Goal: Task Accomplishment & Management: Use online tool/utility

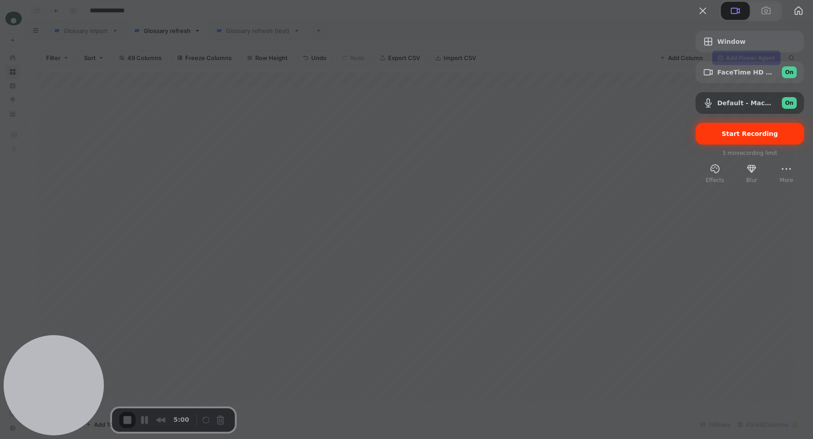
click at [721, 137] on span "Start Recording" at bounding box center [749, 133] width 56 height 7
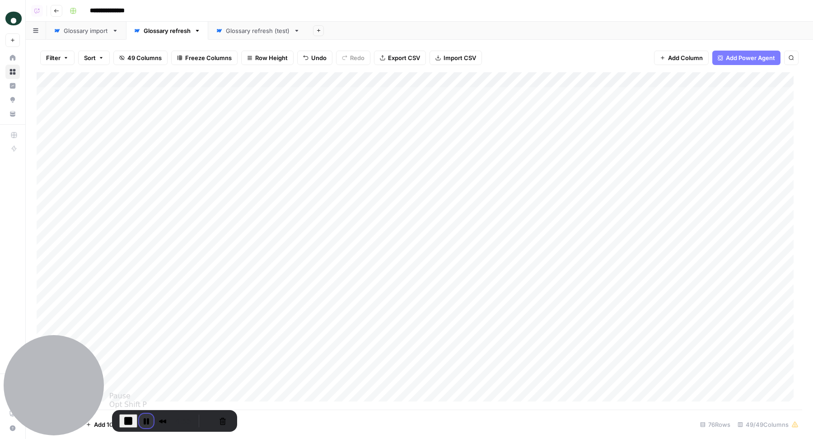
click at [144, 419] on button "Pause Recording" at bounding box center [146, 421] width 14 height 14
click at [202, 423] on button "Restart Recording" at bounding box center [207, 420] width 11 height 11
click at [520, 31] on div "Add Sheet" at bounding box center [559, 31] width 505 height 18
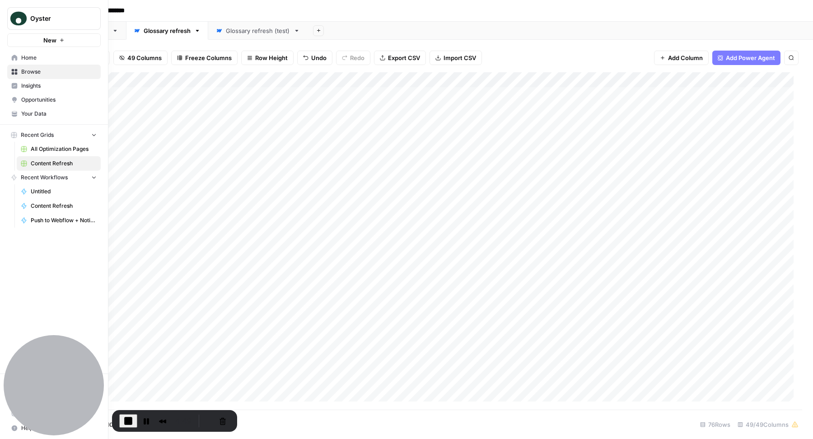
click at [55, 165] on span "Content Refresh" at bounding box center [64, 163] width 66 height 8
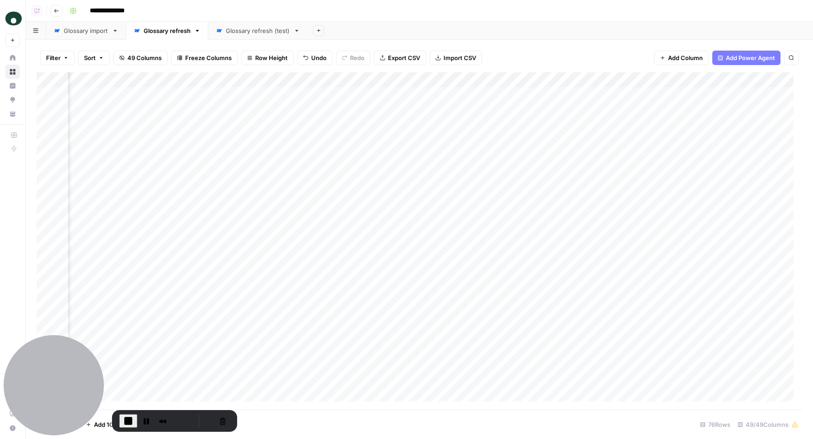
scroll to position [0, 4475]
click at [272, 95] on div "Add Column" at bounding box center [419, 241] width 765 height 338
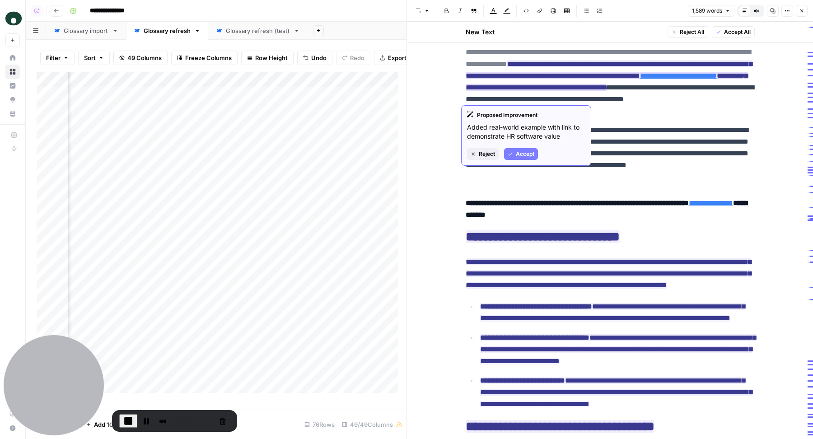
scroll to position [17, 0]
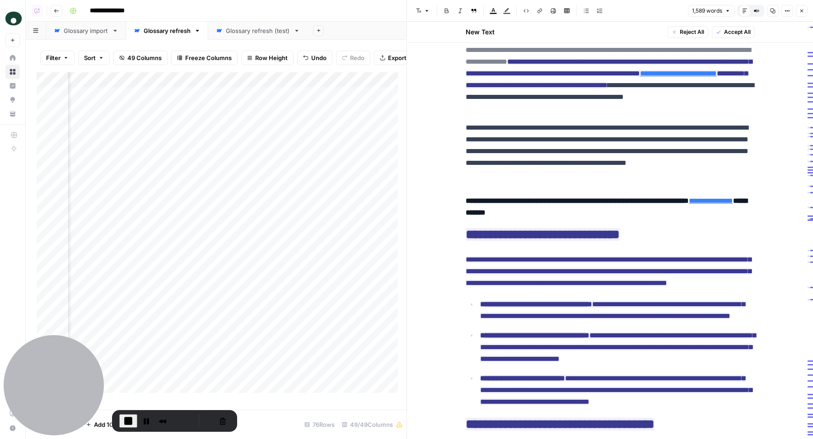
click at [636, 110] on p "**********" at bounding box center [609, 79] width 289 height 70
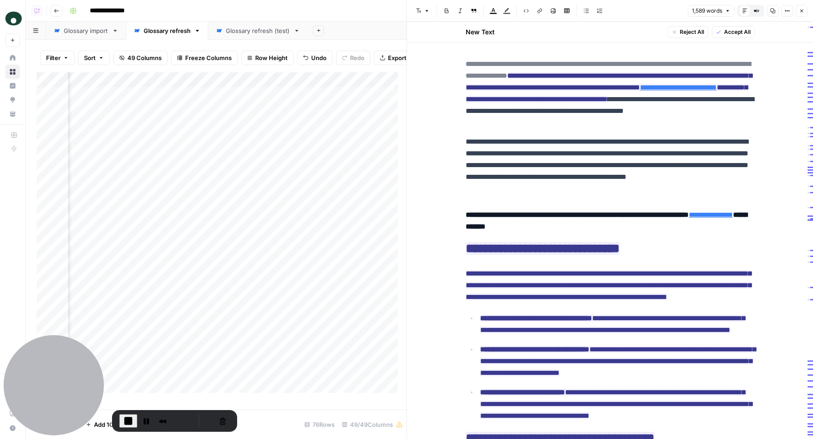
scroll to position [0, 0]
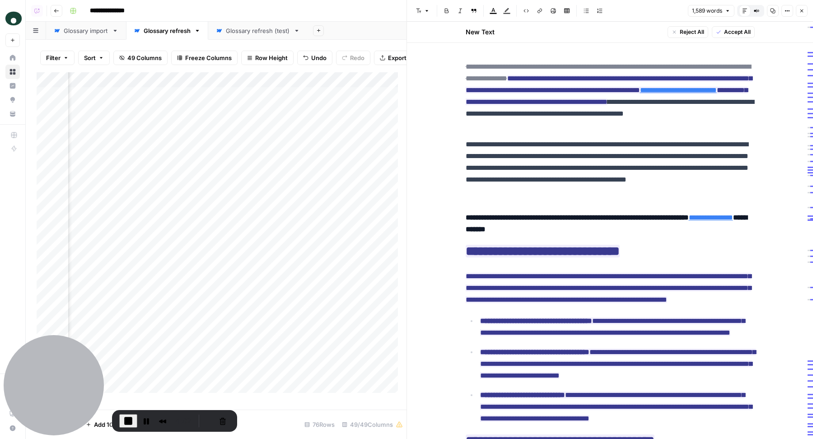
click at [590, 221] on h4 "**********" at bounding box center [609, 223] width 289 height 23
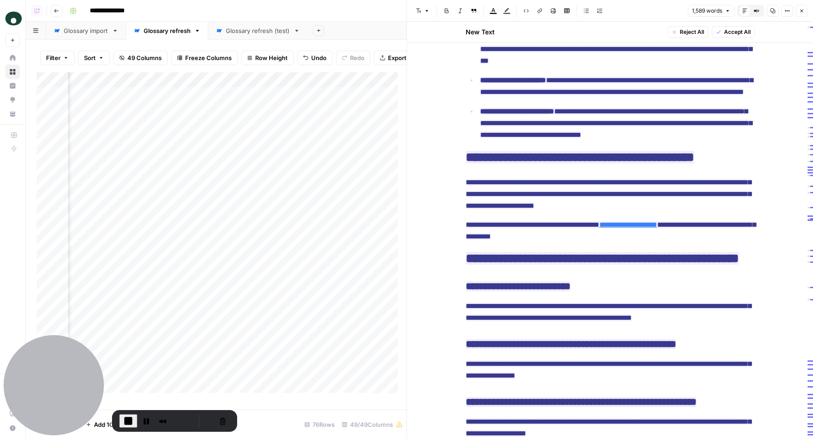
scroll to position [2622, 0]
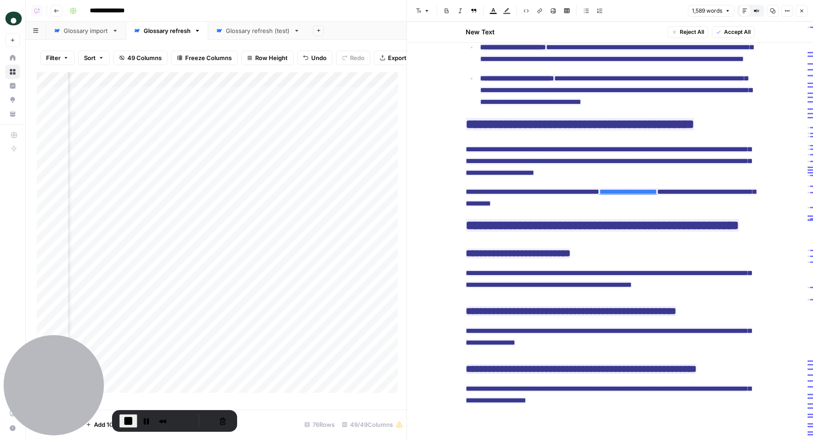
click at [801, 8] on icon "button" at bounding box center [801, 10] width 5 height 5
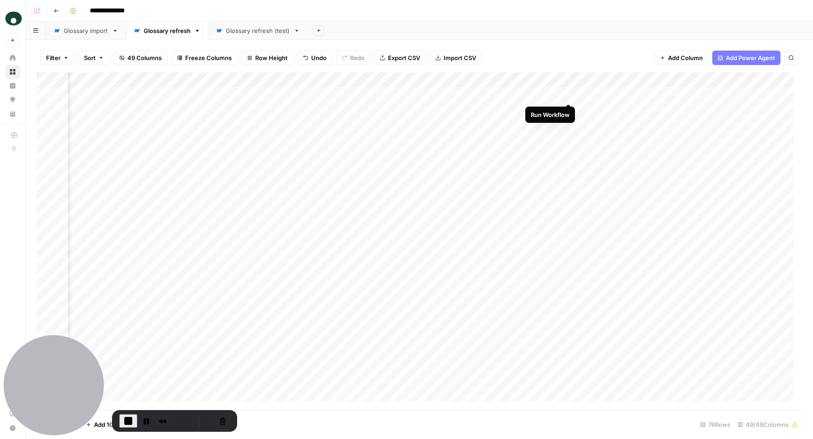
scroll to position [0, 4534]
click at [557, 94] on div "Add Column" at bounding box center [419, 241] width 765 height 338
click at [126, 422] on span "End Recording" at bounding box center [128, 420] width 11 height 11
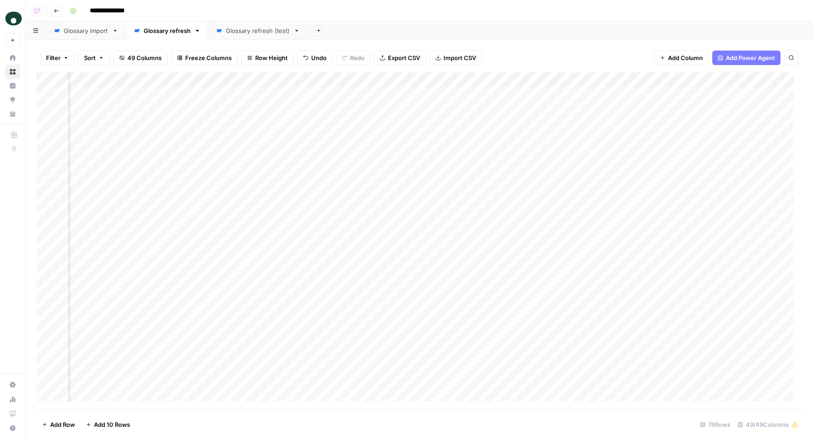
scroll to position [0, 1049]
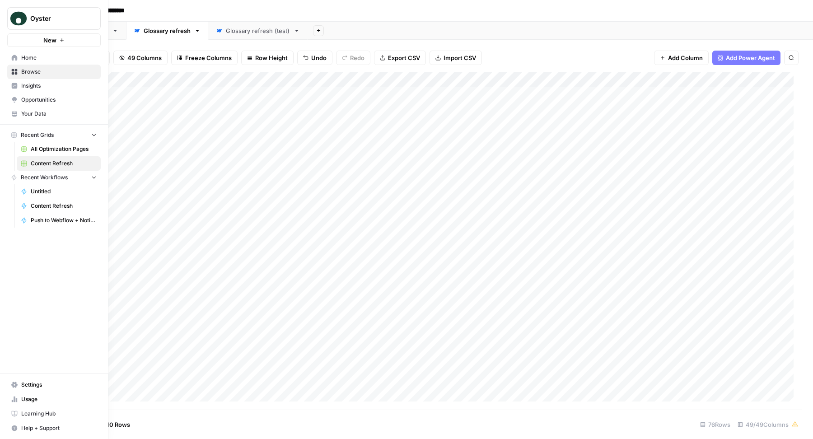
click at [22, 56] on span "Home" at bounding box center [58, 58] width 75 height 8
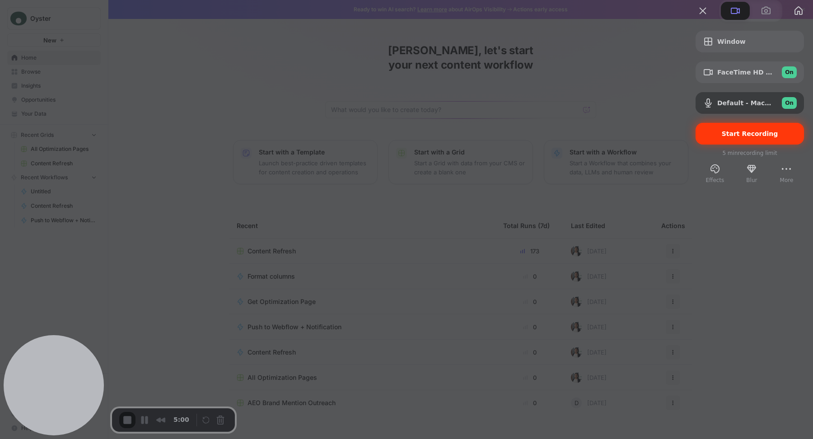
click at [715, 144] on div "Start Recording" at bounding box center [749, 134] width 108 height 22
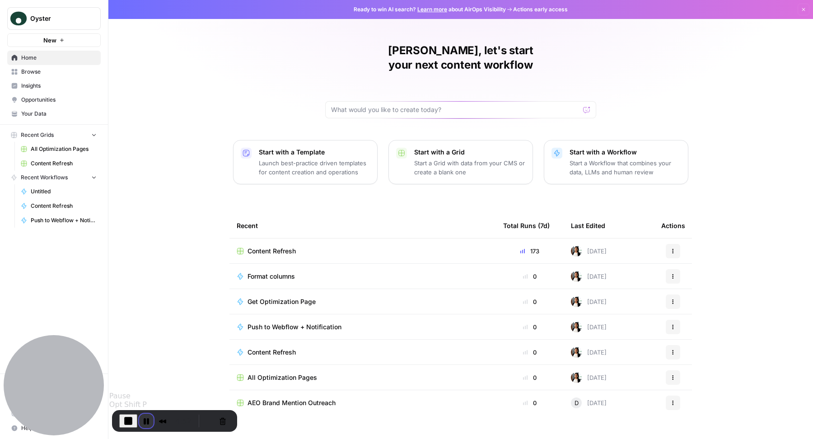
click at [144, 420] on button "Pause Recording" at bounding box center [146, 421] width 14 height 14
click at [203, 418] on button "Restart Recording" at bounding box center [207, 420] width 11 height 11
click at [62, 162] on span "Content Refresh" at bounding box center [64, 163] width 66 height 8
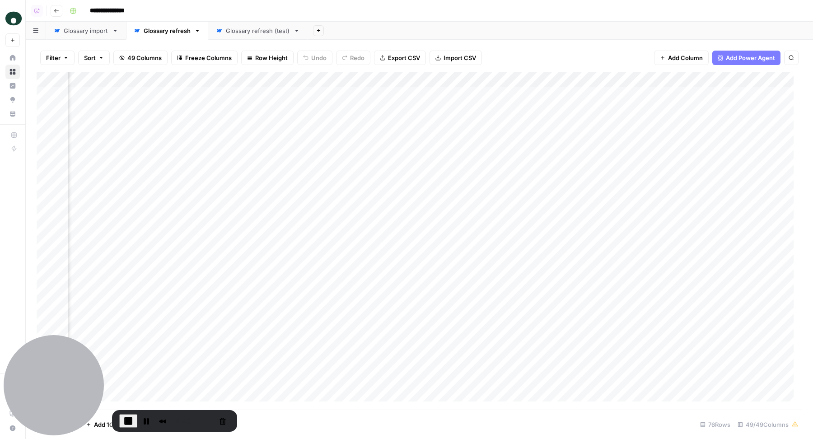
scroll to position [0, 4421]
click at [327, 93] on div "Add Column" at bounding box center [419, 241] width 765 height 338
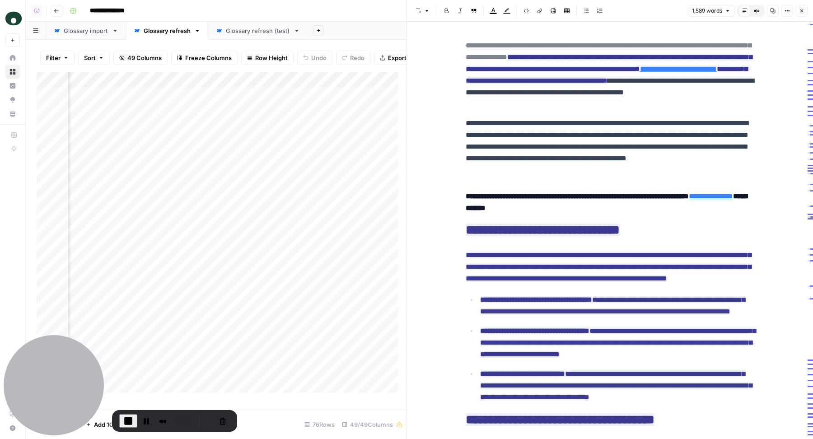
click at [594, 170] on p "**********" at bounding box center [609, 146] width 289 height 59
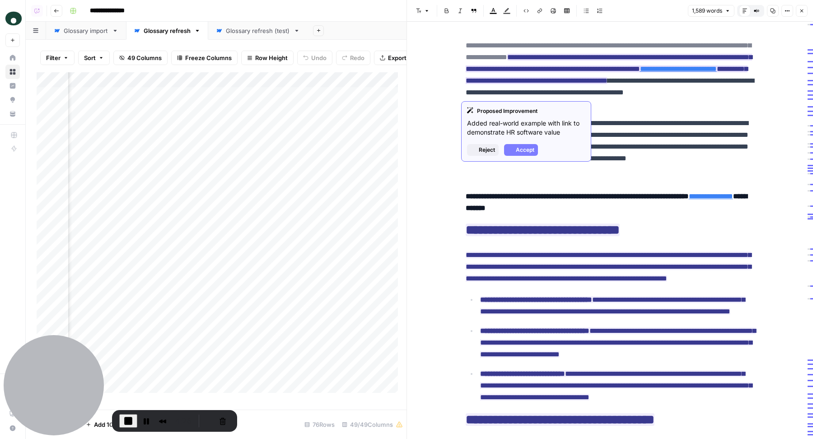
drag, startPoint x: 459, startPoint y: 46, endPoint x: 554, endPoint y: 54, distance: 95.5
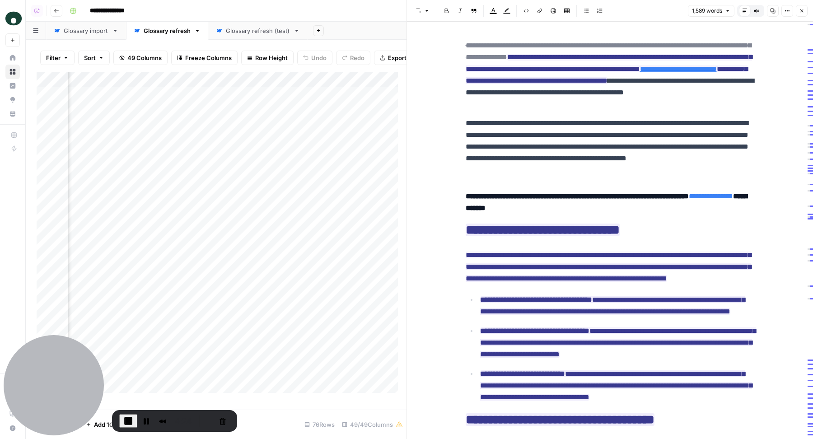
drag, startPoint x: 597, startPoint y: 59, endPoint x: 626, endPoint y: 93, distance: 44.8
click at [626, 93] on p "**********" at bounding box center [609, 75] width 289 height 70
click at [616, 107] on p "**********" at bounding box center [609, 75] width 289 height 70
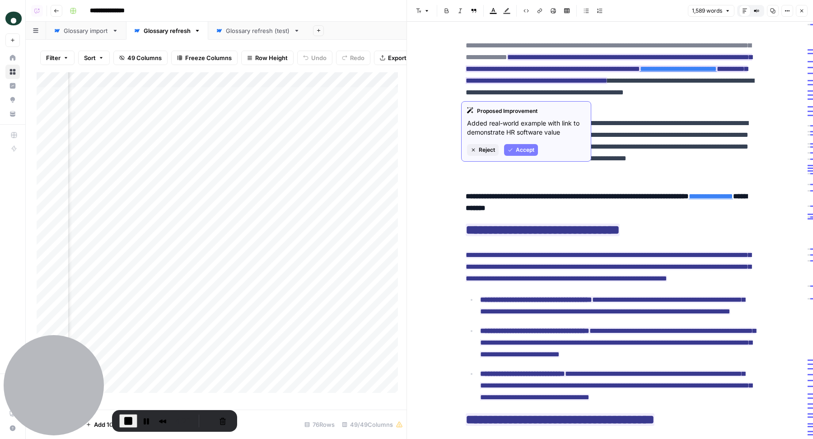
drag, startPoint x: 462, startPoint y: 47, endPoint x: 596, endPoint y: 60, distance: 134.2
click at [596, 60] on del "**********" at bounding box center [607, 51] width 285 height 19
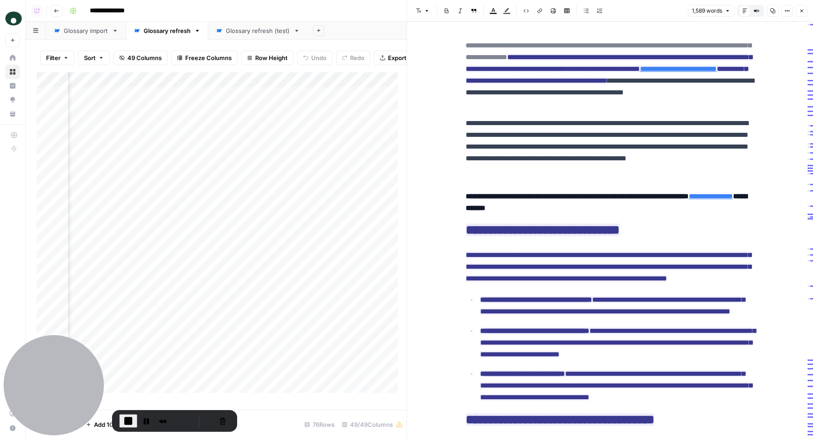
click at [646, 119] on p "**********" at bounding box center [609, 146] width 289 height 59
drag, startPoint x: 598, startPoint y: 57, endPoint x: 600, endPoint y: 91, distance: 34.4
click at [600, 91] on p "**********" at bounding box center [609, 75] width 289 height 70
click at [645, 99] on p "**********" at bounding box center [609, 75] width 289 height 70
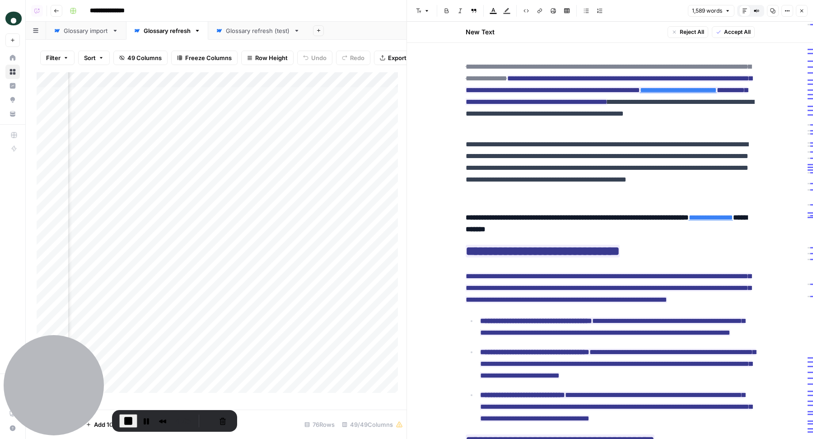
click at [651, 185] on p "**********" at bounding box center [609, 168] width 289 height 59
click at [621, 182] on p "**********" at bounding box center [609, 168] width 289 height 59
click at [600, 196] on p "**********" at bounding box center [609, 168] width 289 height 59
click at [620, 191] on p "**********" at bounding box center [609, 168] width 289 height 59
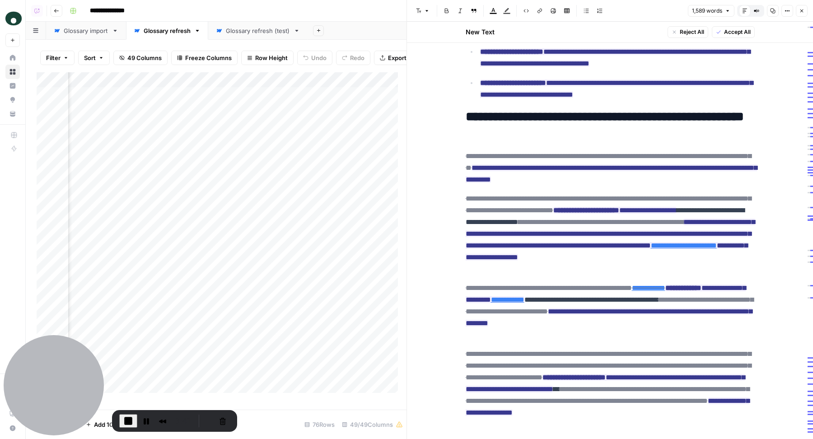
scroll to position [477, 0]
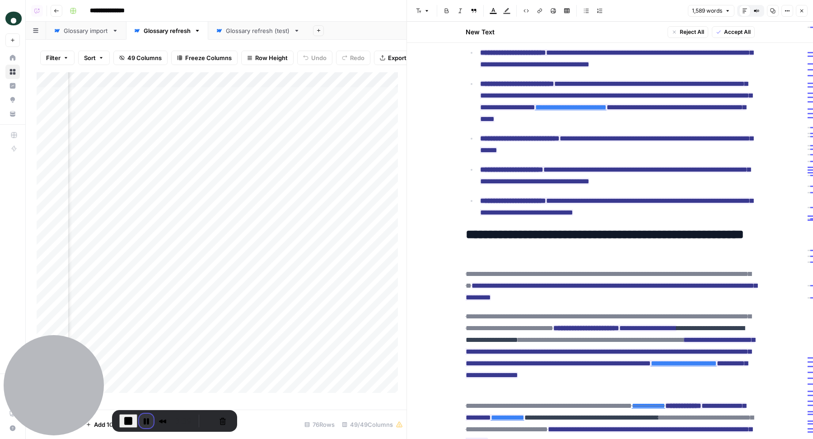
click at [140, 421] on button "Pause Recording" at bounding box center [146, 421] width 14 height 14
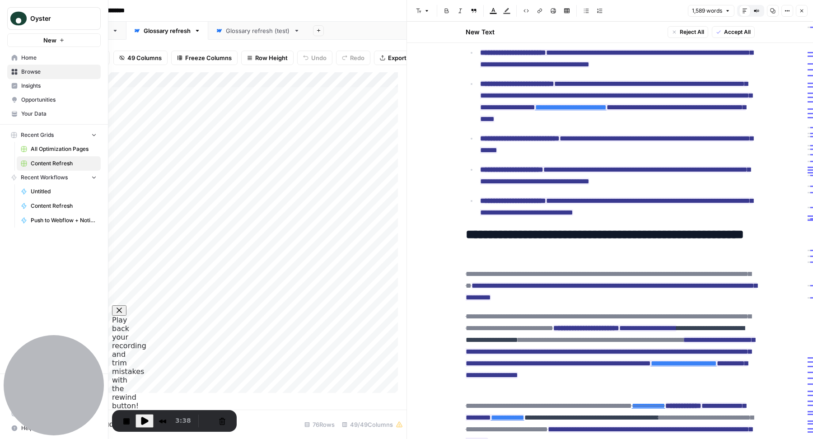
click at [36, 56] on span "Home" at bounding box center [58, 58] width 75 height 8
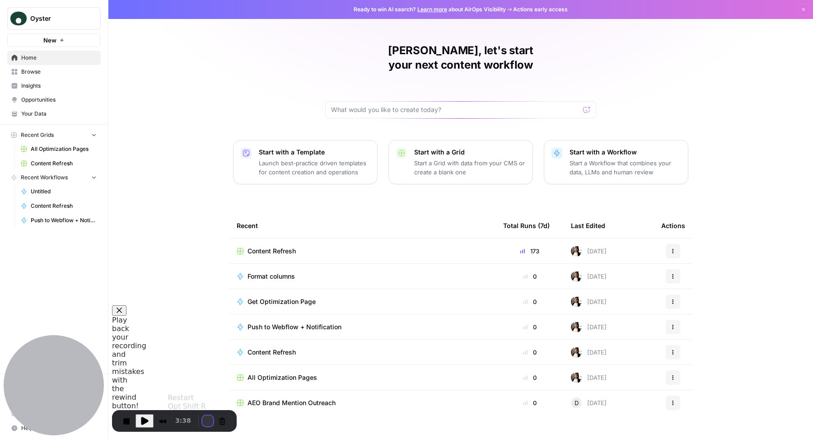
click at [205, 421] on button "Restart Recording" at bounding box center [207, 420] width 11 height 11
click at [145, 418] on button "Pause Recording" at bounding box center [146, 421] width 14 height 14
click at [205, 419] on button "Restart Recording" at bounding box center [207, 420] width 11 height 11
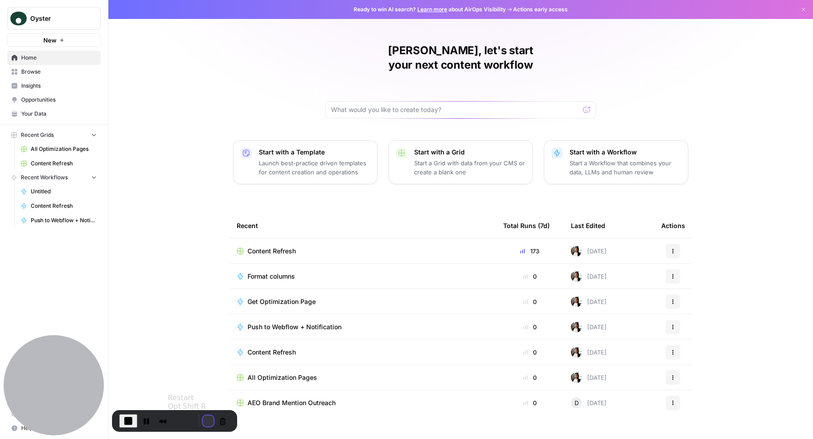
click at [204, 417] on button "Restart Recording" at bounding box center [208, 420] width 11 height 11
click at [208, 422] on button "Restart Recording" at bounding box center [208, 420] width 11 height 11
click at [52, 165] on span "Content Refresh" at bounding box center [64, 163] width 66 height 8
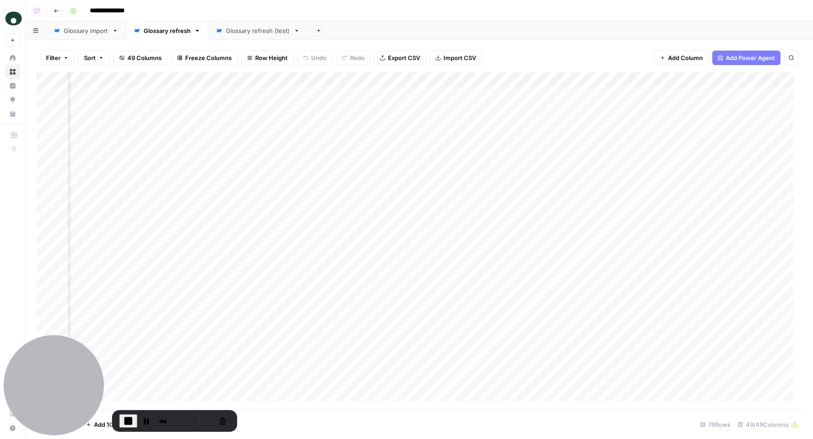
scroll to position [0, 4501]
click at [255, 92] on div "Add Column" at bounding box center [419, 241] width 765 height 338
click at [245, 94] on div "Add Column" at bounding box center [419, 241] width 765 height 338
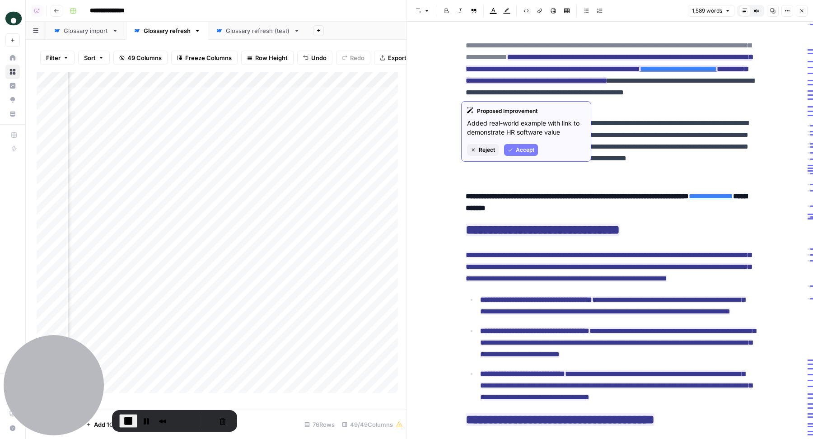
drag, startPoint x: 455, startPoint y: 46, endPoint x: 581, endPoint y: 57, distance: 126.0
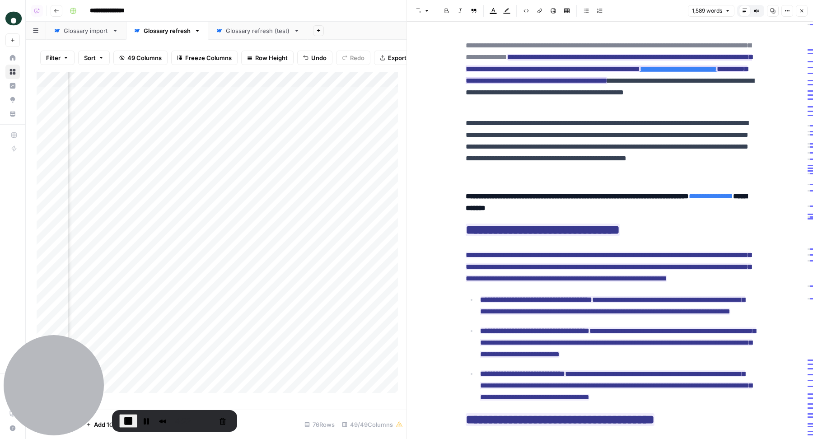
drag, startPoint x: 461, startPoint y: 46, endPoint x: 581, endPoint y: 59, distance: 120.8
click at [581, 59] on del "**********" at bounding box center [607, 51] width 285 height 19
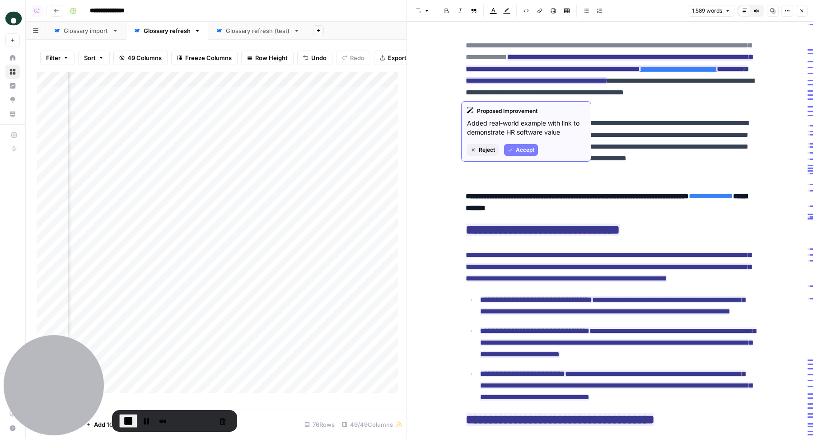
drag, startPoint x: 597, startPoint y: 58, endPoint x: 465, endPoint y: 47, distance: 133.1
click at [465, 47] on del "**********" at bounding box center [607, 51] width 285 height 19
click at [611, 57] on ins "**********" at bounding box center [608, 69] width 286 height 30
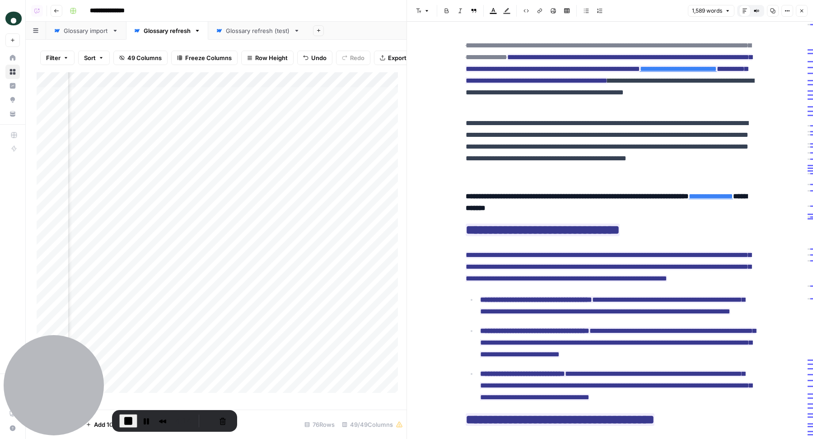
drag, startPoint x: 601, startPoint y: 57, endPoint x: 599, endPoint y: 91, distance: 34.4
click at [599, 91] on p "**********" at bounding box center [609, 75] width 289 height 70
click at [620, 107] on p "**********" at bounding box center [609, 75] width 289 height 70
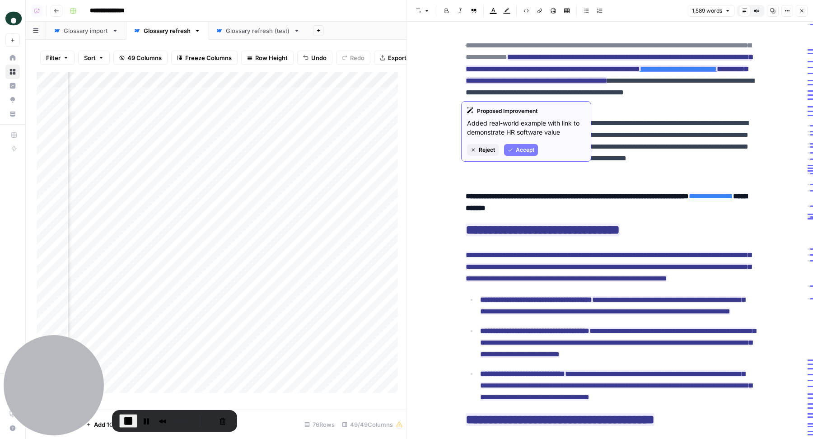
click at [528, 148] on span "Accept" at bounding box center [525, 150] width 19 height 8
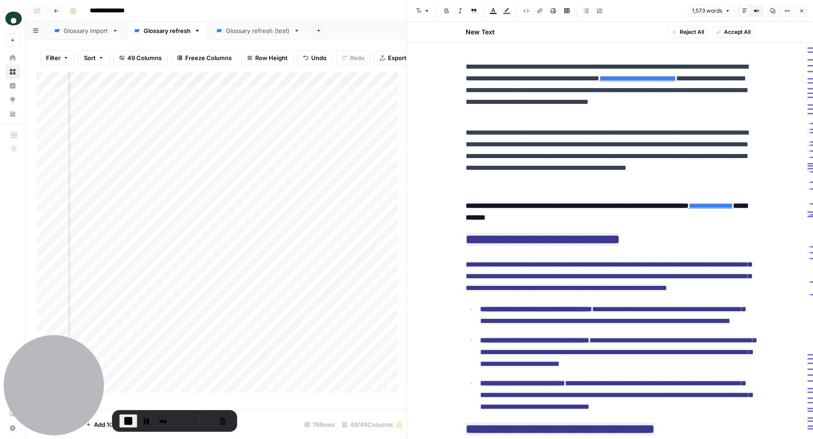
click at [508, 68] on p "**********" at bounding box center [609, 90] width 289 height 59
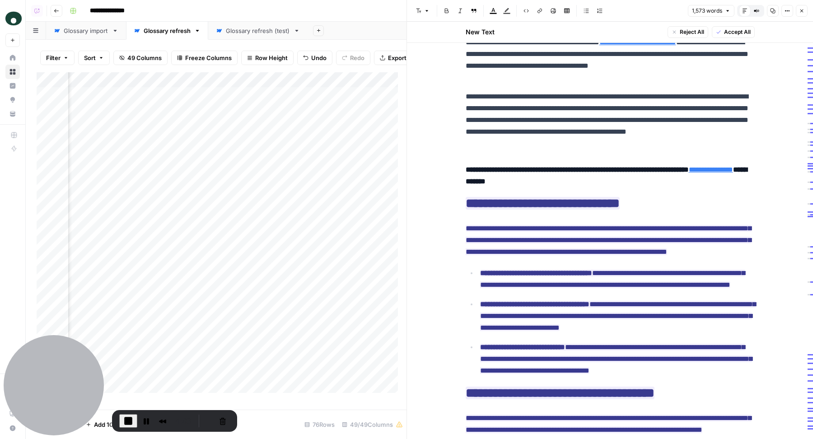
click at [553, 114] on p "**********" at bounding box center [609, 120] width 289 height 59
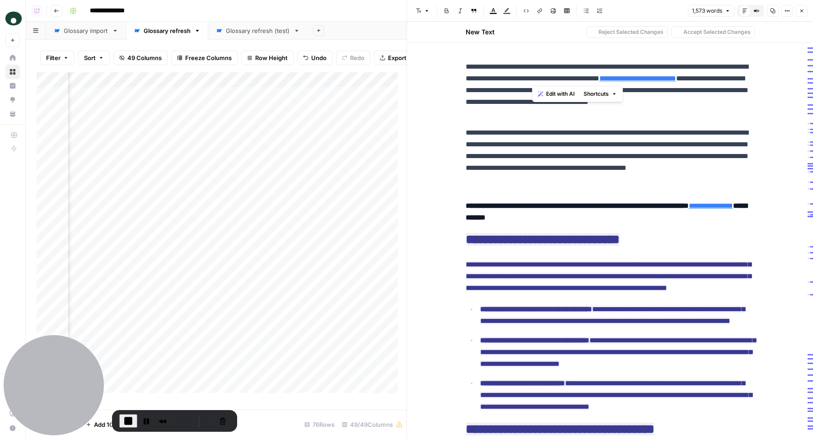
drag, startPoint x: 533, startPoint y: 77, endPoint x: 556, endPoint y: 99, distance: 32.2
click at [556, 99] on p "**********" at bounding box center [609, 90] width 289 height 59
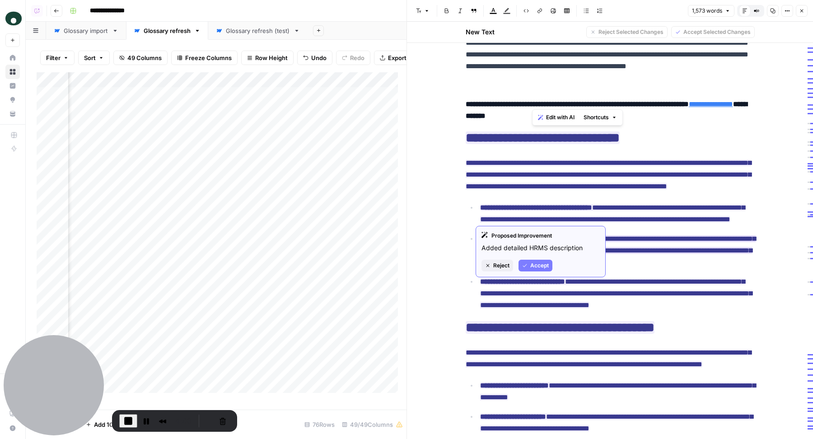
scroll to position [86, 0]
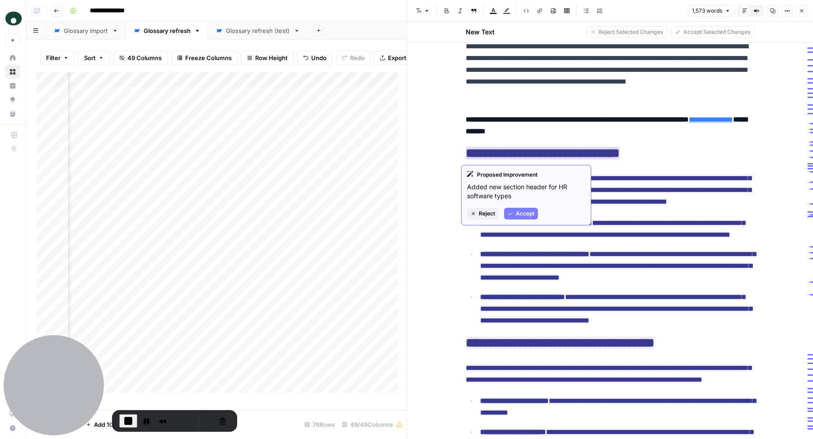
click at [484, 214] on span "Reject" at bounding box center [487, 213] width 16 height 8
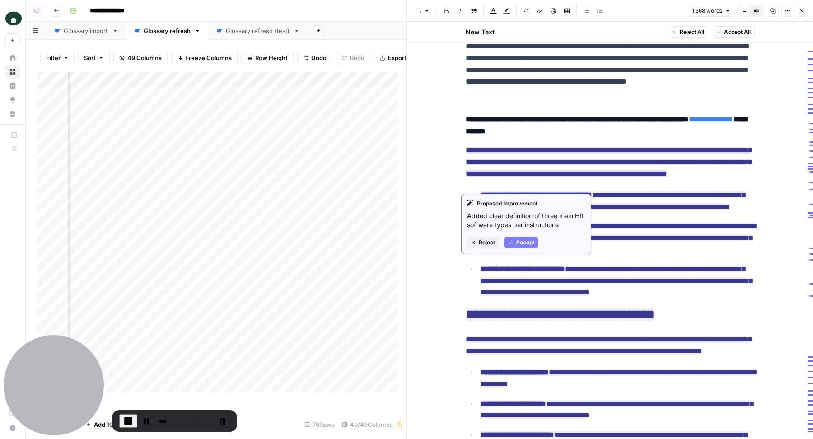
click at [481, 239] on span "Reject" at bounding box center [487, 242] width 16 height 8
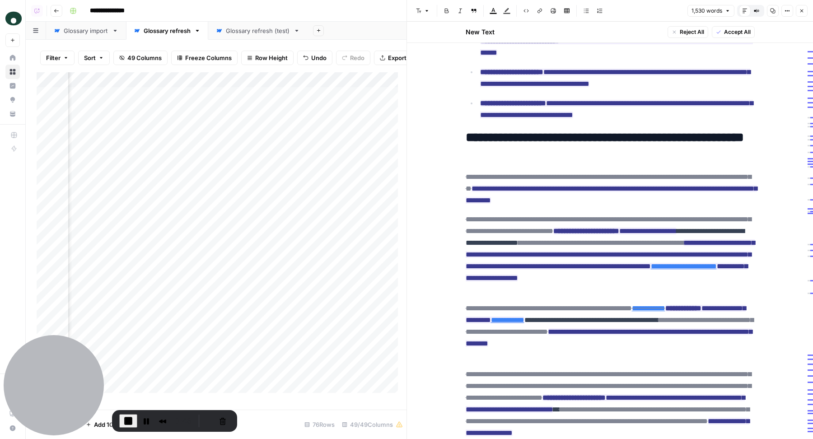
scroll to position [452, 0]
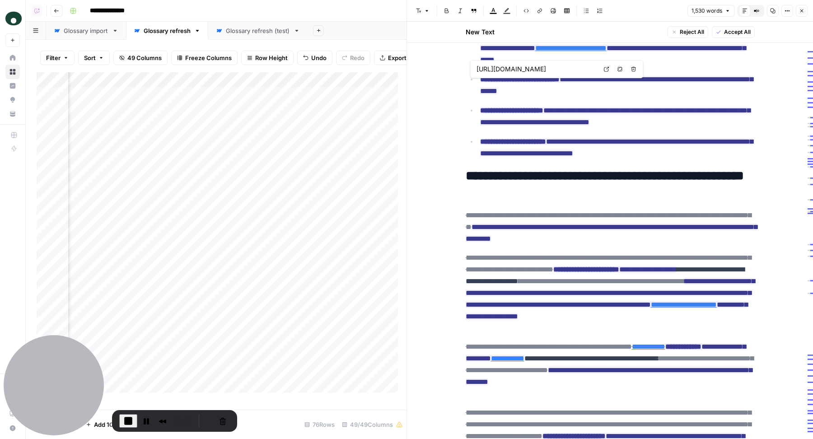
click at [734, 30] on span "Accept All" at bounding box center [737, 32] width 27 height 8
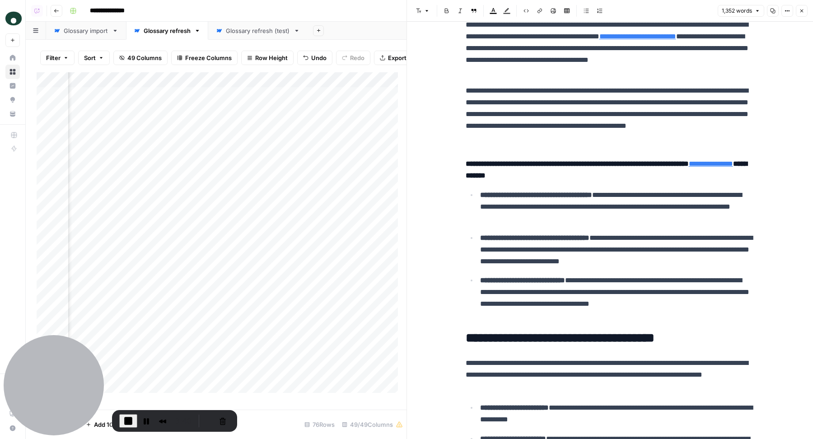
scroll to position [0, 0]
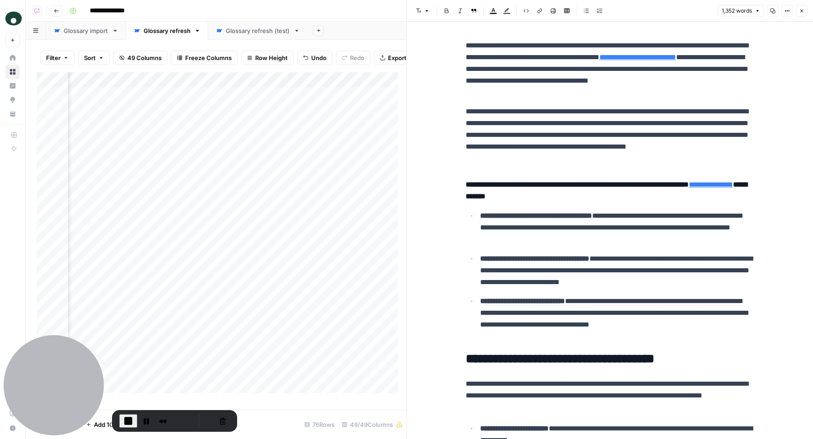
click at [618, 151] on p "**********" at bounding box center [609, 135] width 289 height 59
click at [544, 139] on p "**********" at bounding box center [609, 135] width 289 height 59
click at [625, 163] on p "**********" at bounding box center [609, 135] width 289 height 59
click at [804, 12] on button "Close" at bounding box center [801, 11] width 12 height 12
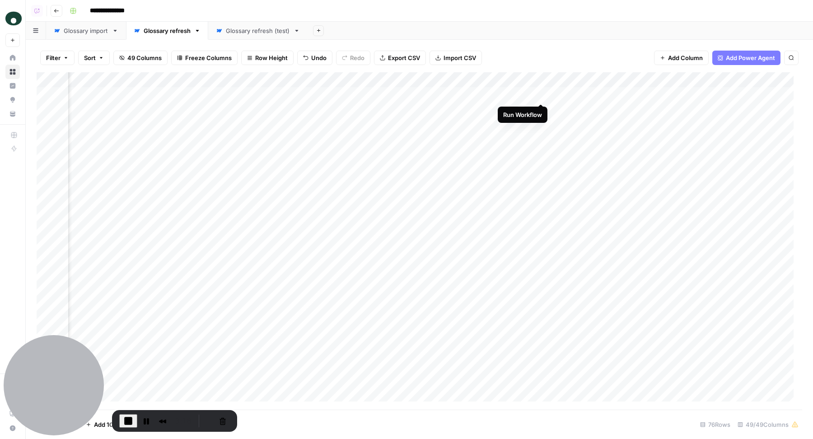
click at [542, 94] on div "Add Column" at bounding box center [419, 241] width 765 height 338
click at [145, 420] on button "Pause Recording" at bounding box center [146, 421] width 14 height 14
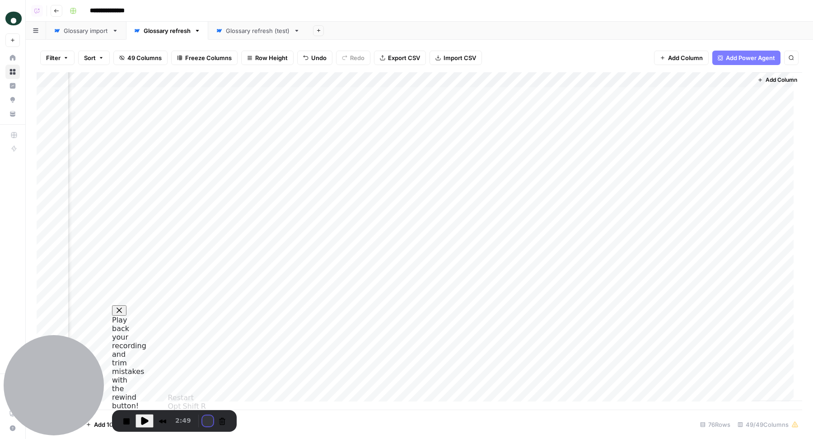
click at [203, 420] on button "Restart Recording" at bounding box center [207, 420] width 11 height 11
click at [146, 420] on button "Pause Recording" at bounding box center [146, 421] width 14 height 14
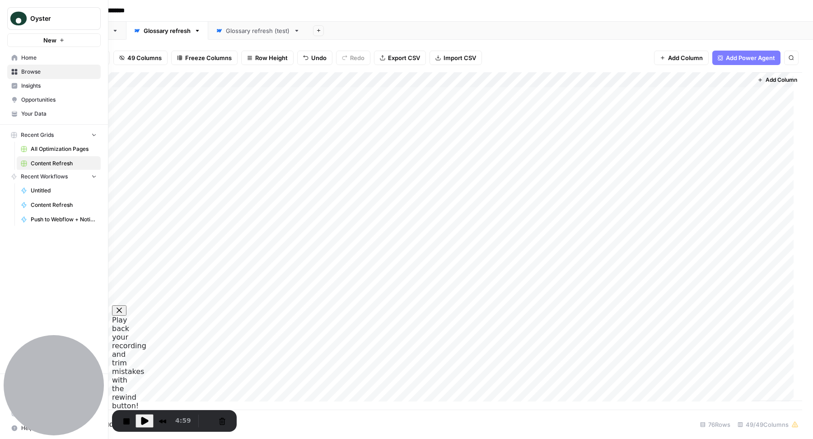
click at [12, 59] on icon at bounding box center [15, 58] width 6 height 6
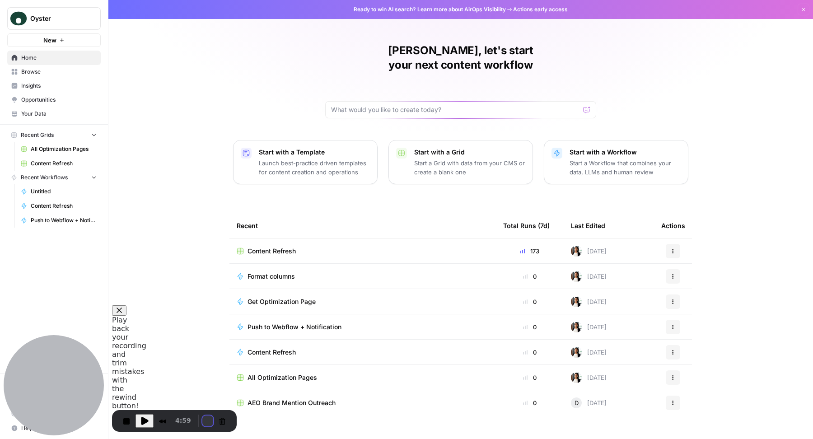
click at [203, 419] on button "Restart Recording" at bounding box center [207, 420] width 11 height 11
click at [141, 419] on button "Pause Recording" at bounding box center [146, 421] width 14 height 14
click at [205, 420] on button "Restart Recording" at bounding box center [208, 420] width 11 height 11
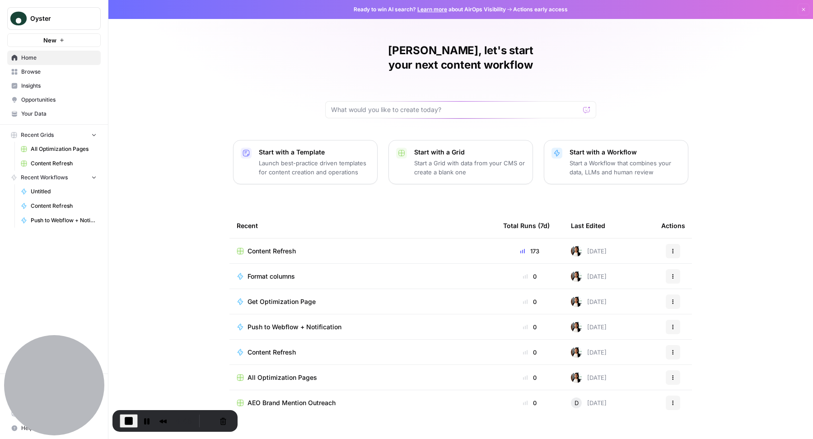
click at [53, 161] on span "Content Refresh" at bounding box center [64, 163] width 66 height 8
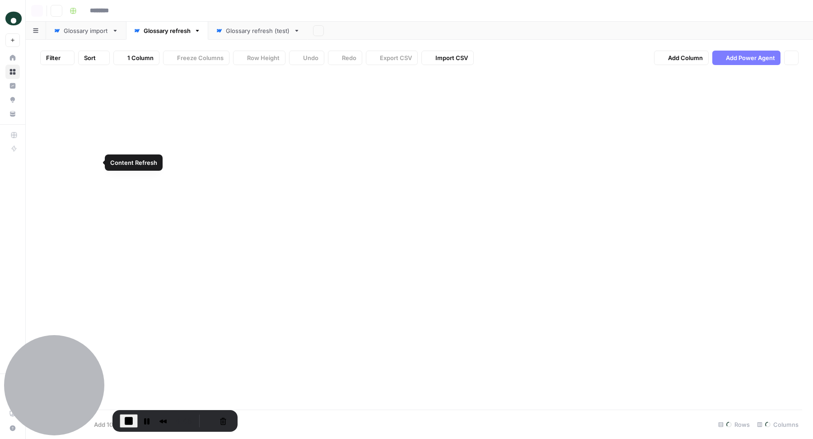
type input "**********"
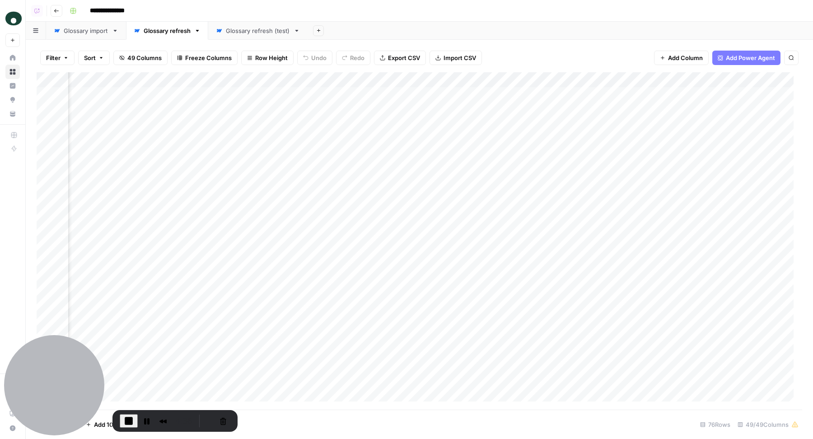
scroll to position [0, 4417]
click at [341, 96] on div "Add Column" at bounding box center [419, 241] width 765 height 338
click at [329, 95] on div "Add Column" at bounding box center [419, 241] width 765 height 338
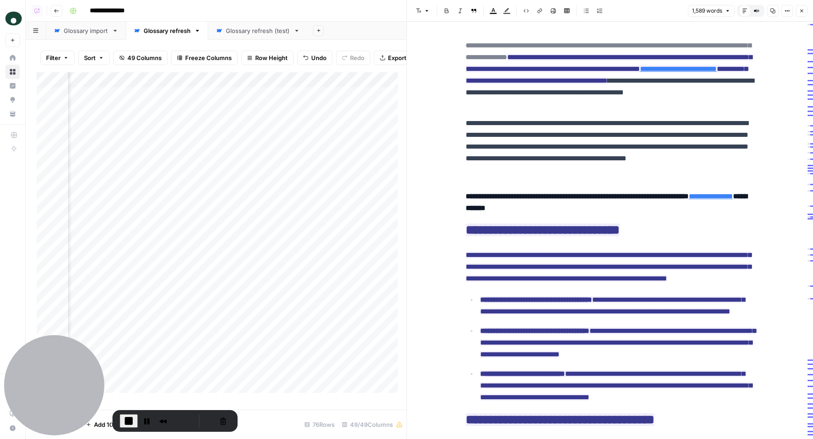
click at [579, 140] on p "**********" at bounding box center [609, 146] width 289 height 59
drag, startPoint x: 462, startPoint y: 46, endPoint x: 580, endPoint y: 55, distance: 118.6
click at [580, 55] on del "**********" at bounding box center [607, 51] width 285 height 19
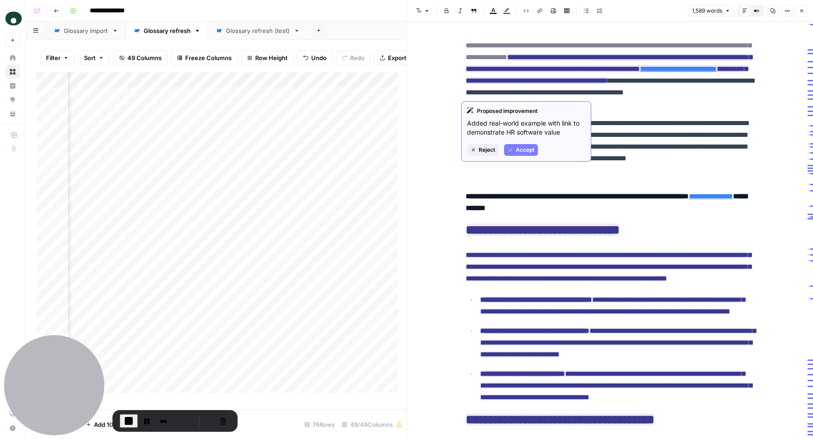
drag, startPoint x: 600, startPoint y: 56, endPoint x: 598, endPoint y: 98, distance: 41.6
click at [598, 87] on span "**********" at bounding box center [608, 62] width 286 height 47
click at [574, 55] on del "**********" at bounding box center [607, 51] width 285 height 19
drag, startPoint x: 596, startPoint y: 60, endPoint x: 459, endPoint y: 47, distance: 137.8
click at [465, 47] on del "**********" at bounding box center [607, 51] width 285 height 19
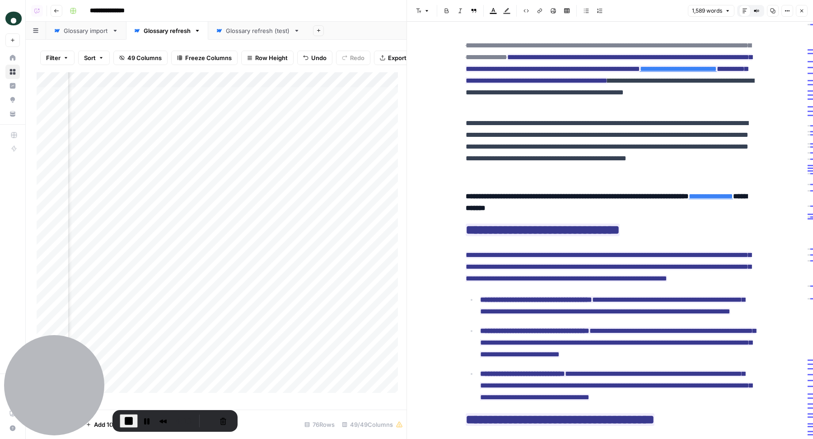
click at [620, 95] on p "**********" at bounding box center [609, 75] width 289 height 70
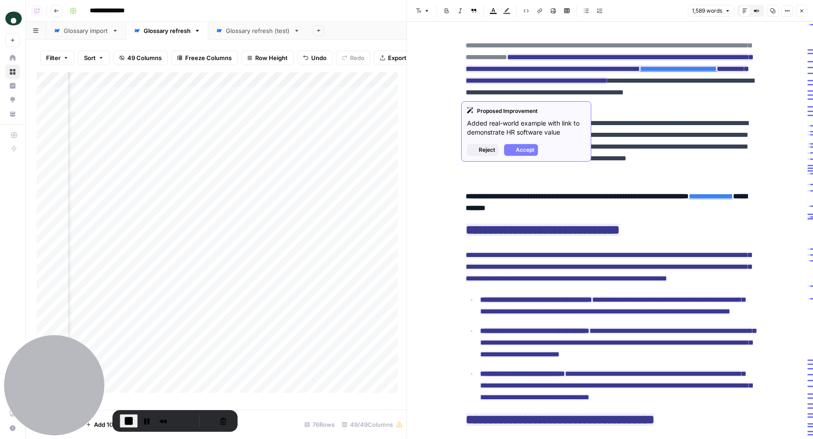
drag, startPoint x: 600, startPoint y: 96, endPoint x: 600, endPoint y: 57, distance: 38.8
click at [600, 56] on p "**********" at bounding box center [609, 75] width 289 height 70
click at [518, 148] on span "Accept" at bounding box center [525, 150] width 19 height 8
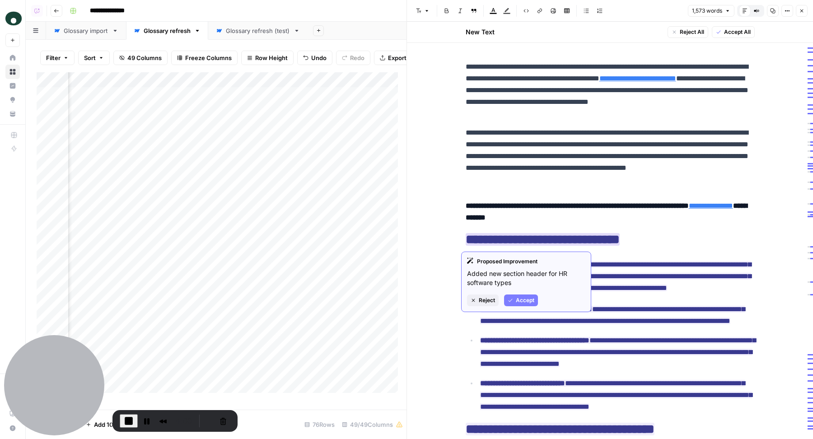
click at [520, 302] on span "Accept" at bounding box center [525, 300] width 19 height 8
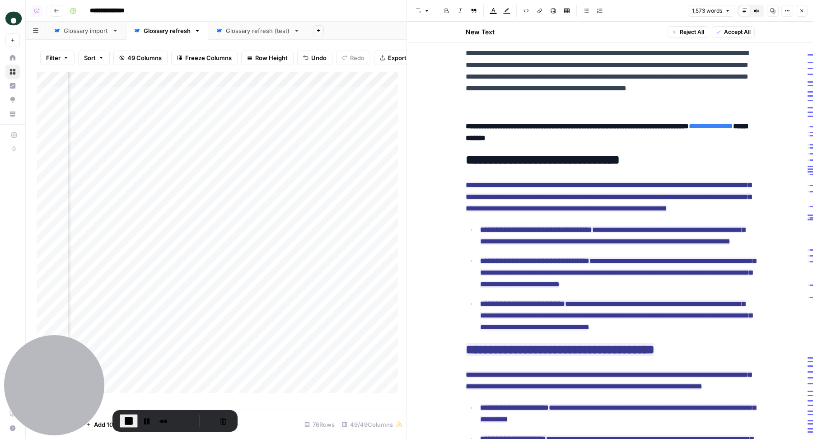
scroll to position [93, 0]
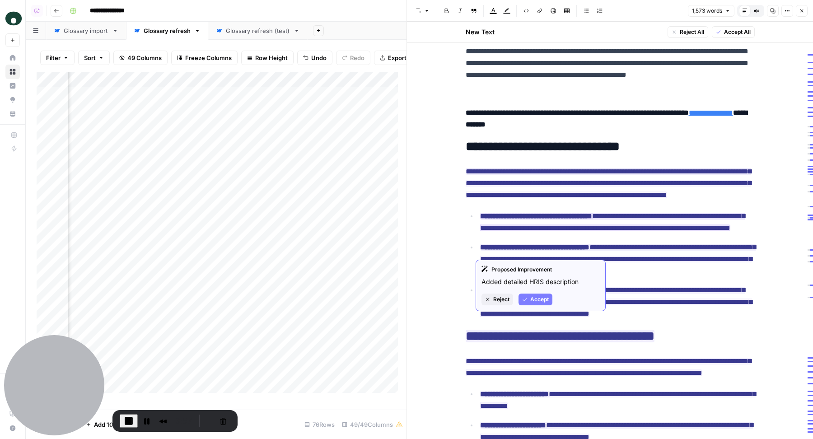
click at [497, 294] on button "Reject" at bounding box center [497, 299] width 32 height 12
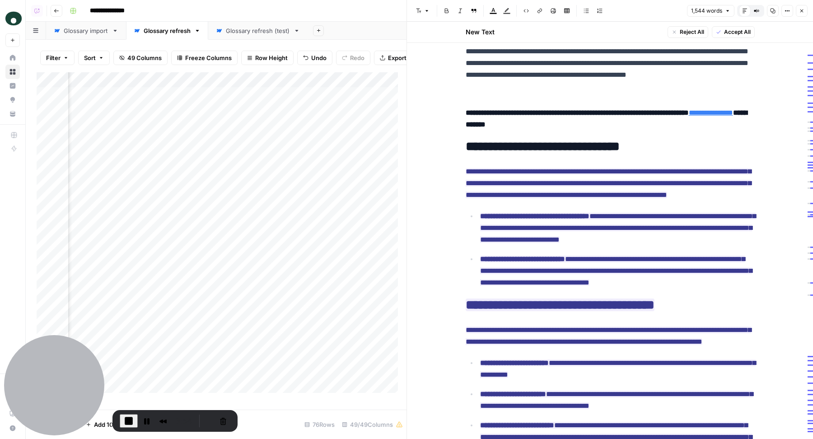
click at [591, 125] on h4 "**********" at bounding box center [609, 118] width 289 height 23
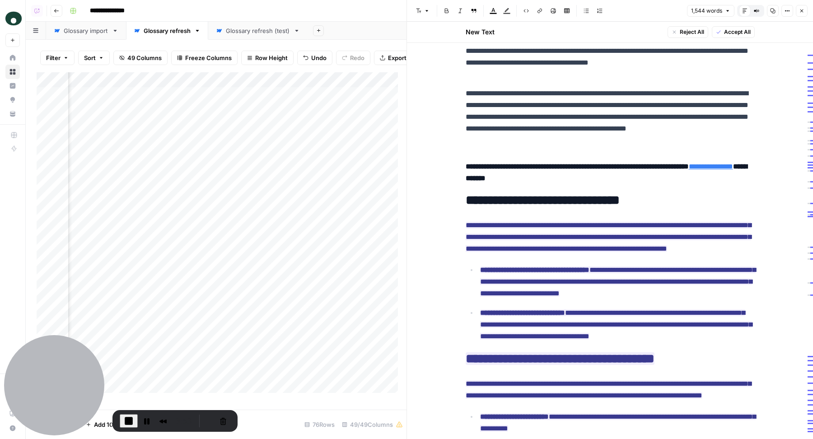
scroll to position [0, 0]
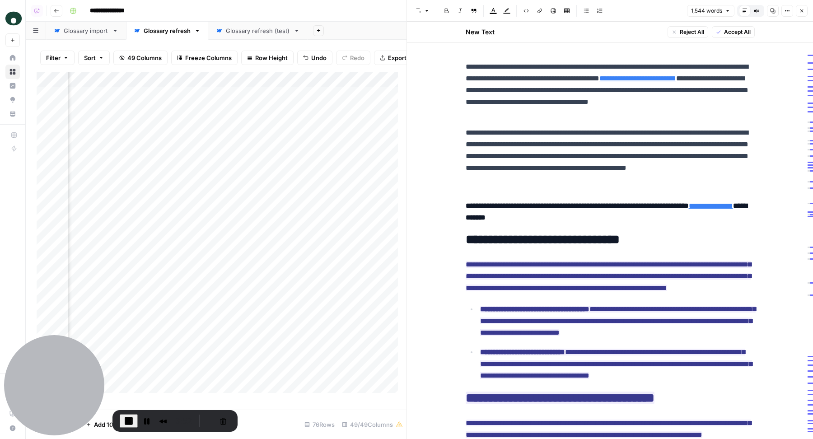
click at [635, 176] on p "**********" at bounding box center [609, 156] width 289 height 59
click at [601, 178] on p "**********" at bounding box center [609, 156] width 289 height 59
click at [659, 168] on p "**********" at bounding box center [609, 156] width 289 height 59
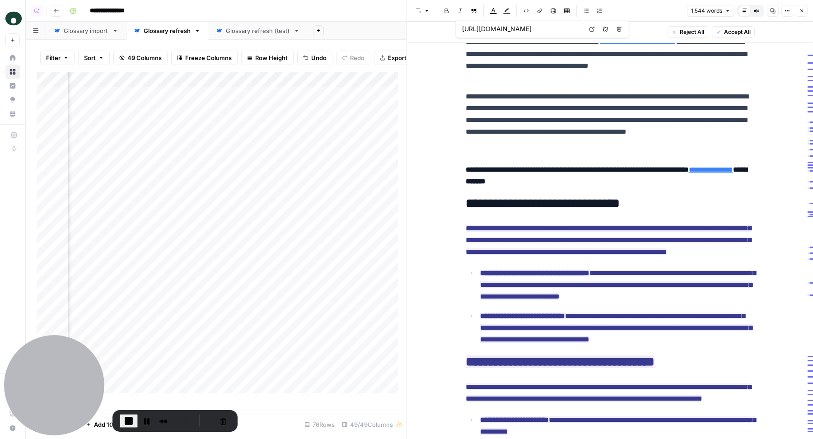
click at [734, 33] on span "Accept All" at bounding box center [737, 32] width 27 height 8
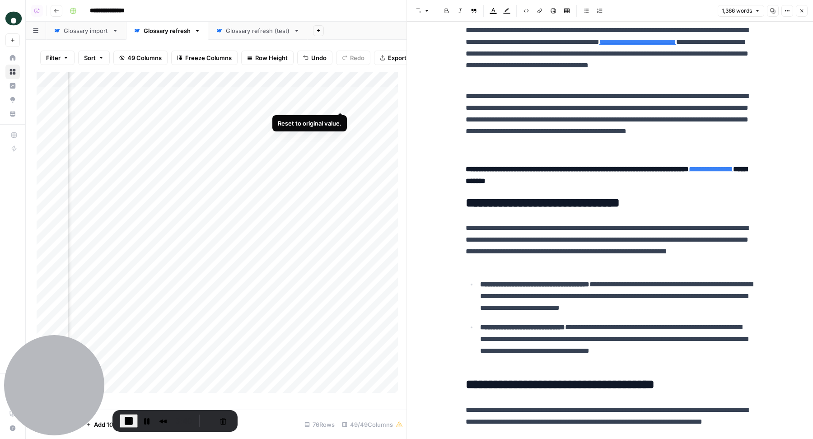
click at [339, 100] on div "Add Column" at bounding box center [222, 236] width 370 height 329
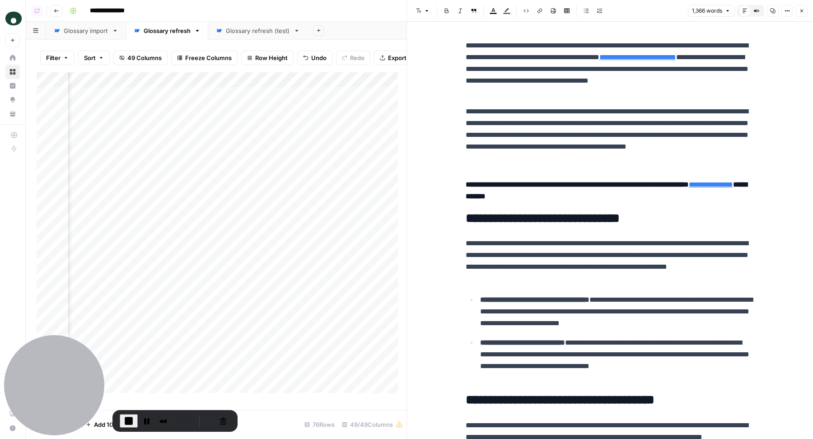
click at [800, 9] on icon "button" at bounding box center [801, 10] width 5 height 5
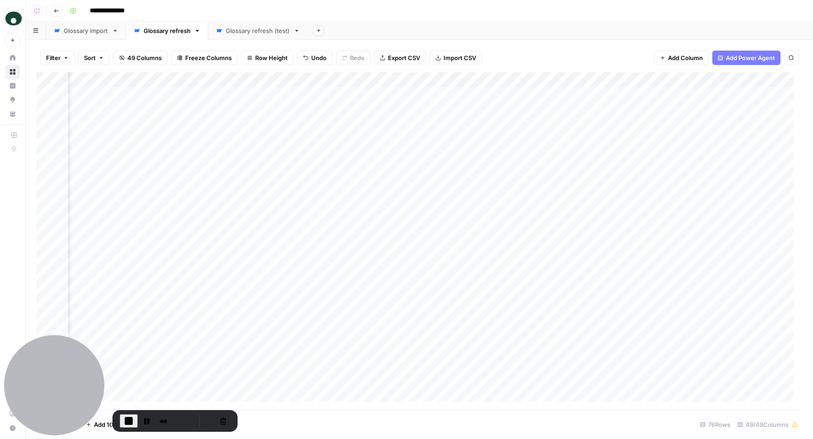
click at [330, 92] on div "Add Column" at bounding box center [419, 241] width 765 height 338
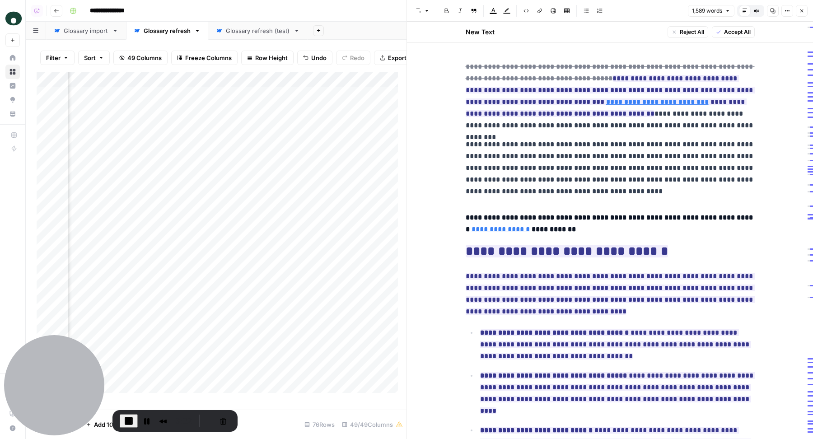
click at [687, 30] on span "Reject All" at bounding box center [691, 32] width 24 height 8
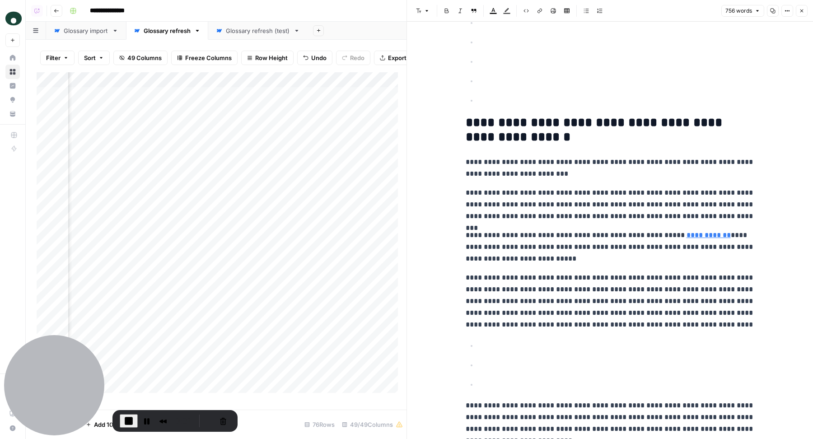
scroll to position [338, 0]
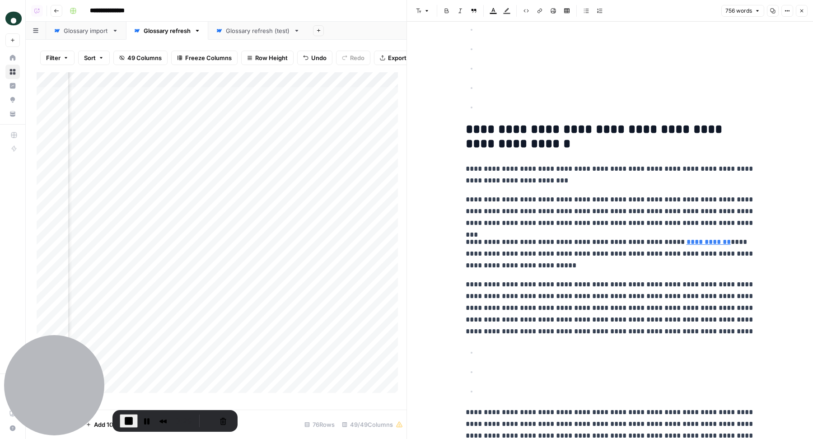
click at [803, 14] on button "Close" at bounding box center [801, 11] width 12 height 12
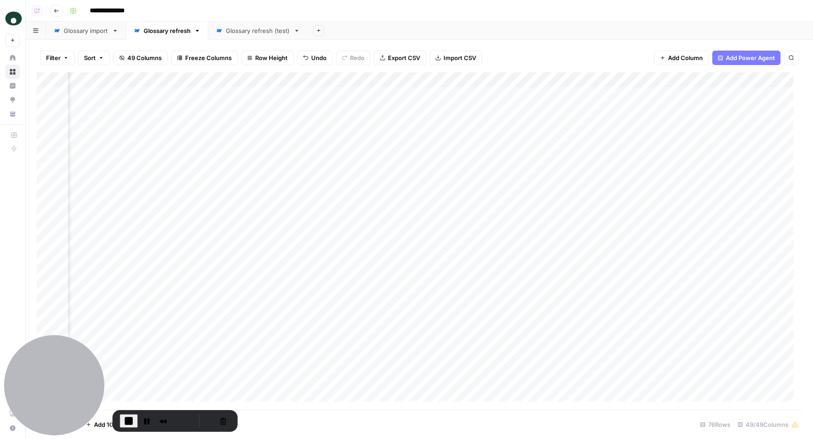
click at [341, 94] on div "Add Column" at bounding box center [419, 241] width 765 height 338
click at [330, 97] on div "Add Column" at bounding box center [419, 241] width 765 height 338
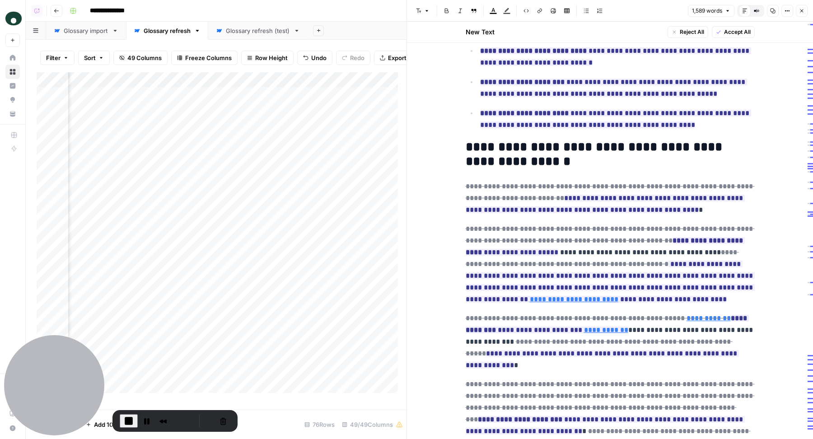
scroll to position [751, 0]
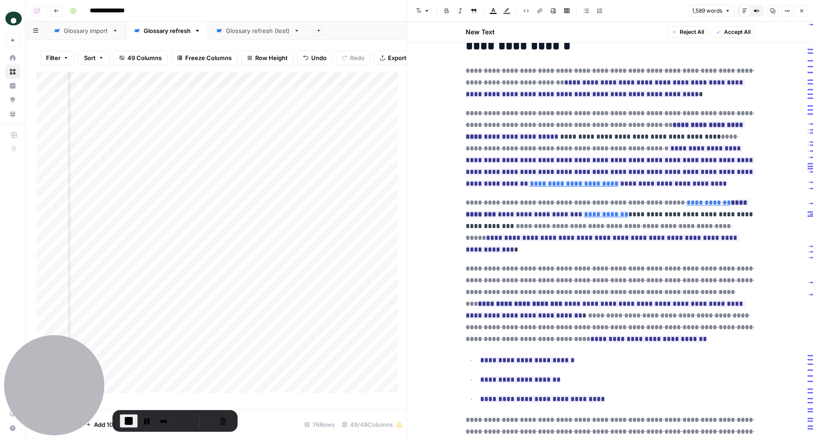
click at [726, 37] on button "Accept All" at bounding box center [732, 32] width 43 height 12
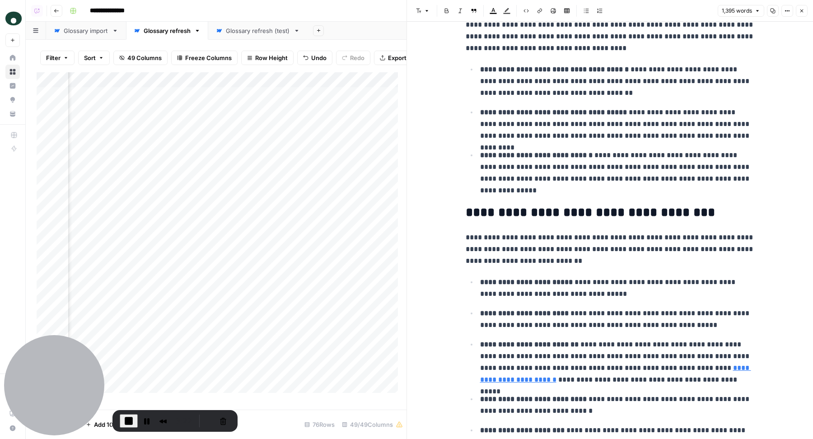
scroll to position [0, 0]
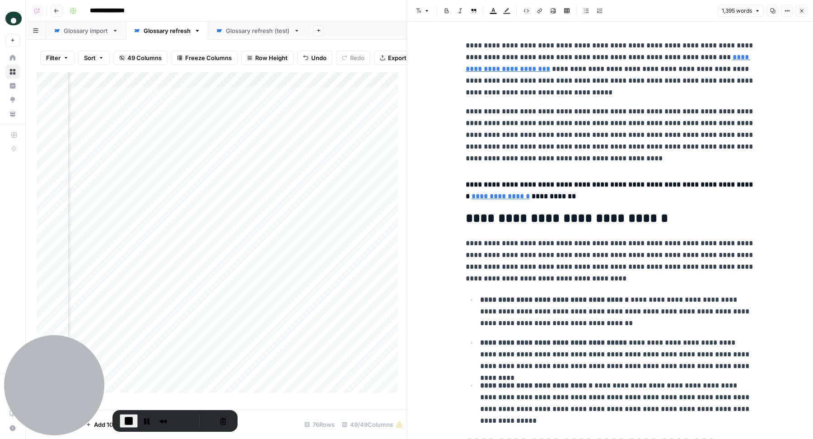
drag, startPoint x: 474, startPoint y: 116, endPoint x: 609, endPoint y: 217, distance: 168.7
click at [588, 137] on p "**********" at bounding box center [609, 135] width 289 height 59
drag, startPoint x: 536, startPoint y: 111, endPoint x: 614, endPoint y: 176, distance: 101.3
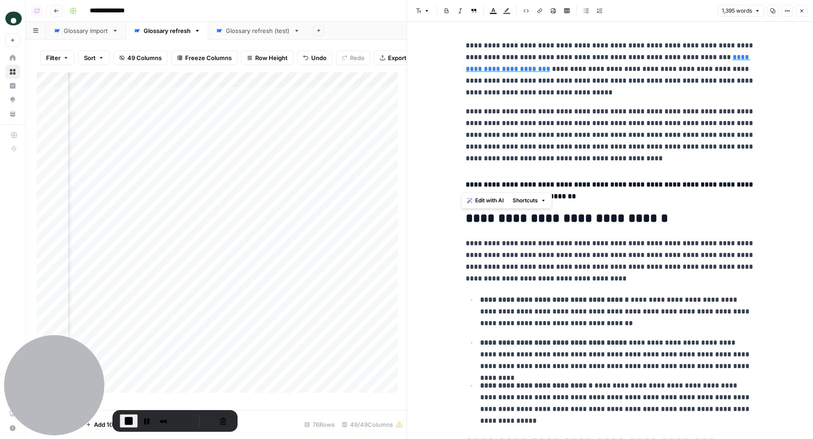
click at [802, 14] on button "Close" at bounding box center [801, 11] width 12 height 12
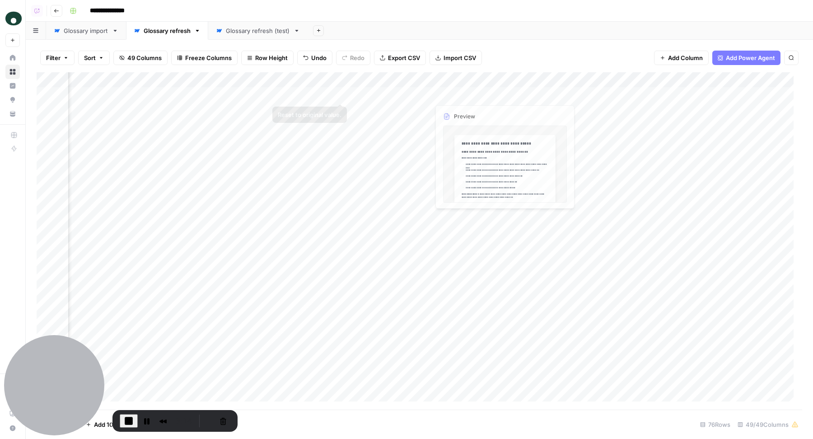
scroll to position [0, 4483]
click at [606, 94] on div "Add Column" at bounding box center [419, 241] width 765 height 338
click at [125, 415] on span "End Recording" at bounding box center [128, 420] width 11 height 11
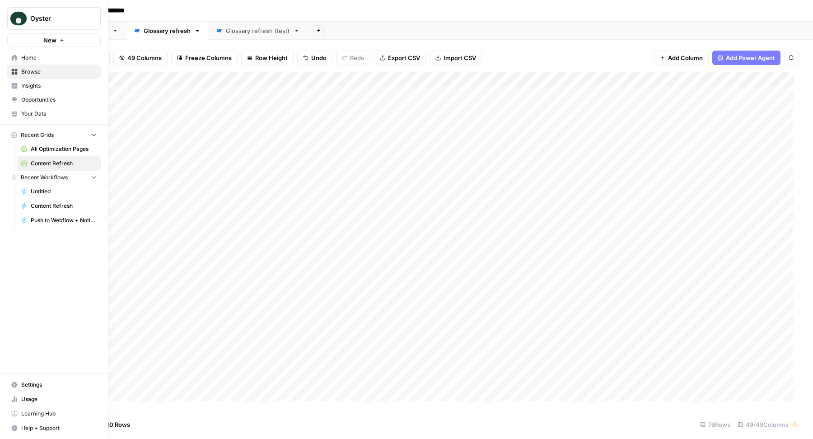
click at [44, 386] on span "Settings" at bounding box center [58, 385] width 75 height 8
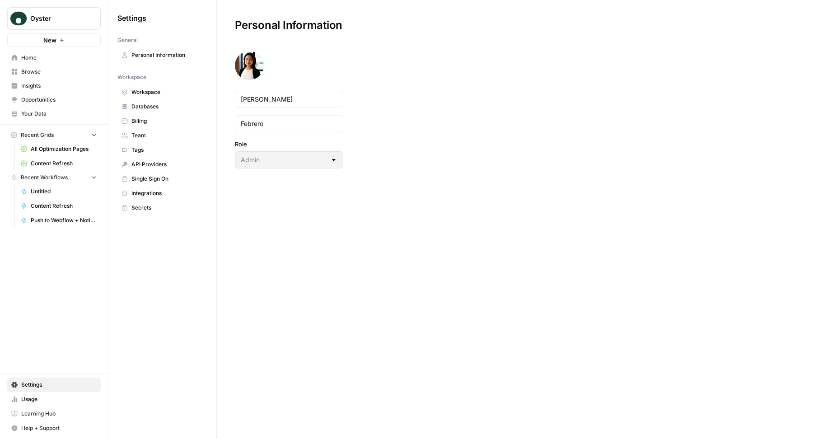
click at [153, 136] on span "Team" at bounding box center [167, 135] width 72 height 8
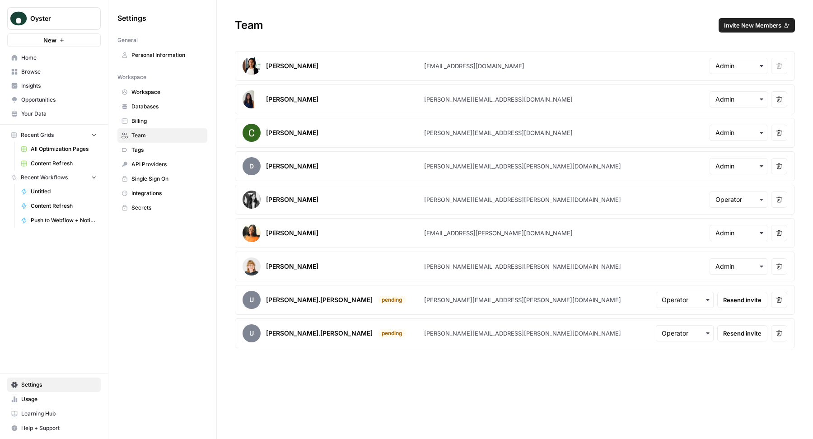
click at [163, 193] on span "Integrations" at bounding box center [167, 193] width 72 height 8
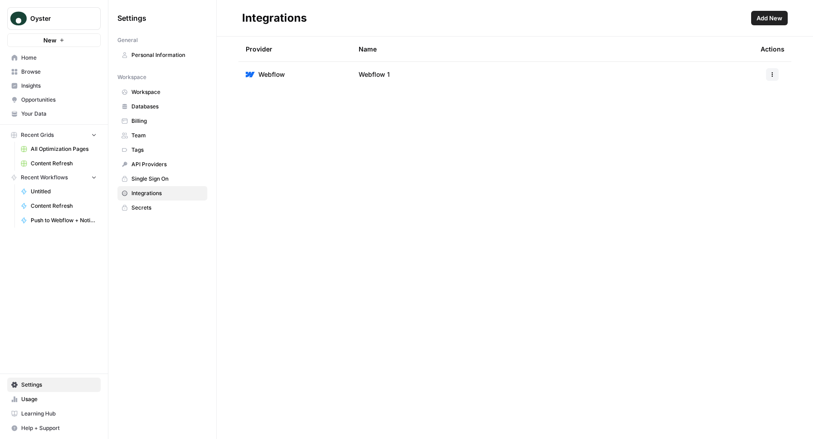
click at [147, 95] on span "Workspace" at bounding box center [167, 92] width 72 height 8
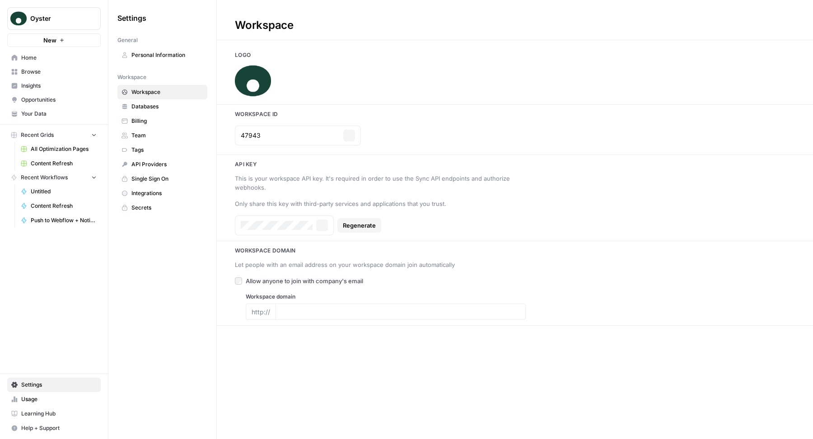
type input "https://www.oysterhr.com/"
click at [75, 160] on span "Content Refresh" at bounding box center [64, 163] width 66 height 8
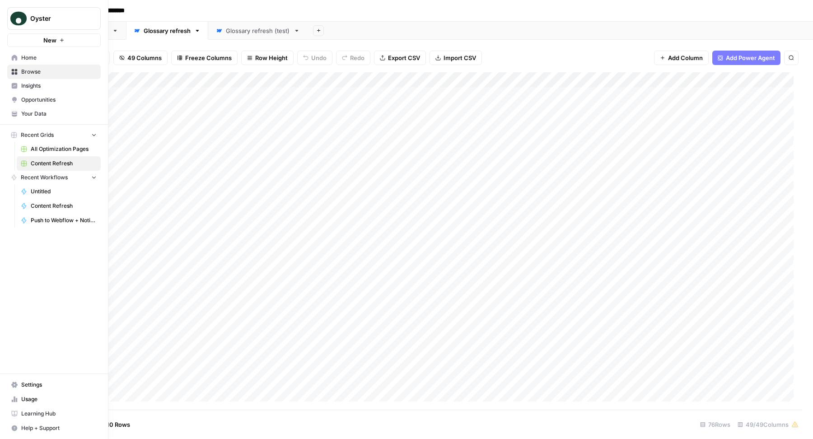
click at [26, 385] on span "Settings" at bounding box center [58, 385] width 75 height 8
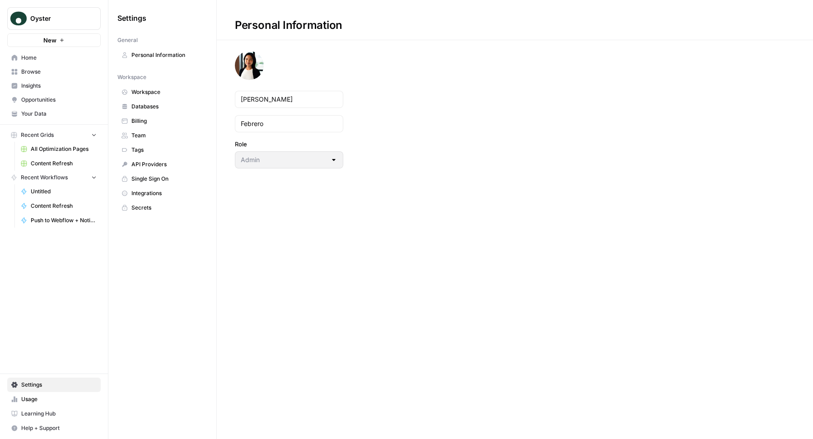
click at [155, 133] on span "Team" at bounding box center [167, 135] width 72 height 8
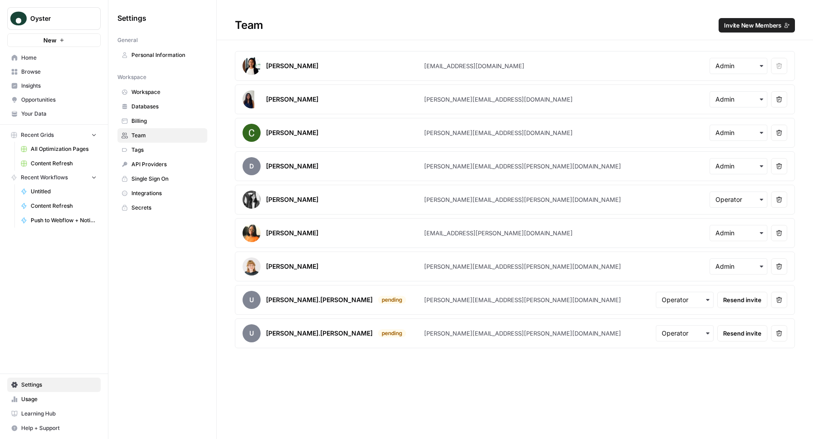
click at [742, 23] on span "Invite New Members" at bounding box center [752, 25] width 57 height 9
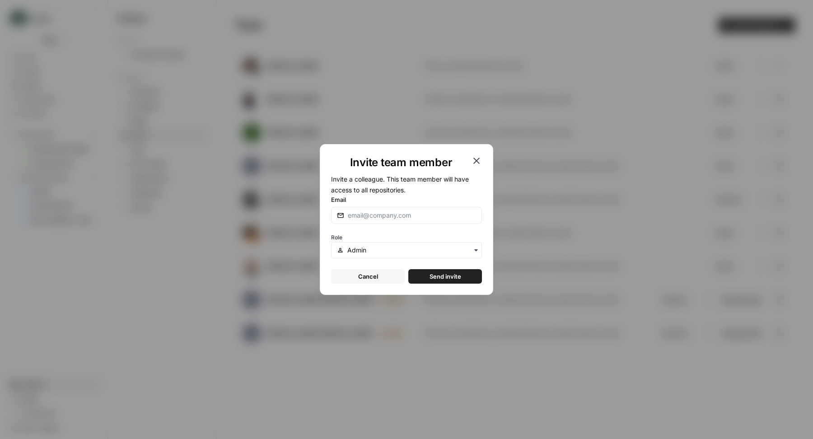
click at [415, 210] on div at bounding box center [406, 215] width 151 height 17
paste input "nausheen.eusuf@oysterhr.com"
type input "nausheen.eusuf@oysterhr.com"
click at [419, 248] on input "text" at bounding box center [411, 250] width 129 height 9
click at [395, 158] on h1 "Invite team member" at bounding box center [401, 162] width 140 height 14
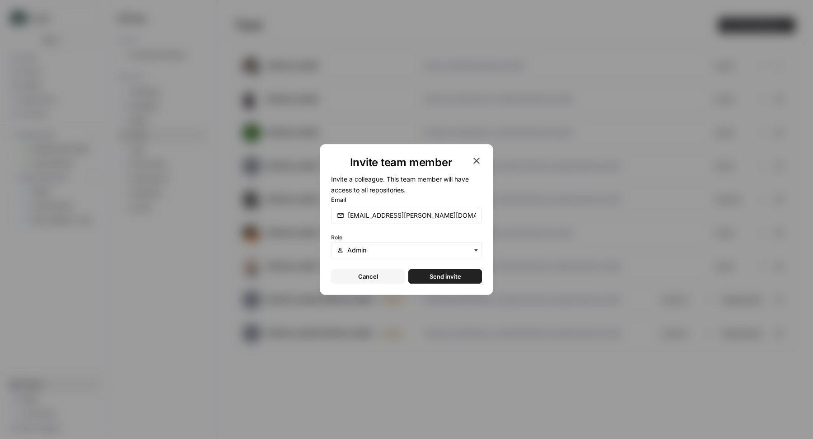
click at [460, 276] on button "Send invite" at bounding box center [445, 276] width 74 height 14
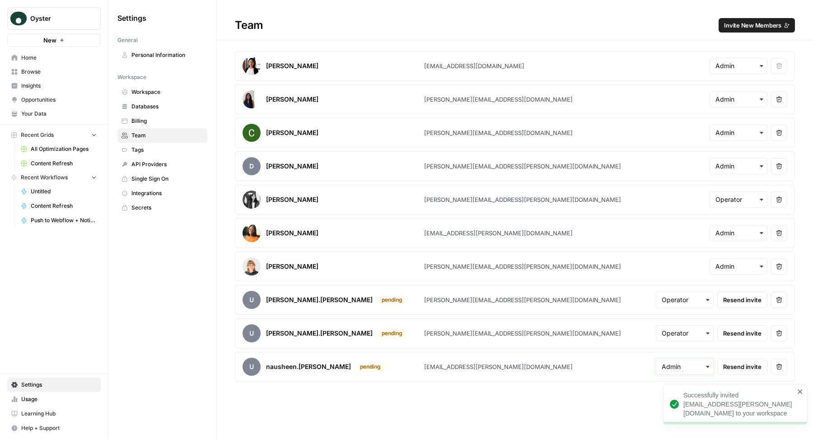
click at [691, 363] on input "text" at bounding box center [684, 366] width 46 height 9
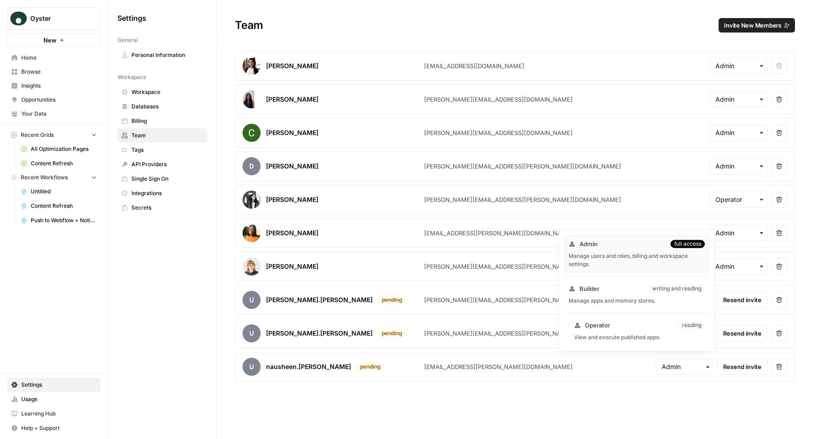
click at [599, 331] on div "Operator reading View and execute published apps." at bounding box center [639, 330] width 139 height 29
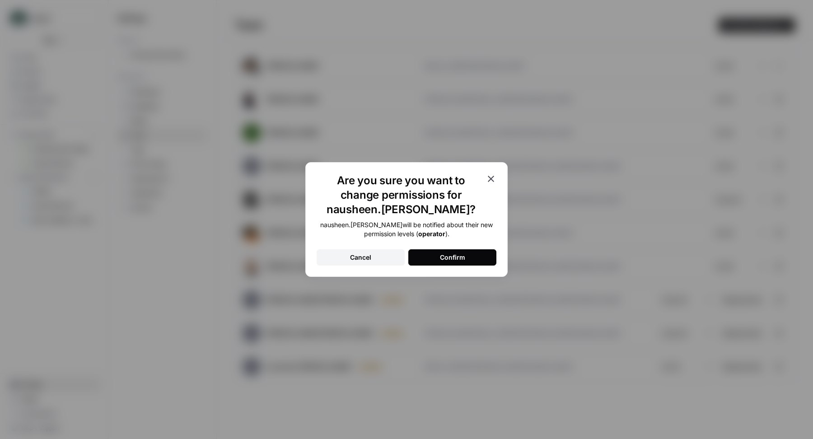
click at [469, 255] on button "Confirm" at bounding box center [452, 257] width 88 height 16
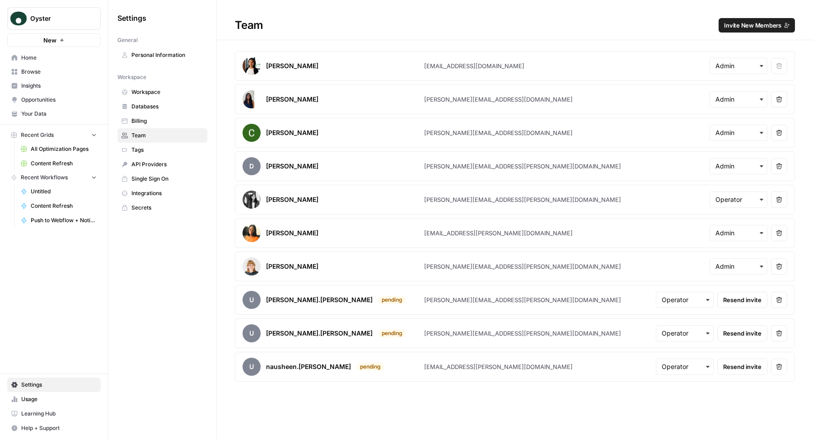
click at [411, 400] on div "Team Invite New Members Zoe Febrero zoe@airops.com Remove user Melanie Dell'Oli…" at bounding box center [515, 219] width 596 height 439
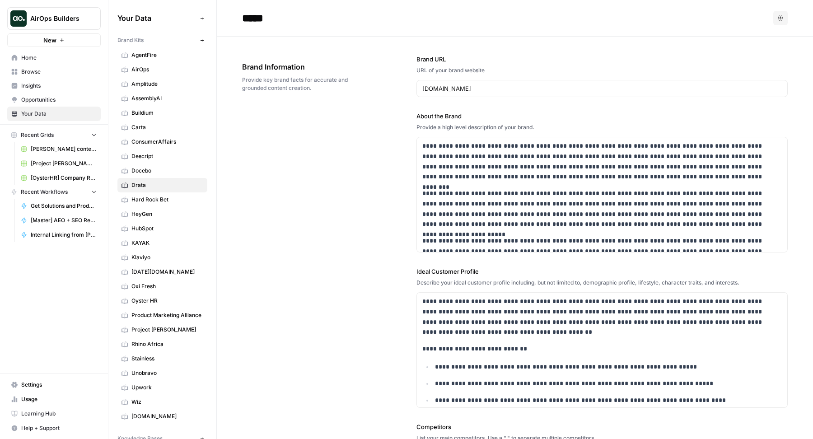
click at [44, 60] on span "Home" at bounding box center [58, 58] width 75 height 8
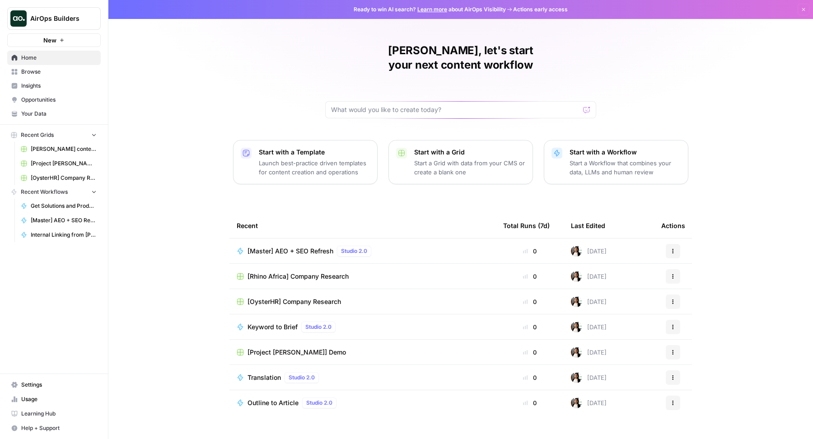
click at [288, 272] on span "[Rhino Africa] Company Research" at bounding box center [297, 276] width 101 height 9
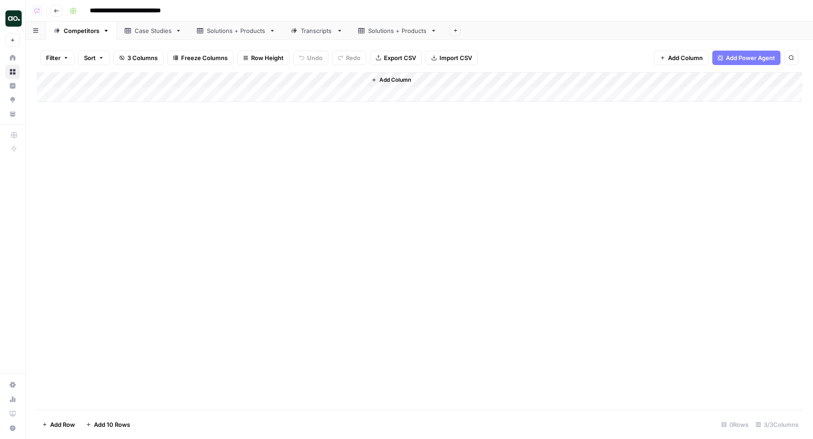
click at [205, 78] on div "Add Column" at bounding box center [419, 87] width 765 height 30
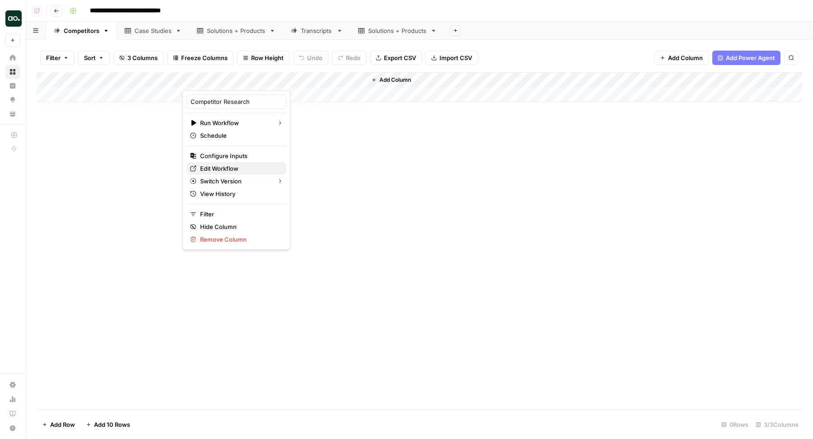
click at [216, 169] on span "Edit Workflow" at bounding box center [239, 168] width 79 height 9
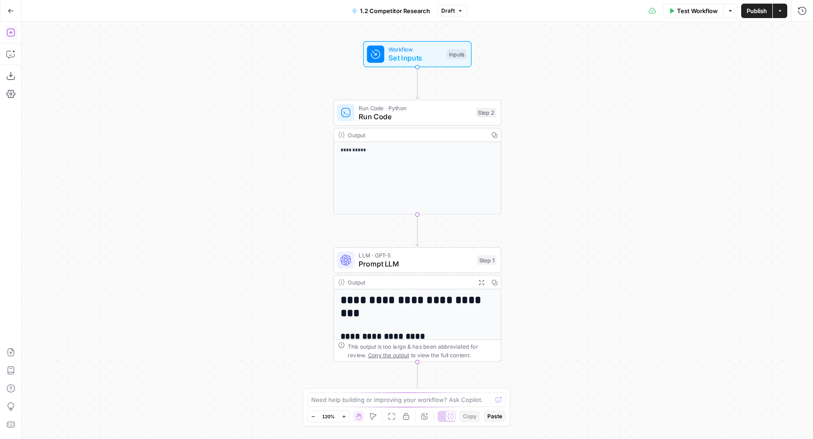
click at [13, 36] on icon "button" at bounding box center [10, 32] width 9 height 9
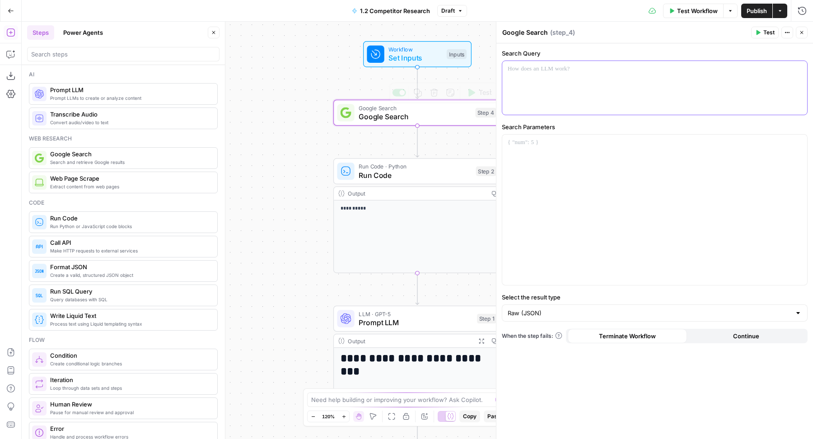
click at [591, 93] on div at bounding box center [654, 88] width 305 height 54
click at [606, 82] on div at bounding box center [654, 88] width 305 height 54
click at [625, 160] on div at bounding box center [654, 210] width 305 height 150
click at [654, 77] on div "**********" at bounding box center [654, 88] width 305 height 54
click at [762, 34] on button "Test" at bounding box center [765, 33] width 28 height 12
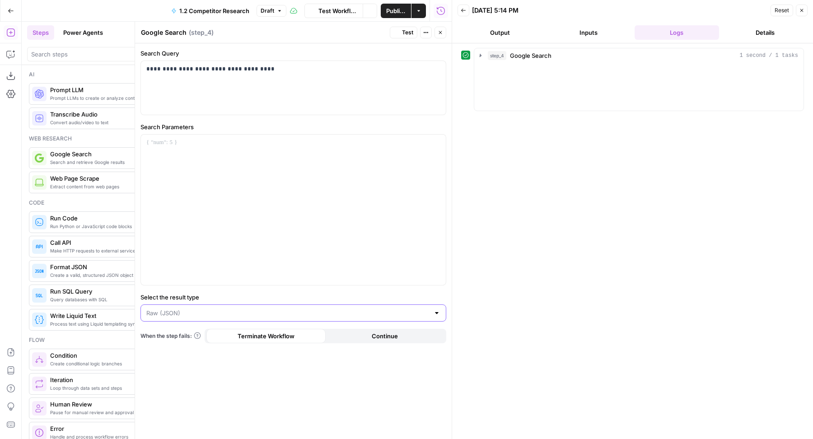
click at [287, 308] on input "Select the result type" at bounding box center [287, 312] width 283 height 9
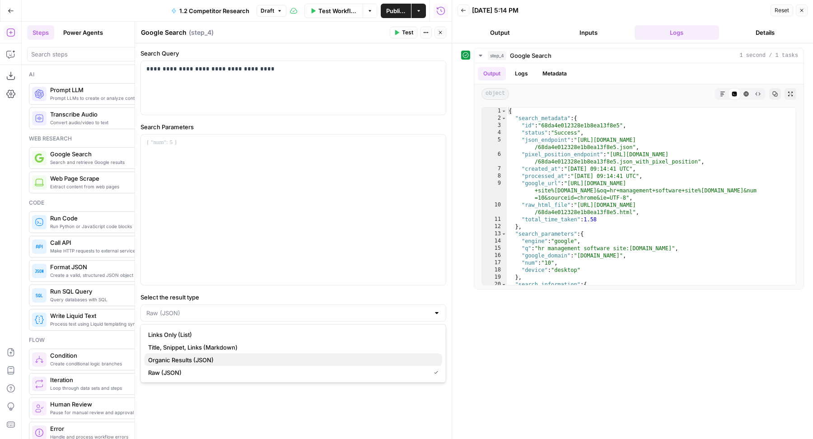
click at [189, 357] on span "Organic Results (JSON)" at bounding box center [291, 359] width 287 height 9
type input "Organic Results (JSON)"
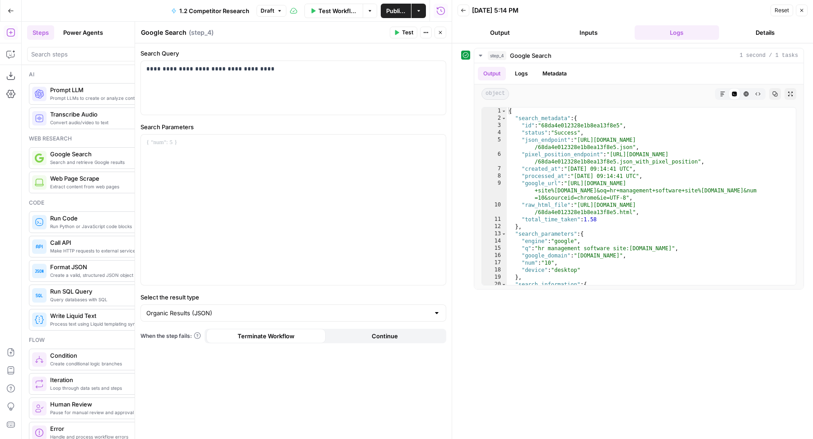
click at [401, 34] on button "Test" at bounding box center [404, 33] width 28 height 12
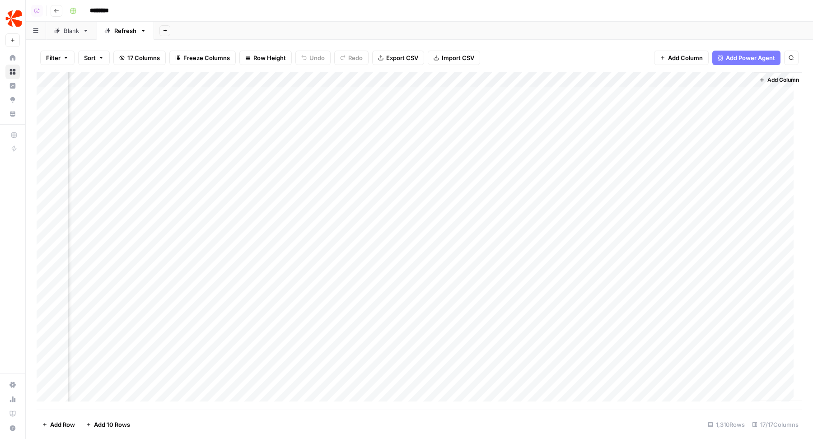
click at [491, 95] on div "Add Column" at bounding box center [419, 241] width 765 height 338
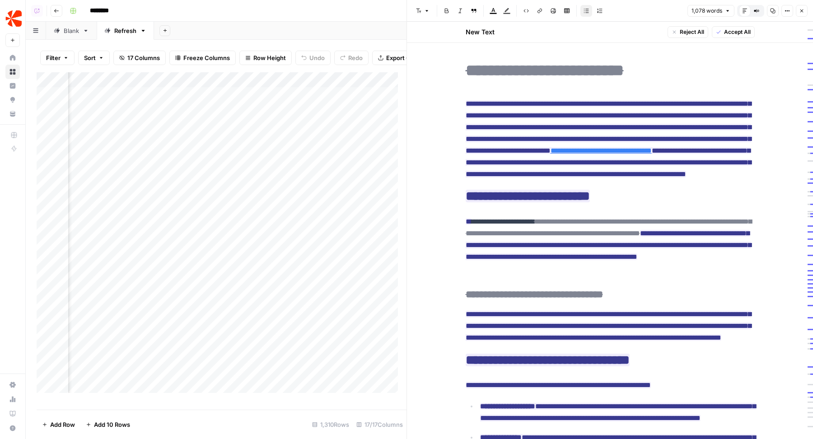
scroll to position [0, 1164]
click at [799, 9] on icon "button" at bounding box center [801, 10] width 5 height 5
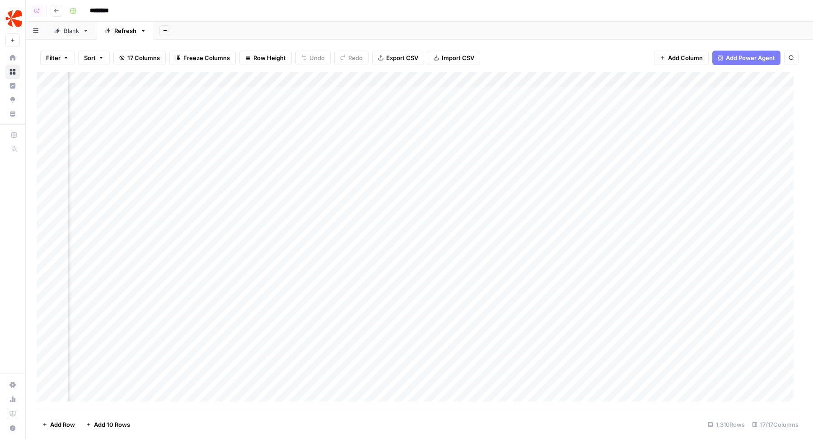
scroll to position [0, 778]
click at [578, 97] on div "Add Column" at bounding box center [419, 241] width 765 height 338
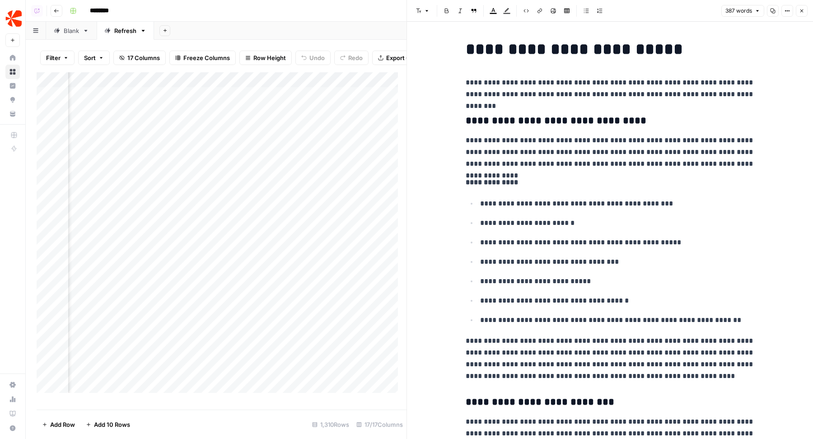
scroll to position [327, 0]
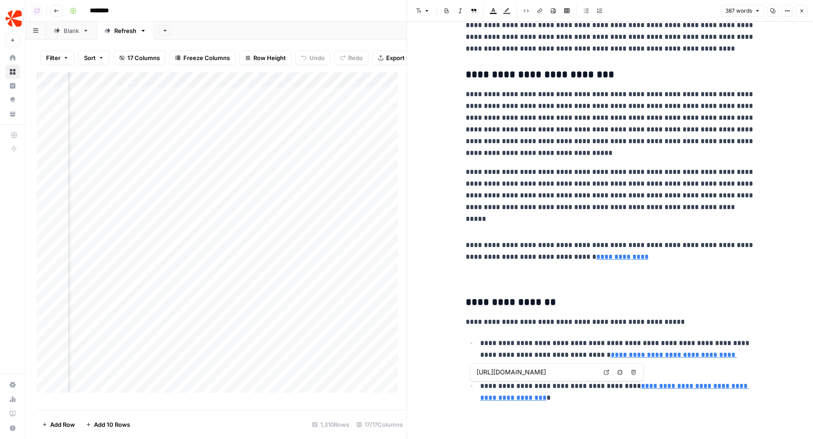
type input "https://www.chargebee.com/blog/saas-accounting-annual-contracts/"
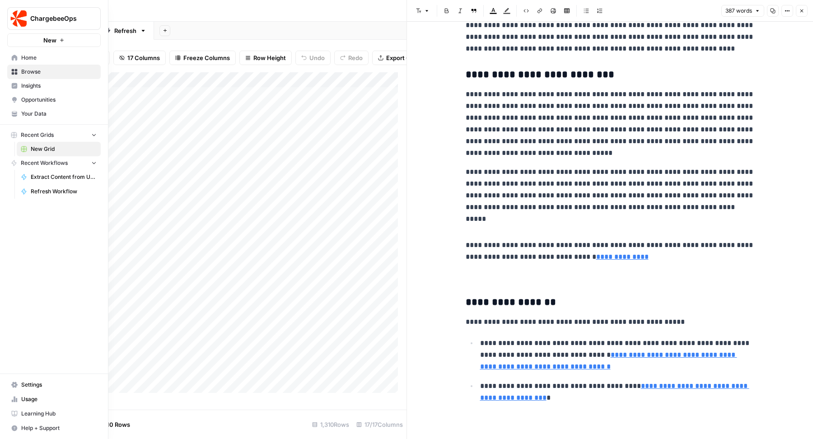
click at [33, 396] on span "Usage" at bounding box center [58, 399] width 75 height 8
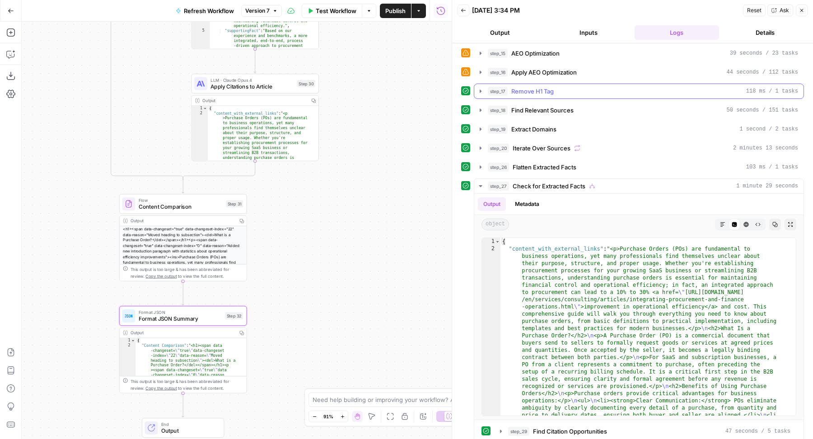
click at [580, 87] on div "step_17 Remove H1 Tag 118 ms / 1 tasks" at bounding box center [643, 91] width 310 height 9
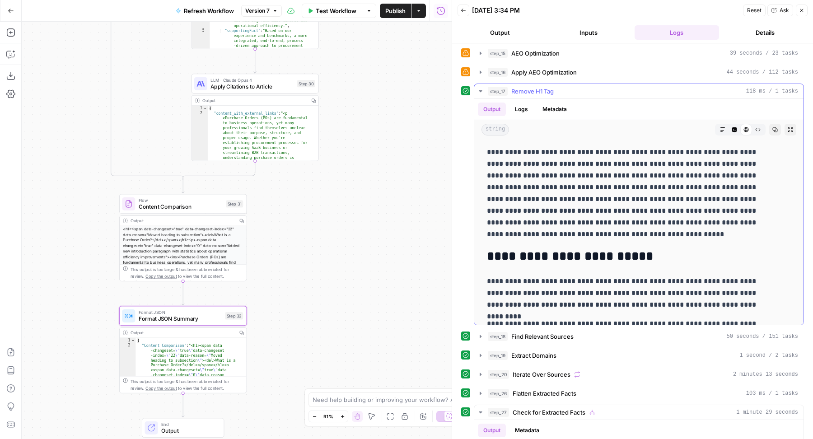
click at [580, 87] on div "step_17 Remove H1 Tag 118 ms / 1 tasks" at bounding box center [643, 91] width 310 height 9
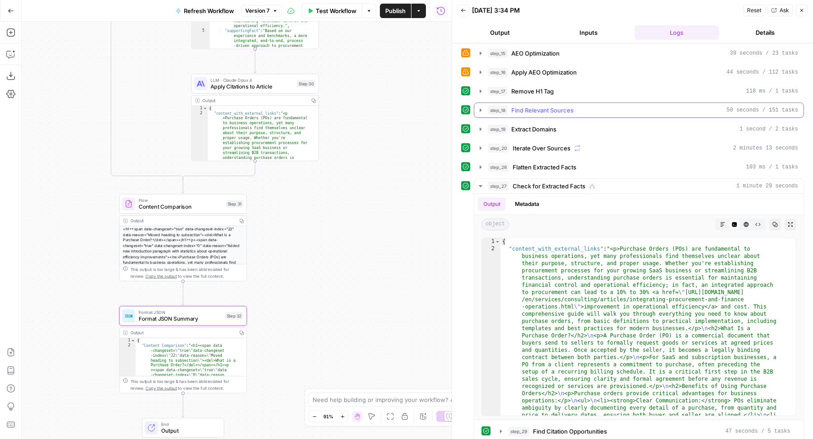
click at [558, 107] on span "Find Relevant Sources" at bounding box center [542, 110] width 62 height 9
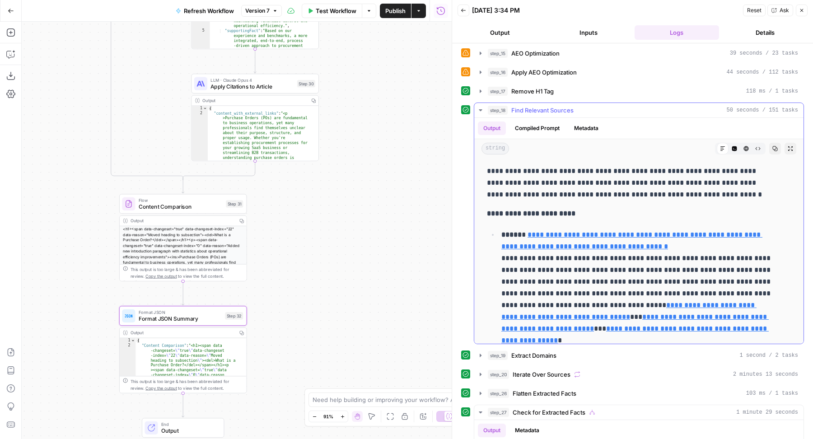
click at [558, 107] on span "Find Relevant Sources" at bounding box center [542, 110] width 62 height 9
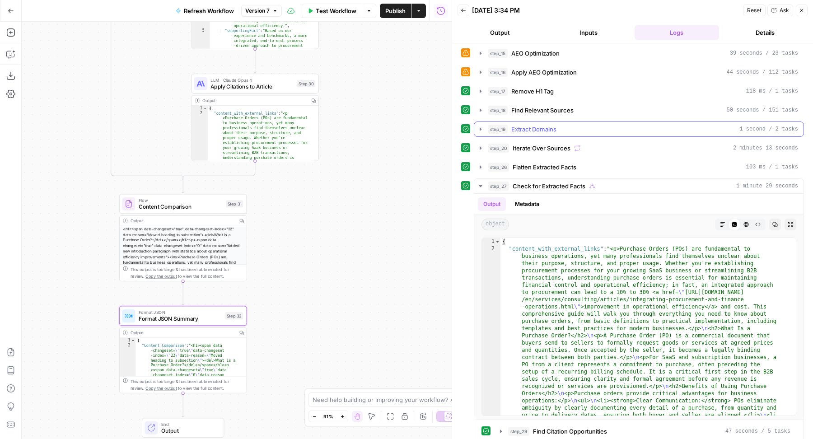
click at [549, 126] on span "Extract Domains" at bounding box center [533, 129] width 45 height 9
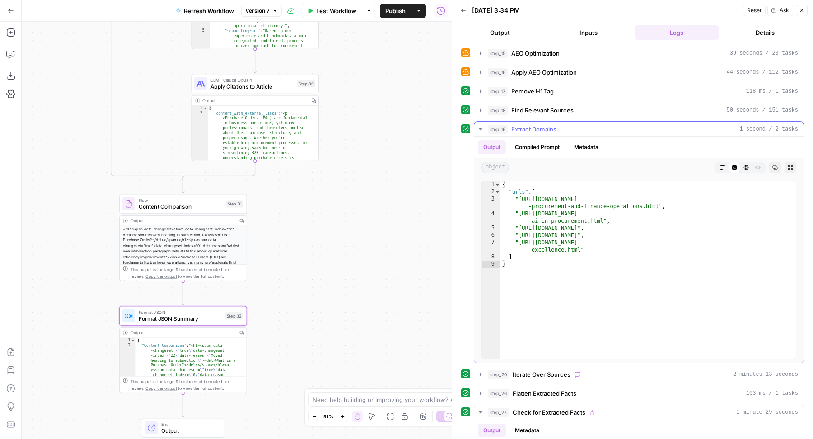
click at [549, 126] on span "Extract Domains" at bounding box center [533, 129] width 45 height 9
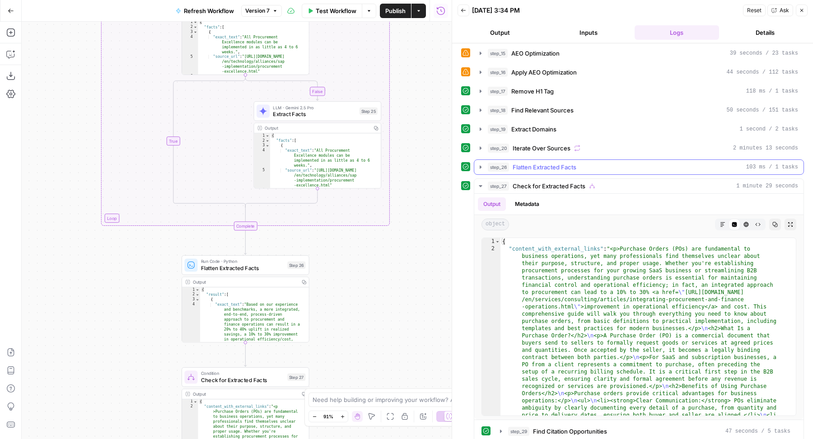
click at [577, 163] on div "step_26 Flatten Extracted Facts 103 ms / 1 tasks" at bounding box center [643, 167] width 310 height 9
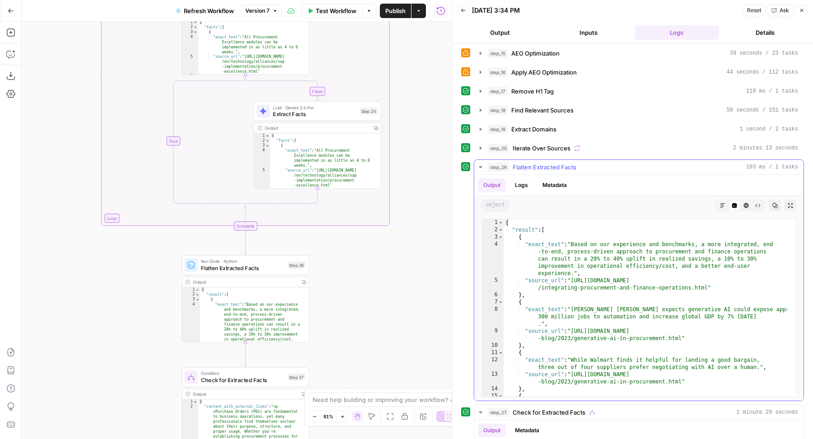
click at [577, 163] on div "step_26 Flatten Extracted Facts 103 ms / 1 tasks" at bounding box center [643, 167] width 310 height 9
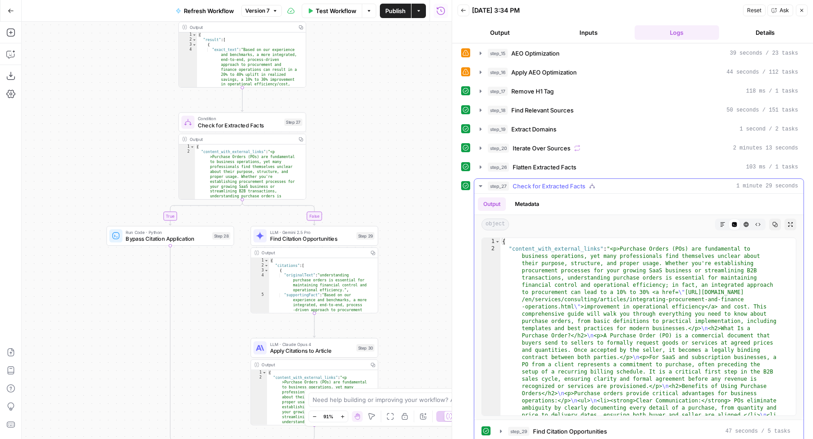
click at [720, 222] on icon "button" at bounding box center [722, 224] width 5 height 5
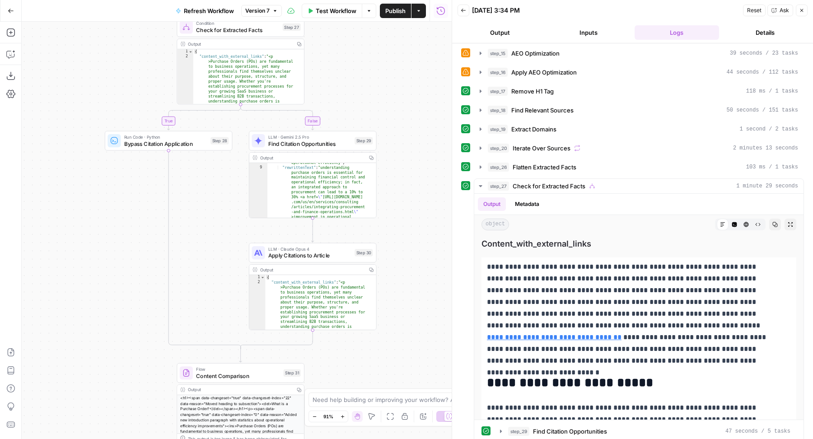
scroll to position [181, 0]
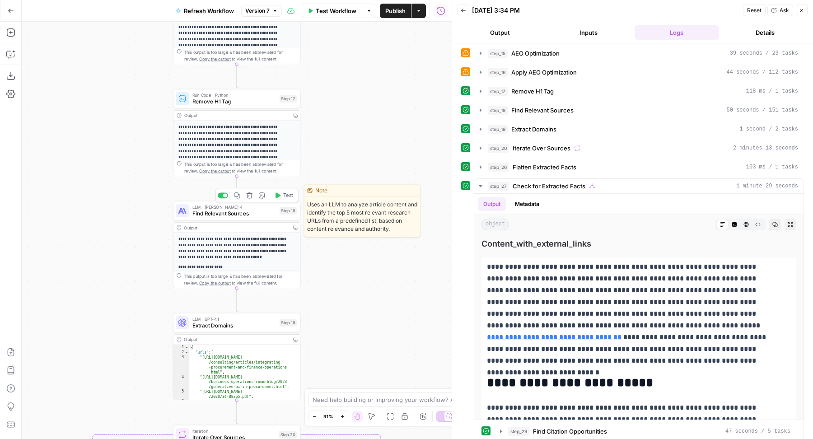
click at [260, 217] on span "Find Relevant Sources" at bounding box center [234, 213] width 84 height 8
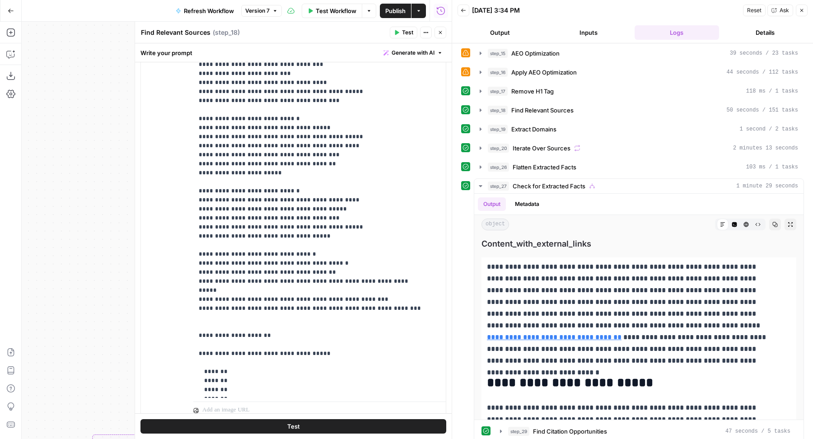
scroll to position [200, 0]
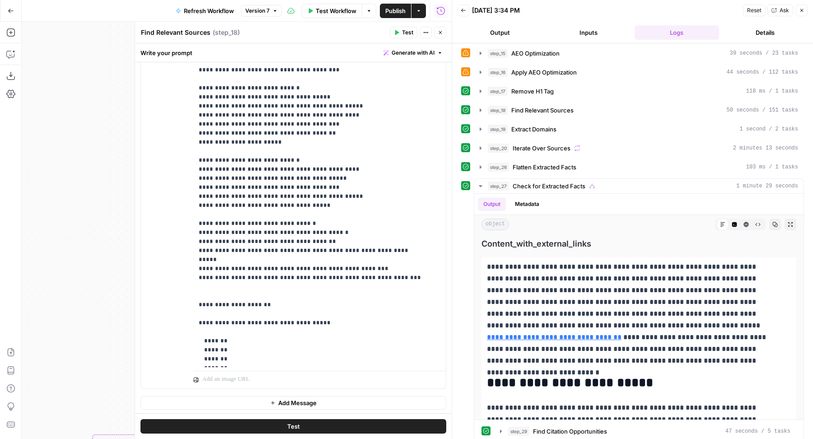
click at [442, 33] on icon "button" at bounding box center [439, 32] width 5 height 5
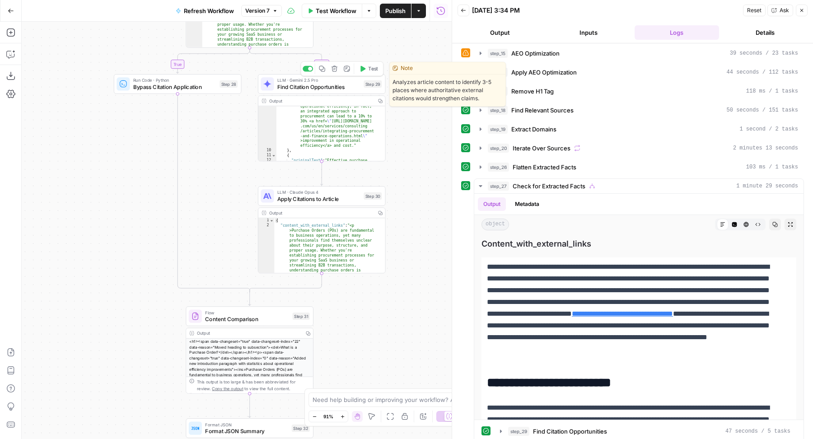
click at [287, 87] on span "Find Citation Opportunities" at bounding box center [318, 87] width 83 height 8
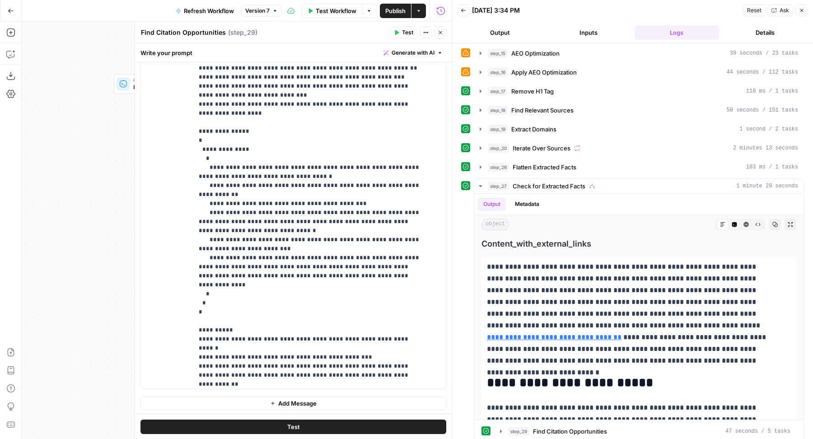
scroll to position [389, 0]
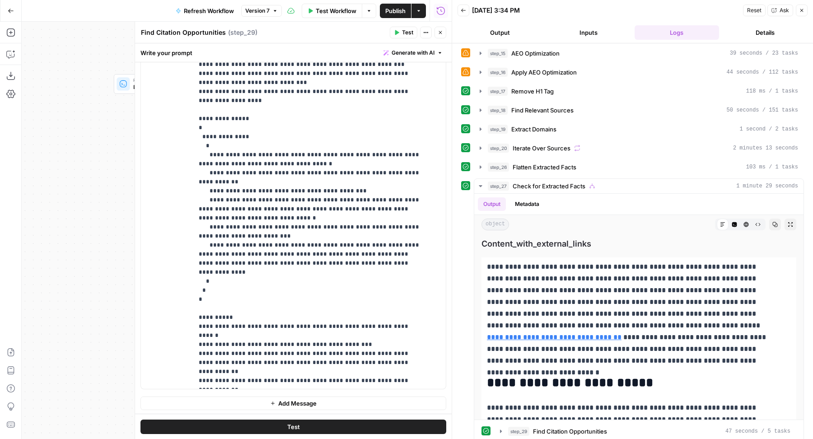
click at [444, 34] on button "Close" at bounding box center [440, 33] width 12 height 12
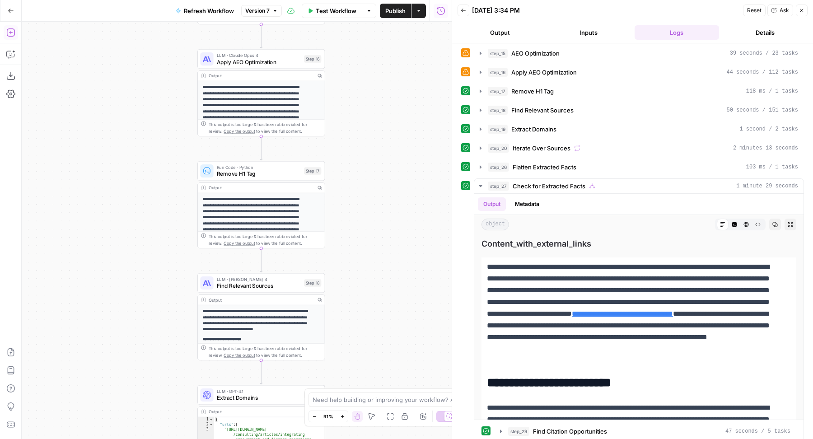
click at [6, 28] on icon "button" at bounding box center [10, 32] width 9 height 9
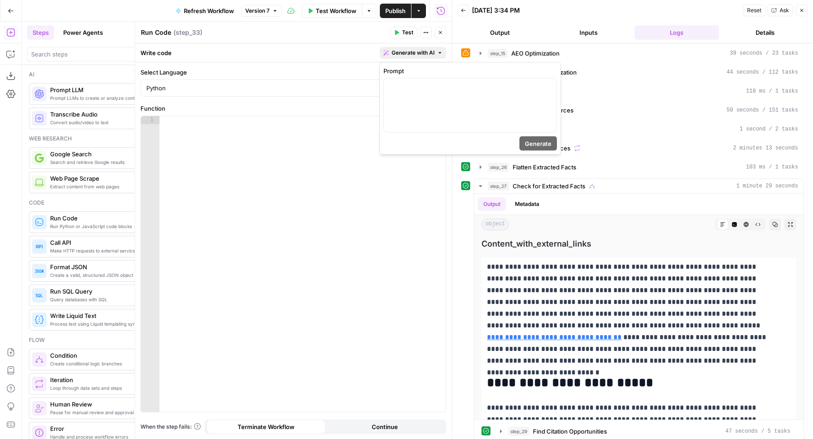
click at [394, 55] on span "Generate with AI" at bounding box center [412, 53] width 43 height 8
click at [403, 121] on div at bounding box center [470, 106] width 172 height 54
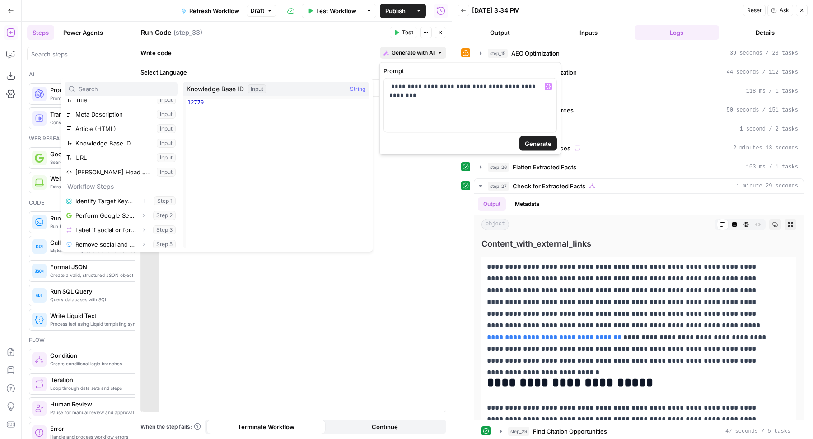
scroll to position [139, 0]
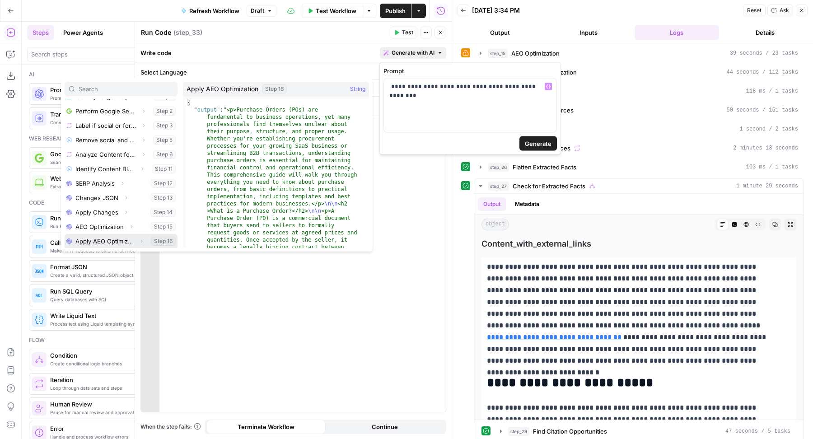
click at [139, 239] on icon "button" at bounding box center [141, 240] width 5 height 5
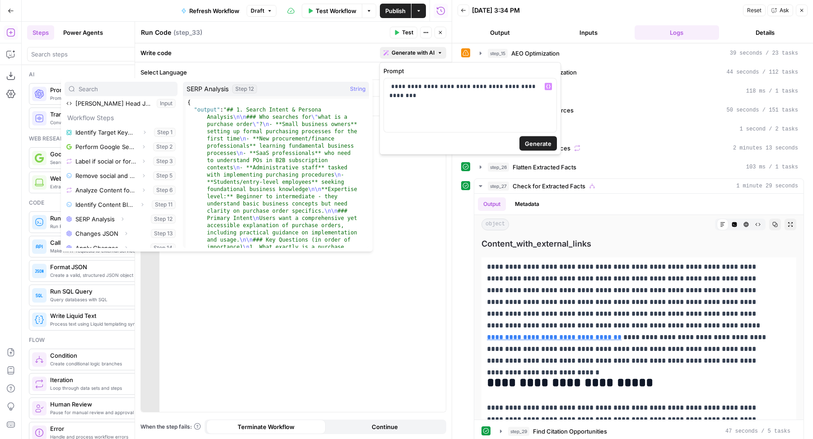
scroll to position [107, 0]
click at [484, 97] on div "**********" at bounding box center [470, 106] width 172 height 54
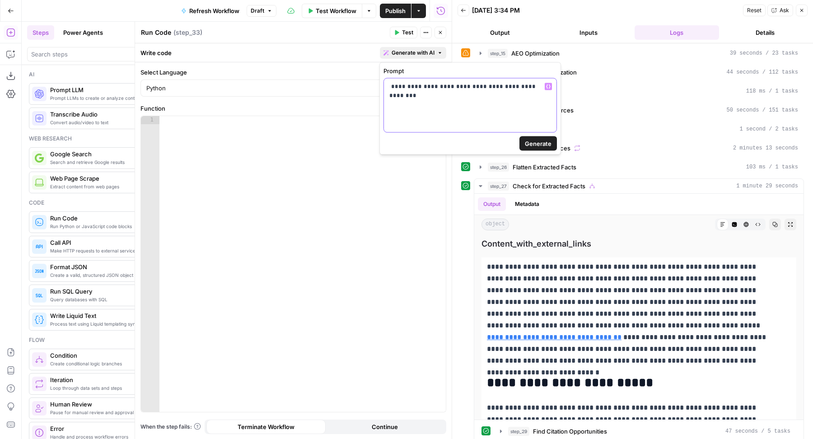
click at [484, 97] on div "**********" at bounding box center [470, 106] width 172 height 54
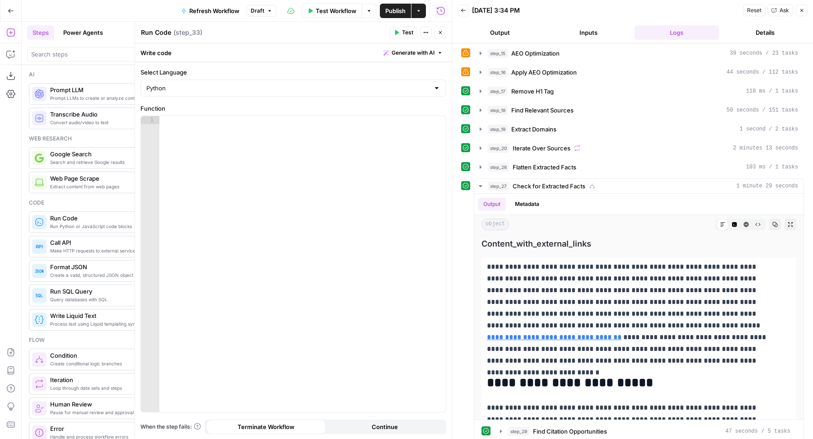
click at [577, 28] on button "Inputs" at bounding box center [588, 32] width 85 height 14
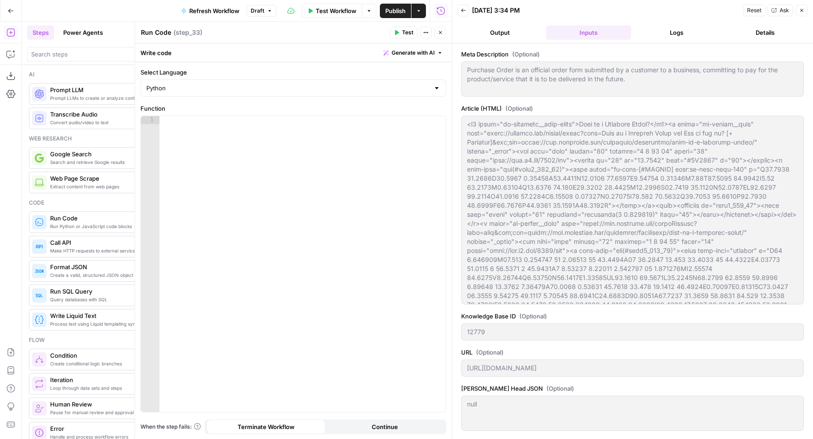
scroll to position [65, 0]
click at [577, 28] on button "Inputs" at bounding box center [588, 32] width 85 height 14
type input "Chargebee"
click at [665, 35] on button "Logs" at bounding box center [676, 32] width 85 height 14
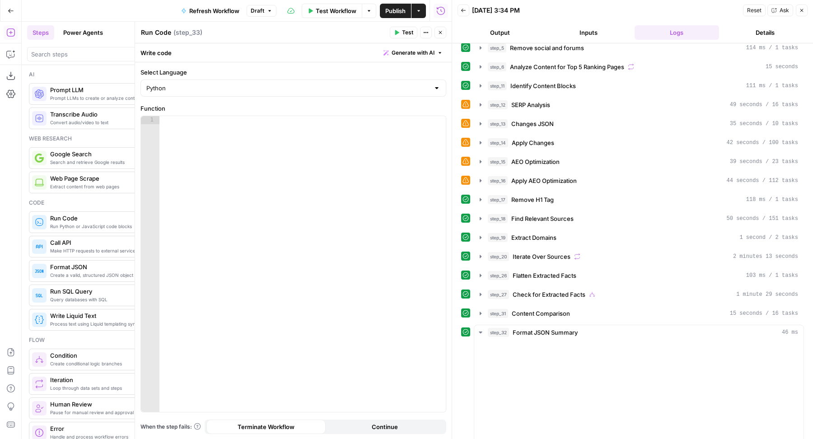
scroll to position [0, 0]
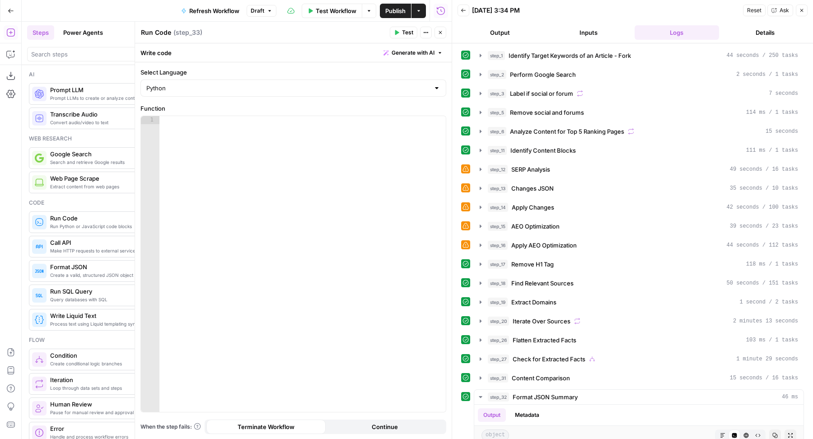
click at [414, 44] on div "Write code Generate with AI" at bounding box center [293, 52] width 316 height 19
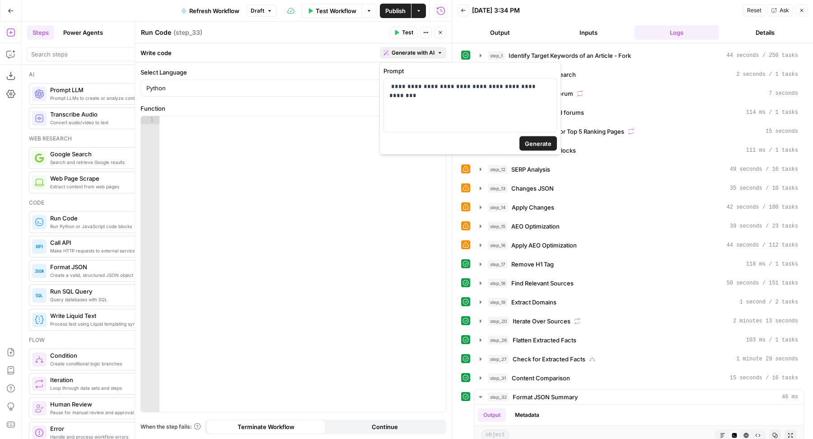
click at [402, 52] on span "Generate with AI" at bounding box center [412, 53] width 43 height 8
click at [436, 98] on div "**********" at bounding box center [470, 106] width 172 height 54
click at [567, 241] on span "Apply AEO Optimization" at bounding box center [543, 245] width 65 height 9
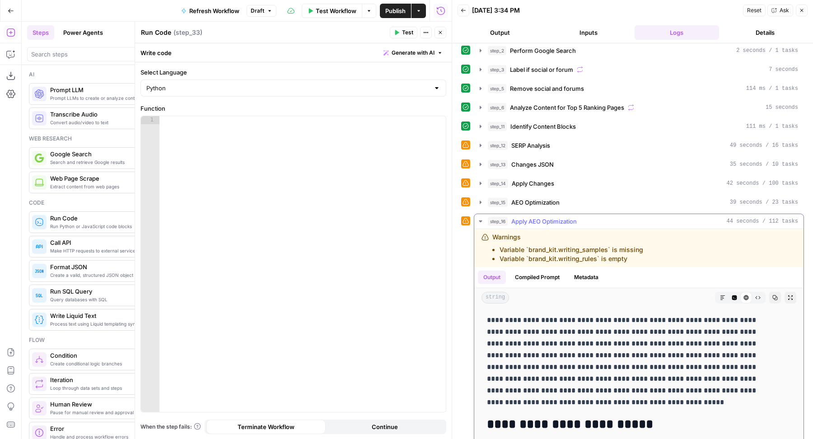
scroll to position [6, 0]
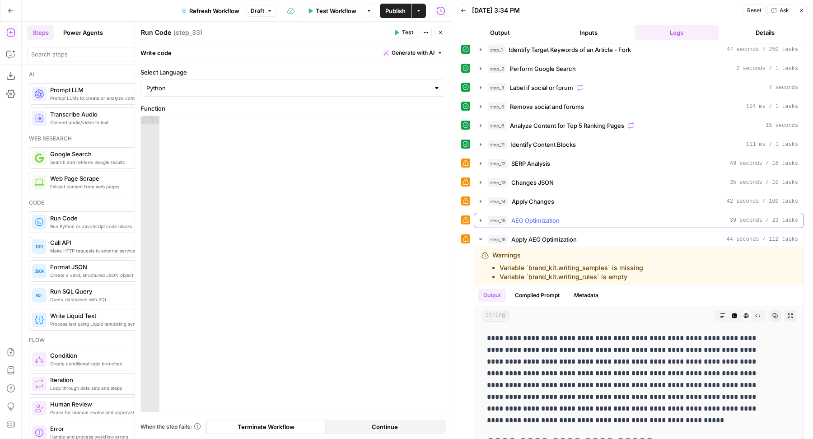
click at [563, 217] on div "step_15 AEO Optimization 39 seconds / 23 tasks" at bounding box center [643, 220] width 310 height 9
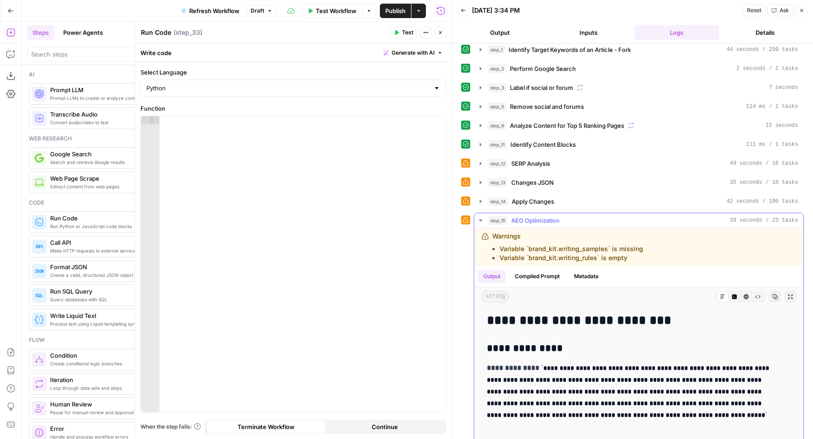
click at [563, 217] on div "step_15 AEO Optimization 39 seconds / 23 tasks" at bounding box center [643, 220] width 310 height 9
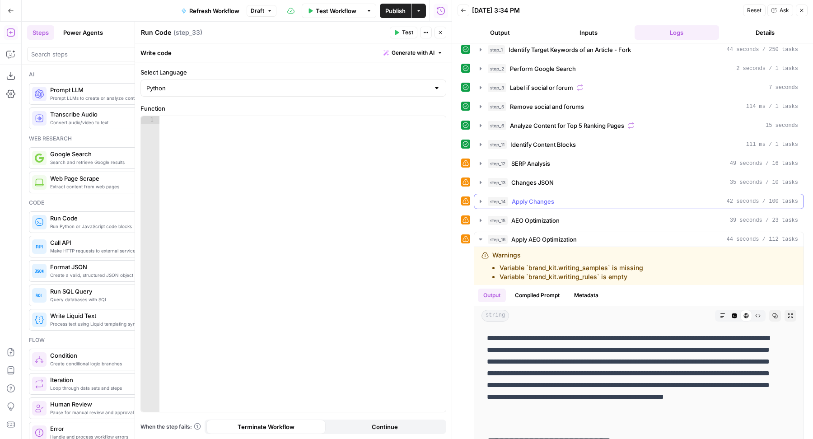
click at [558, 197] on div "step_14 Apply Changes 42 seconds / 100 tasks" at bounding box center [643, 201] width 310 height 9
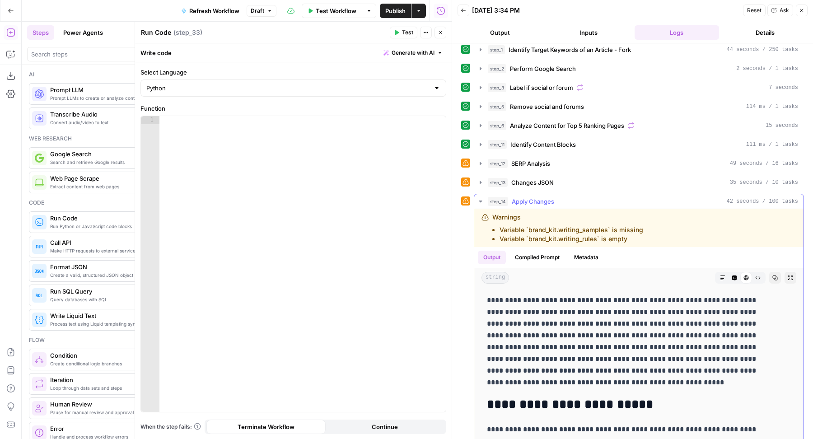
click at [558, 197] on div "step_14 Apply Changes 42 seconds / 100 tasks" at bounding box center [643, 201] width 310 height 9
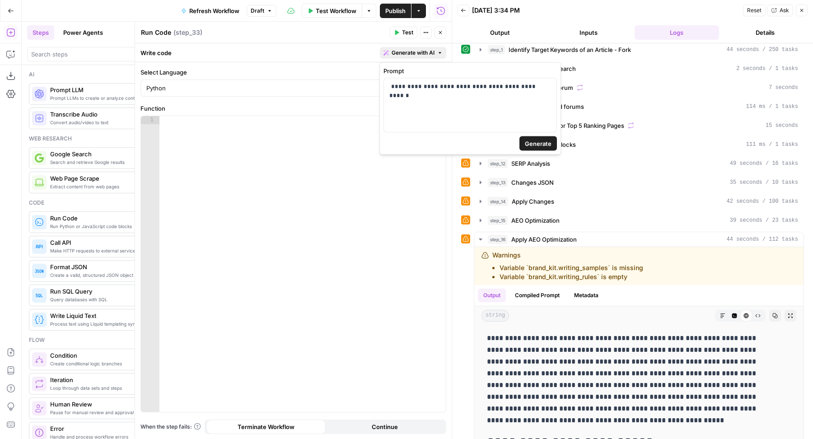
click at [402, 51] on span "Generate with AI" at bounding box center [412, 53] width 43 height 8
click at [549, 82] on p "**********" at bounding box center [470, 86] width 162 height 9
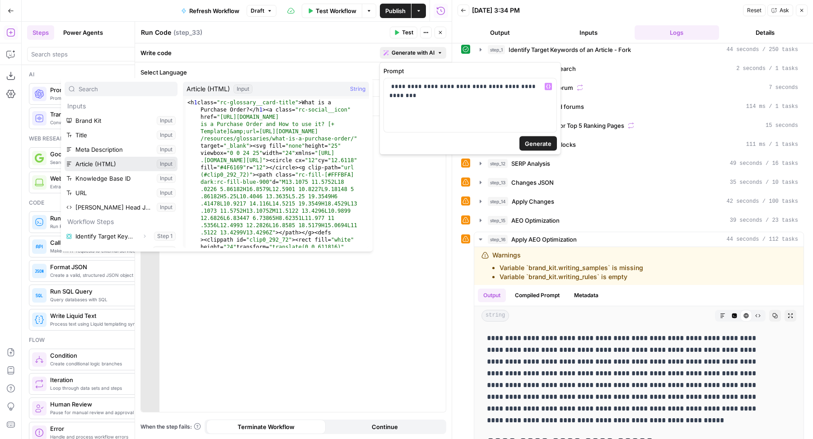
click at [109, 157] on button "Select variable Article (HTML)" at bounding box center [121, 164] width 113 height 14
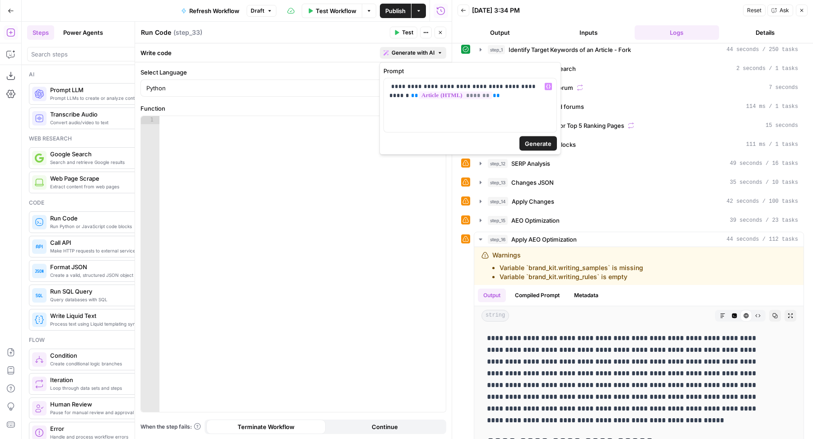
click at [539, 142] on span "Generate" at bounding box center [538, 143] width 27 height 9
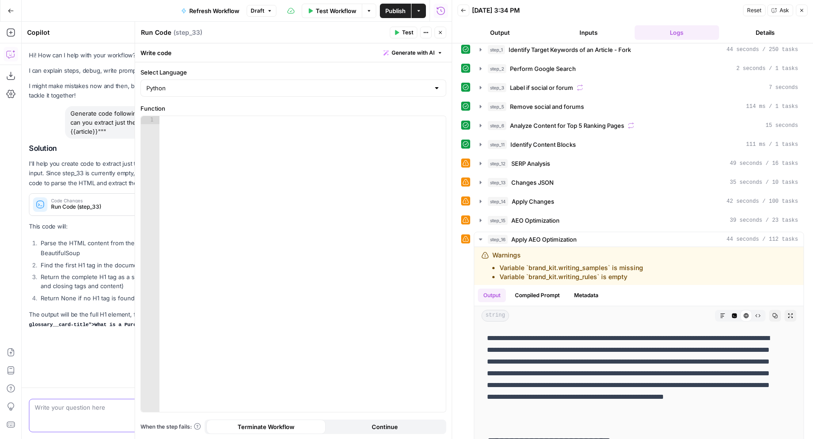
scroll to position [0, 0]
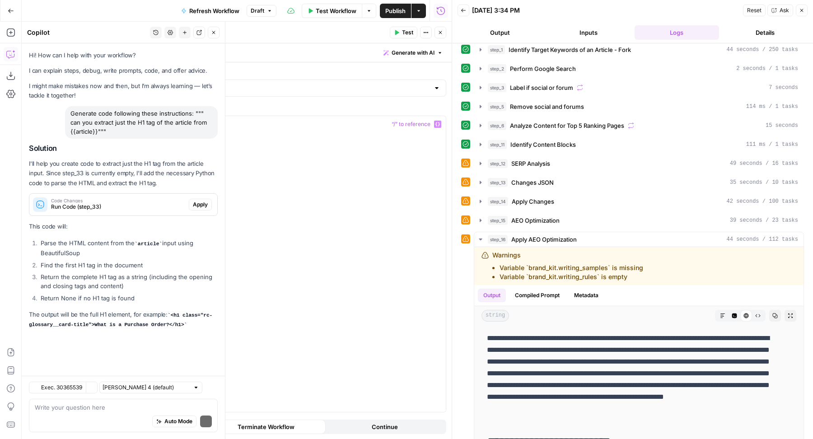
click at [206, 200] on span "Apply" at bounding box center [200, 204] width 15 height 8
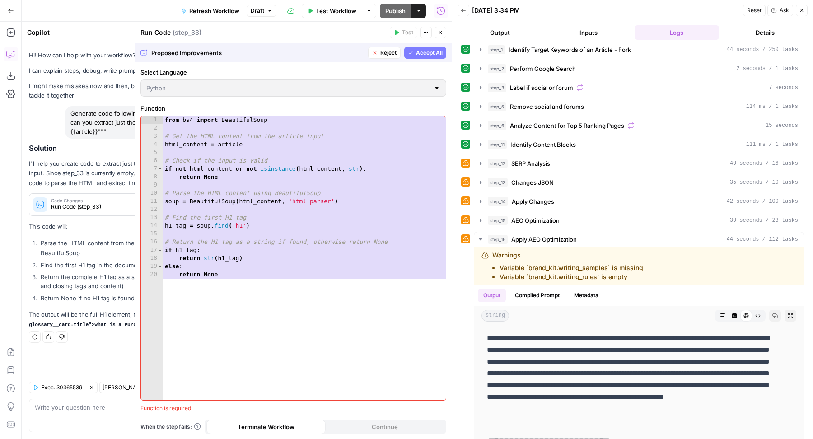
click at [439, 53] on span "Accept All" at bounding box center [429, 53] width 27 height 8
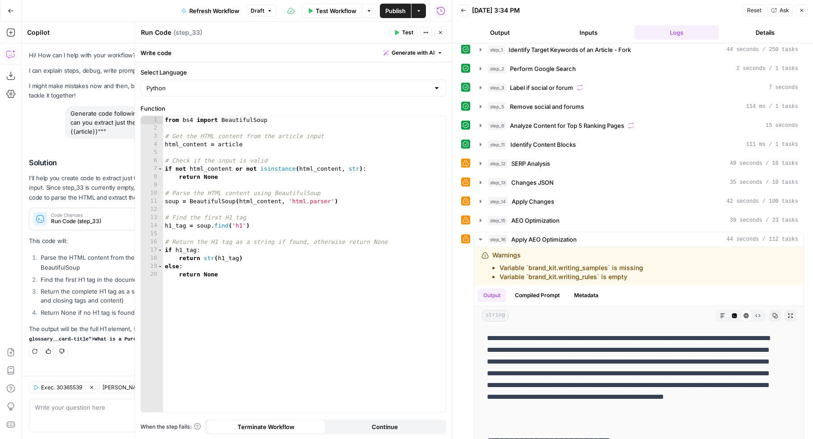
click at [406, 32] on span "Test" at bounding box center [407, 32] width 11 height 8
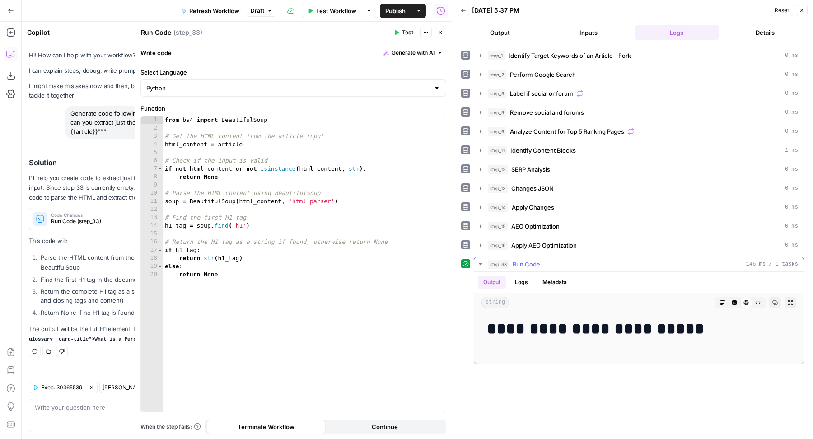
click at [735, 300] on icon "button" at bounding box center [734, 302] width 5 height 5
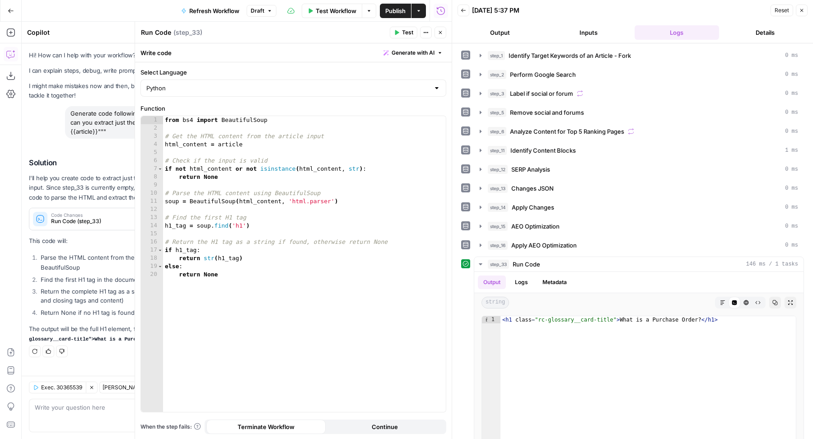
click at [440, 35] on button "Close" at bounding box center [440, 33] width 12 height 12
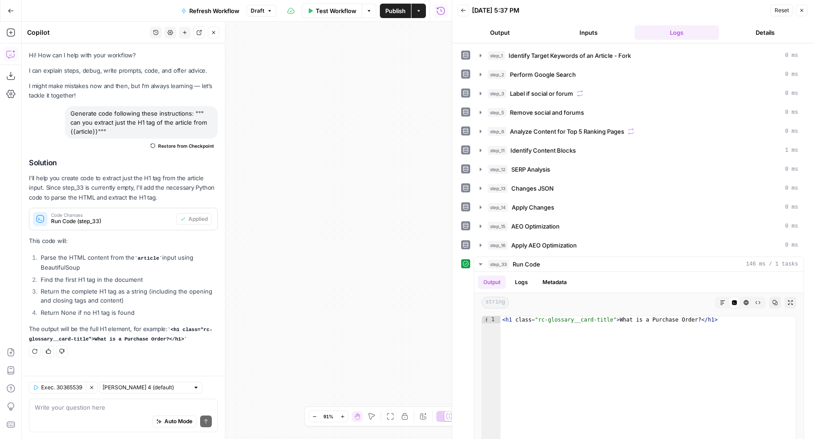
click at [217, 31] on button "Close" at bounding box center [214, 33] width 12 height 12
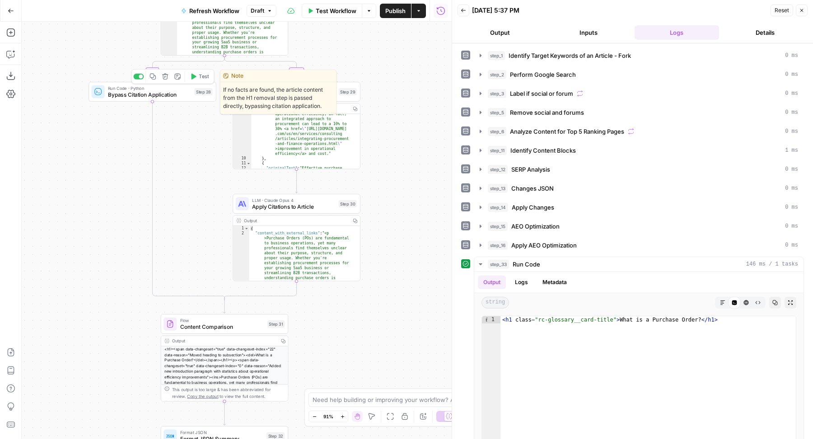
click at [189, 96] on span "Bypass Citation Application" at bounding box center [149, 94] width 83 height 8
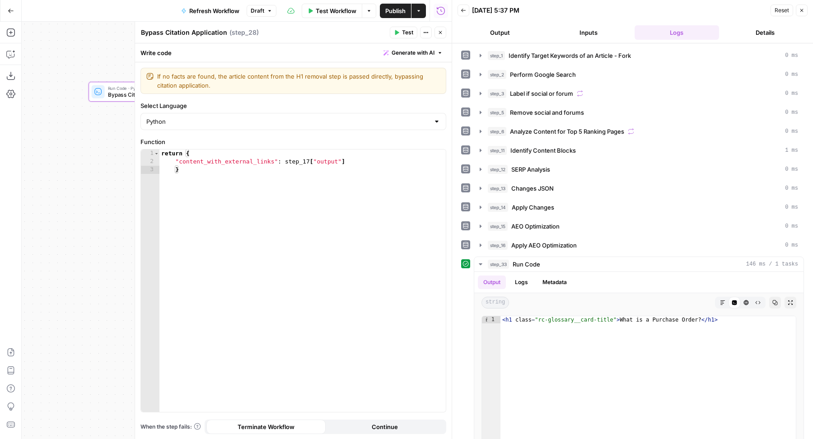
click at [421, 52] on span "Generate with AI" at bounding box center [412, 53] width 43 height 8
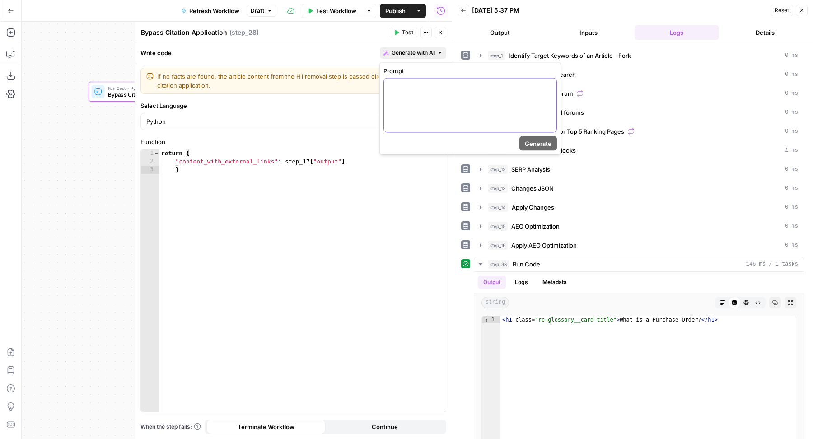
click at [448, 115] on div at bounding box center [470, 106] width 172 height 54
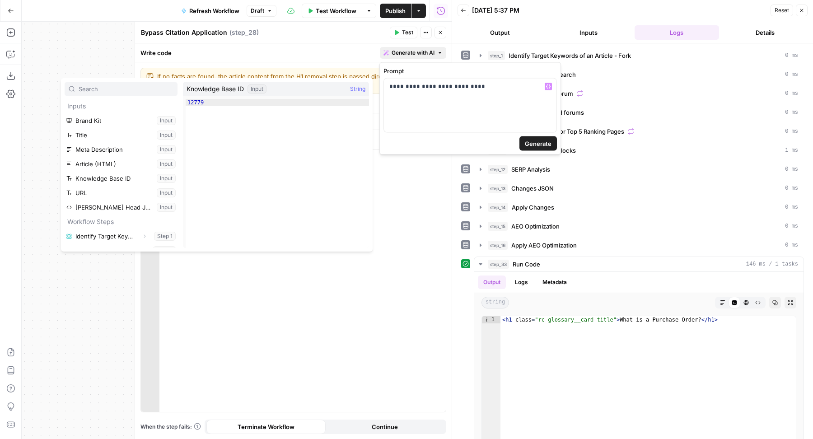
scroll to position [226, 0]
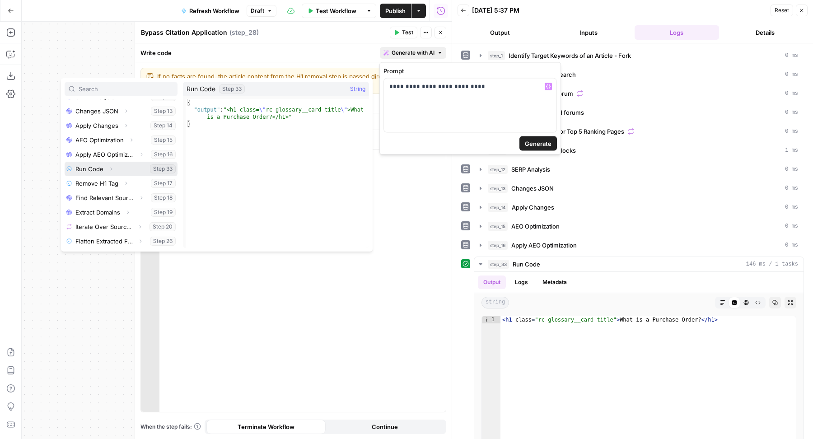
click at [112, 168] on icon "button" at bounding box center [110, 168] width 5 height 5
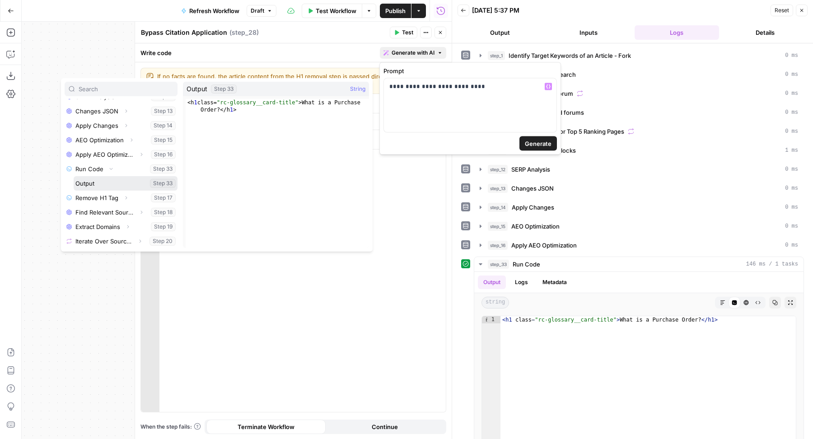
click at [112, 182] on button "Select variable Output" at bounding box center [126, 183] width 104 height 14
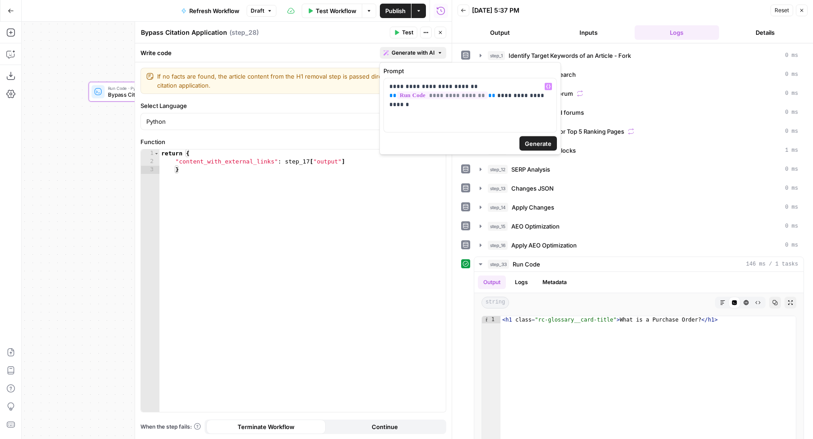
click at [540, 140] on span "Generate" at bounding box center [538, 143] width 27 height 9
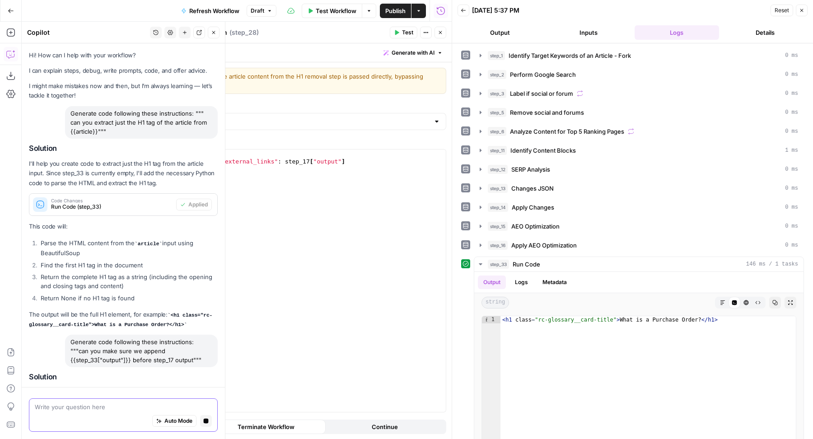
scroll to position [150, 0]
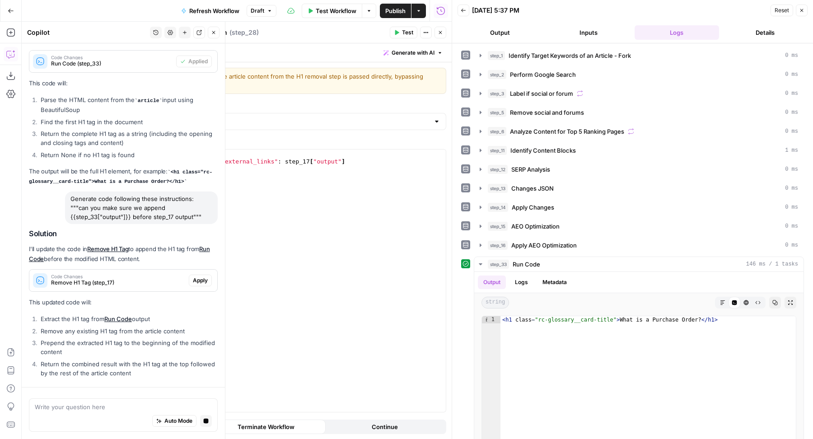
click at [187, 298] on p "This updated code will:" at bounding box center [123, 302] width 189 height 9
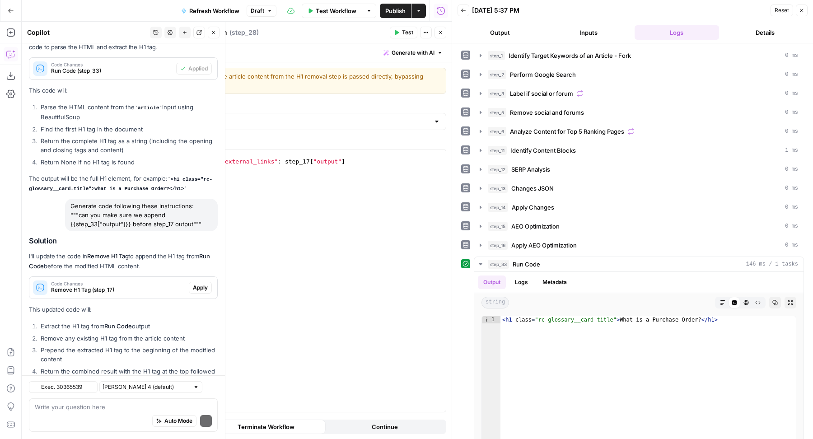
scroll to position [191, 0]
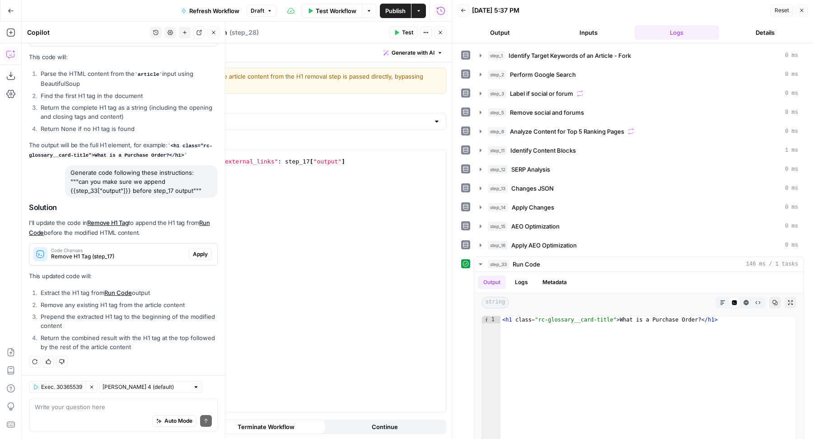
click at [193, 257] on span "Apply" at bounding box center [200, 254] width 15 height 8
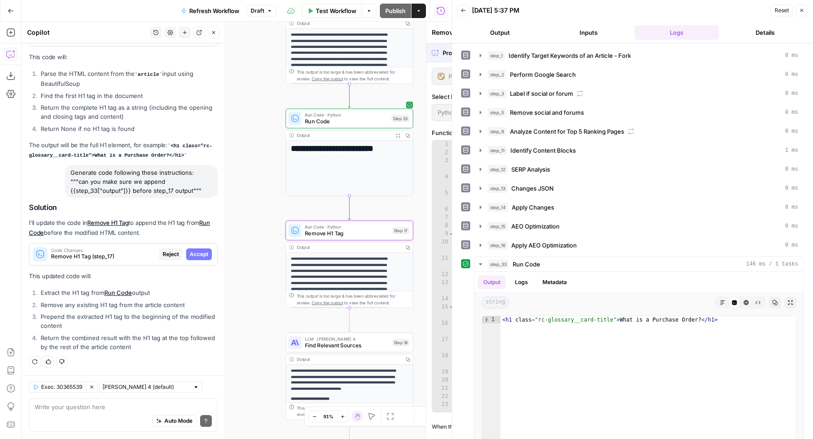
scroll to position [177, 0]
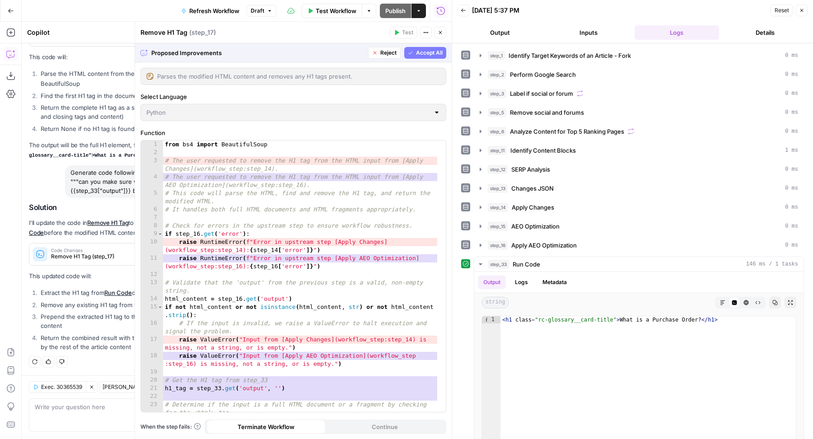
click at [380, 53] on span "Reject" at bounding box center [388, 53] width 16 height 8
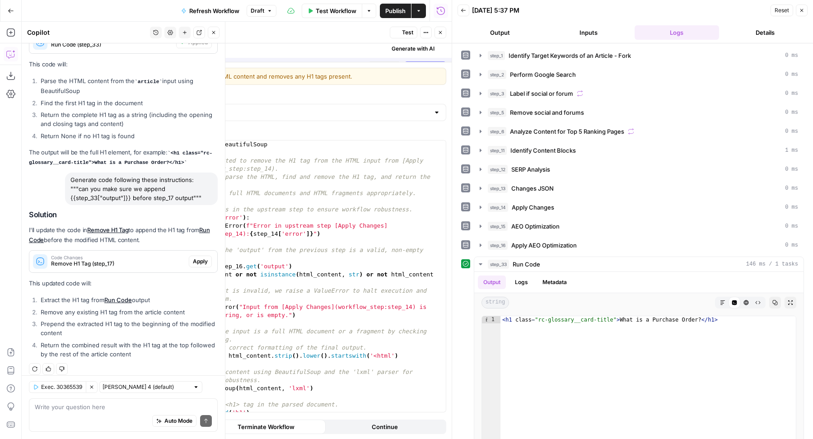
scroll to position [191, 0]
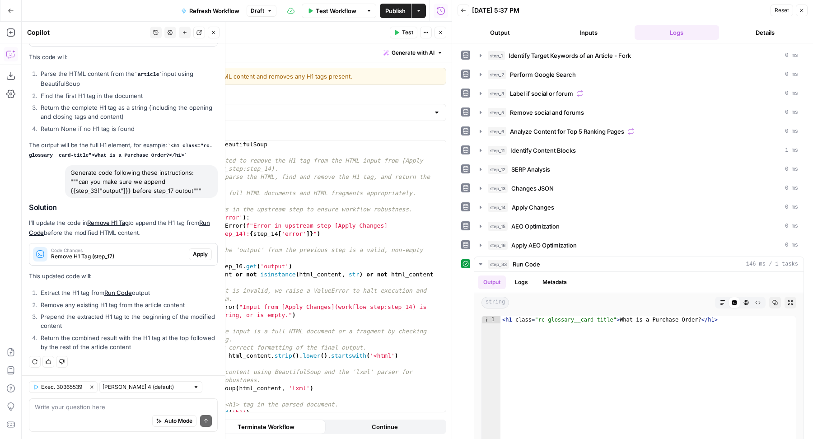
drag, startPoint x: 80, startPoint y: 183, endPoint x: 191, endPoint y: 193, distance: 111.0
click at [191, 193] on div "Generate code following these instructions: """can you make sure we append {{st…" at bounding box center [141, 181] width 153 height 33
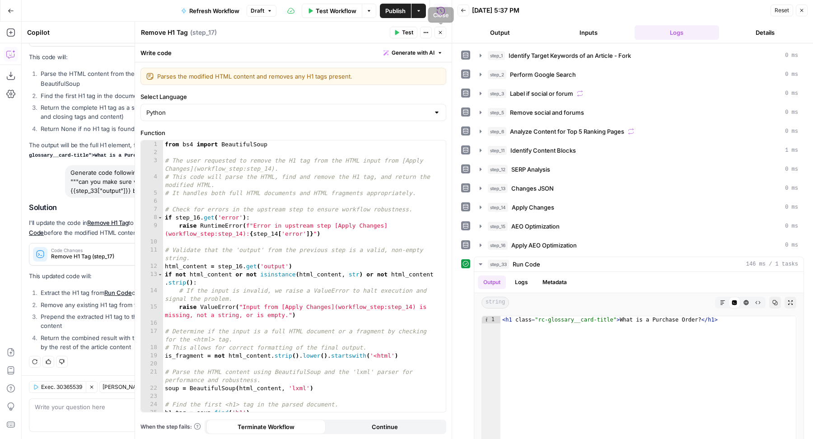
click at [439, 33] on icon "button" at bounding box center [439, 32] width 5 height 5
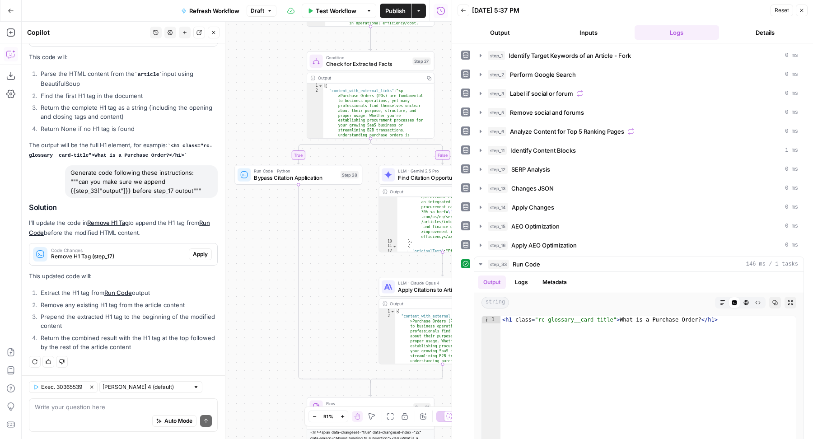
click at [266, 176] on span "Bypass Citation Application" at bounding box center [295, 177] width 83 height 8
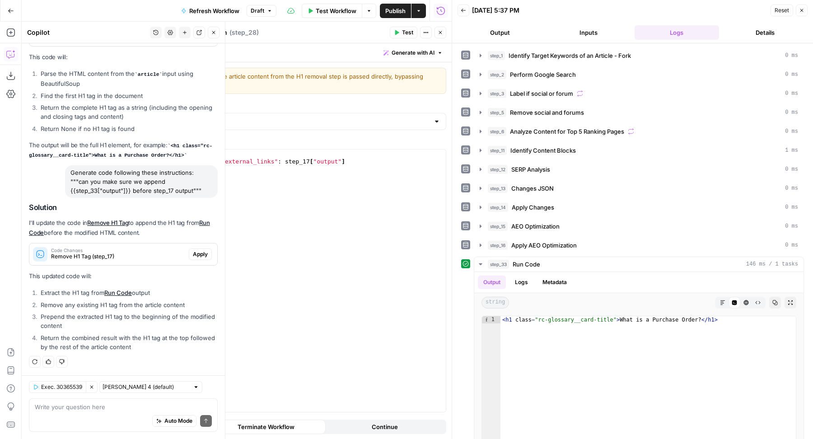
click at [92, 419] on div "Auto Mode Send" at bounding box center [123, 422] width 177 height 20
paste textarea "can you extract just the H1 tag of the article from /"
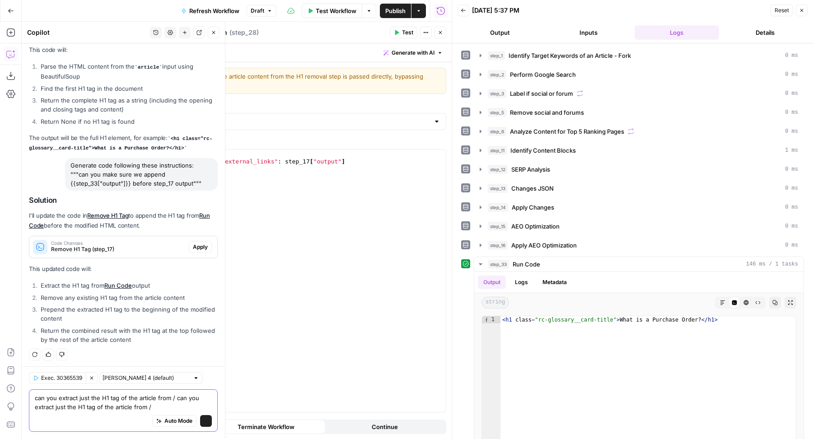
scroll to position [200, 0]
type textarea "can you extract just the H1 tag of the article from /"
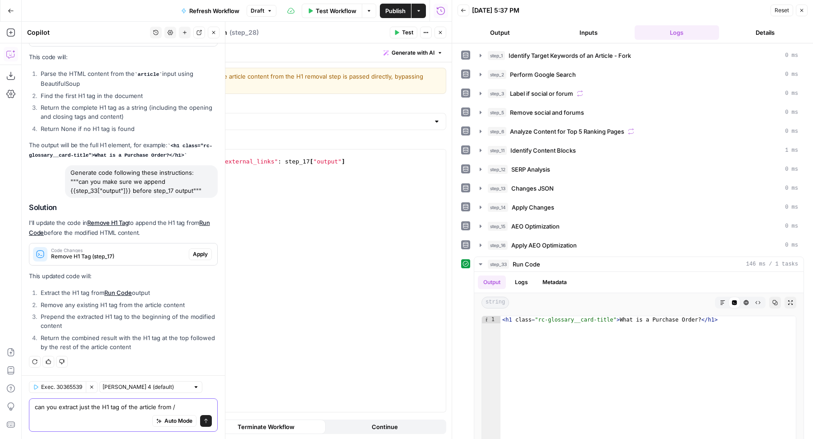
scroll to position [191, 0]
drag, startPoint x: 79, startPoint y: 181, endPoint x: 191, endPoint y: 193, distance: 112.6
click at [191, 193] on div "Generate code following these instructions: """can you make sure we append {{st…" at bounding box center [141, 181] width 153 height 33
copy div "can you make sure we append {{step_33["output"]}} before step_17 output"
click at [65, 406] on textarea at bounding box center [123, 407] width 177 height 9
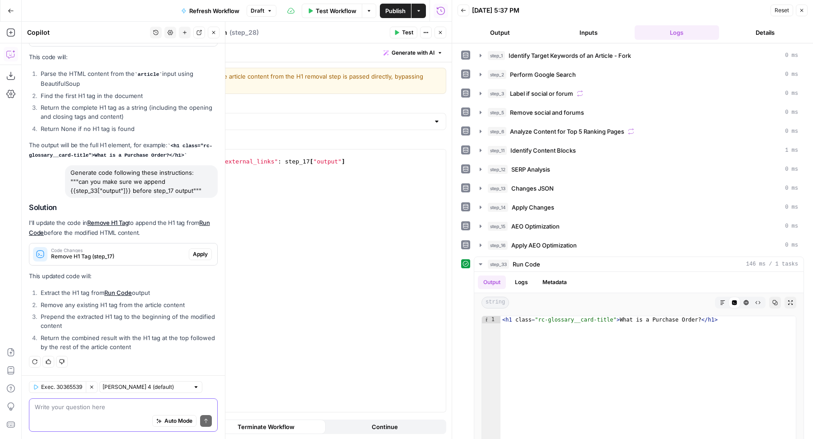
paste textarea "can you make sure we append {{step_33["output"]}} before step_17 output"
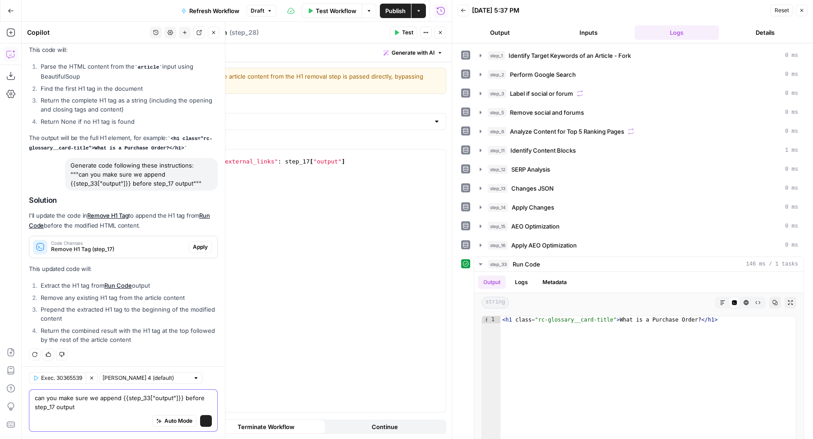
scroll to position [200, 0]
click at [181, 400] on textarea "can you make sure we append {{step_33["output"]}} before step_17 output" at bounding box center [123, 403] width 177 height 18
type textarea "can you make sure we append {{step_33["output"]}} at the start in step_28 code"
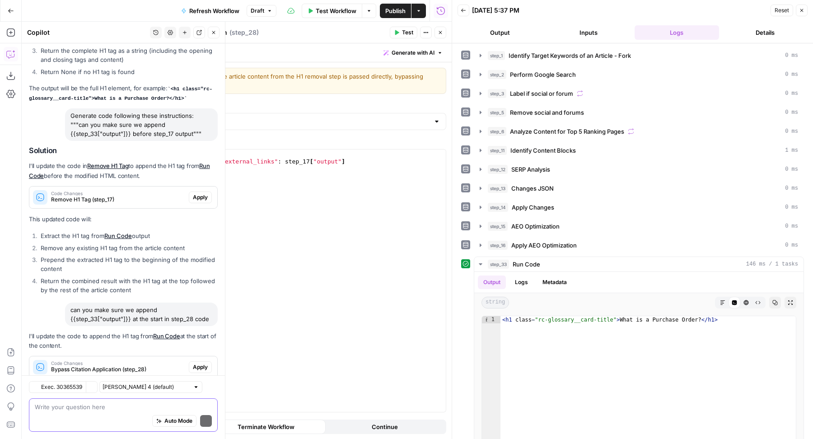
scroll to position [281, 0]
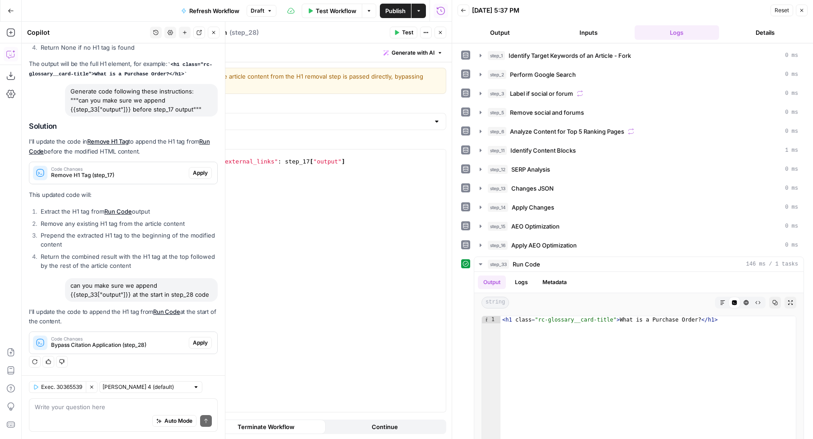
click at [193, 343] on span "Apply" at bounding box center [200, 343] width 15 height 8
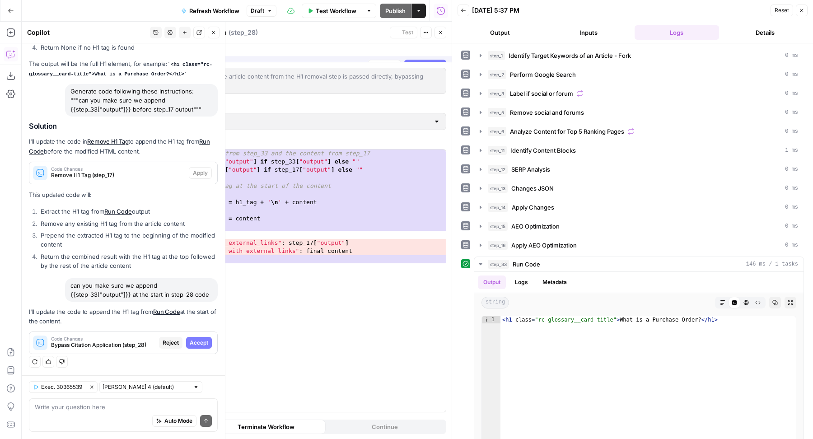
scroll to position [266, 0]
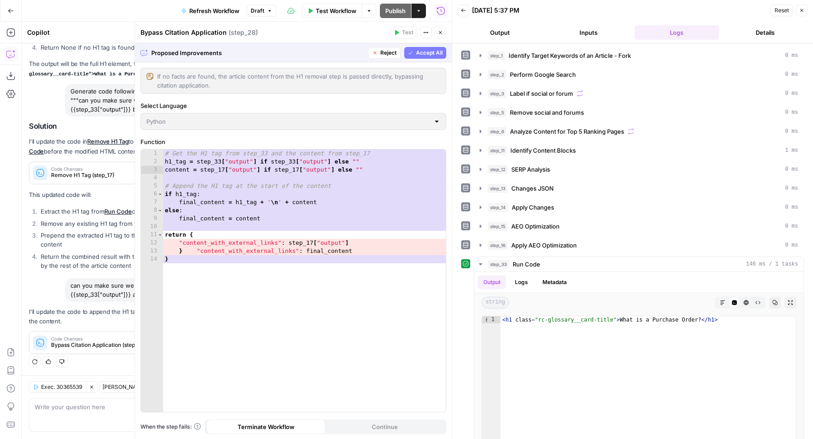
click at [384, 51] on span "Reject" at bounding box center [388, 53] width 16 height 8
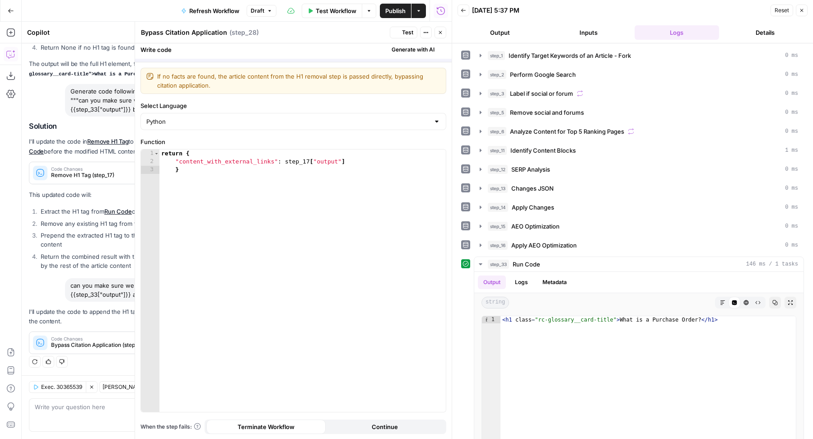
scroll to position [281, 0]
click at [283, 160] on div "return { "content_with_external_links" : step_17 [ "output" ] }" at bounding box center [302, 288] width 287 height 279
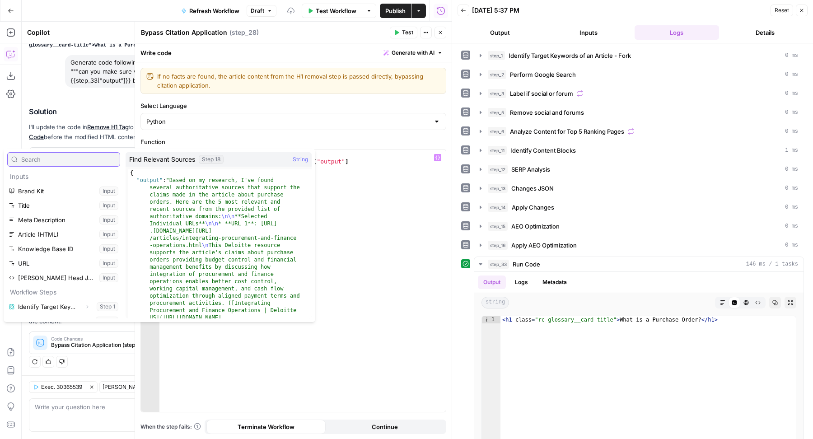
scroll to position [226, 0]
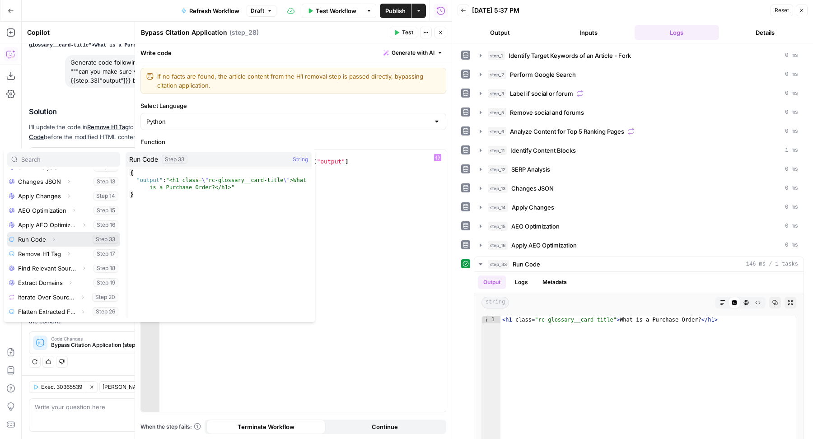
click at [51, 237] on icon "button" at bounding box center [53, 239] width 5 height 5
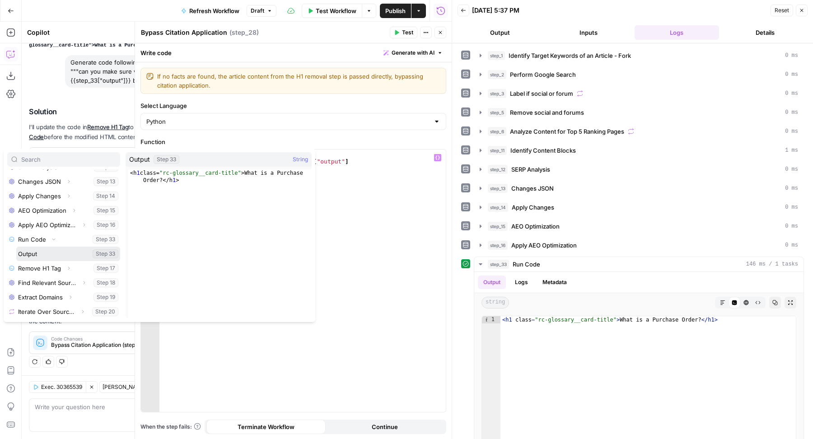
click at [51, 254] on button "Select variable Output" at bounding box center [68, 253] width 104 height 14
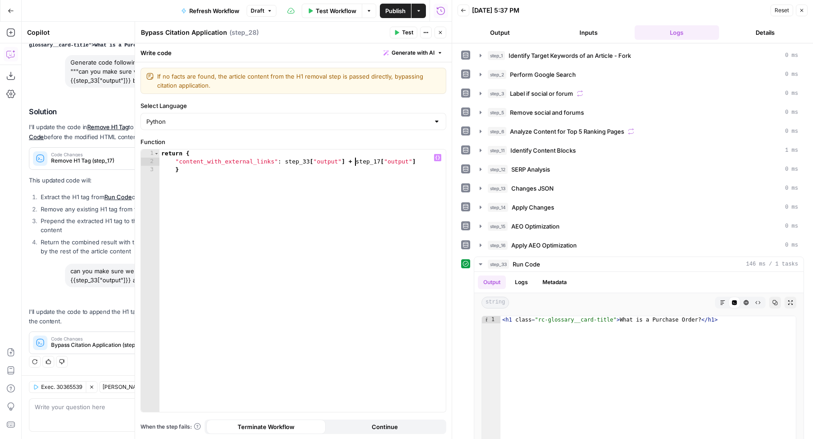
scroll to position [0, 15]
type textarea "**********"
click at [442, 35] on icon "button" at bounding box center [439, 32] width 5 height 5
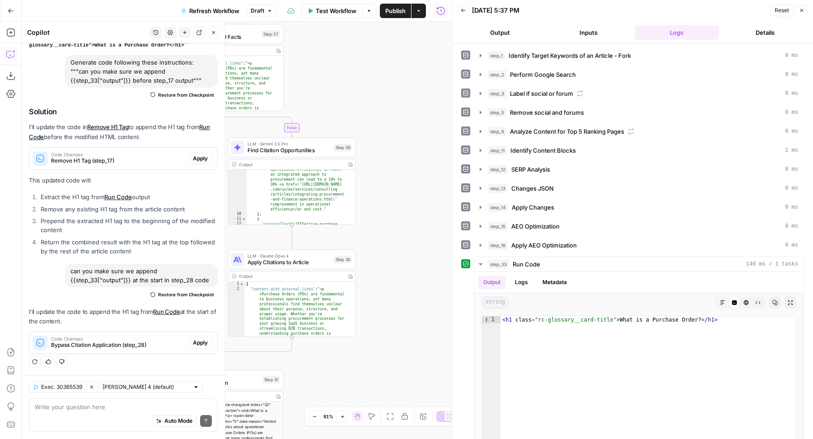
click at [215, 33] on icon "button" at bounding box center [213, 32] width 3 height 3
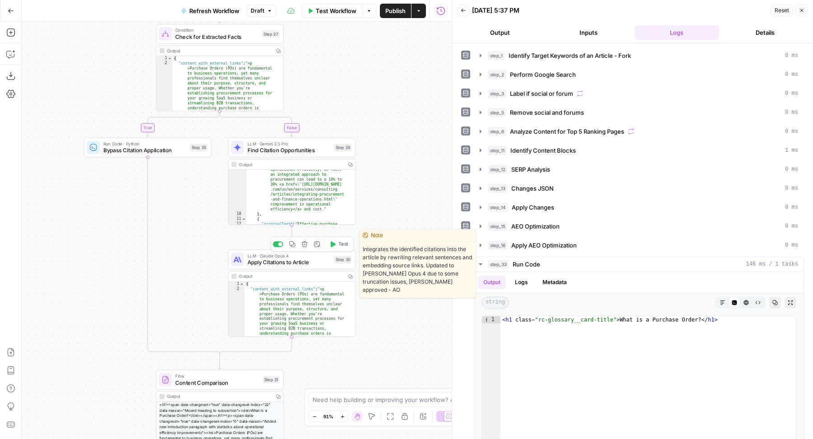
click at [265, 261] on span "Apply Citations to Article" at bounding box center [288, 262] width 83 height 8
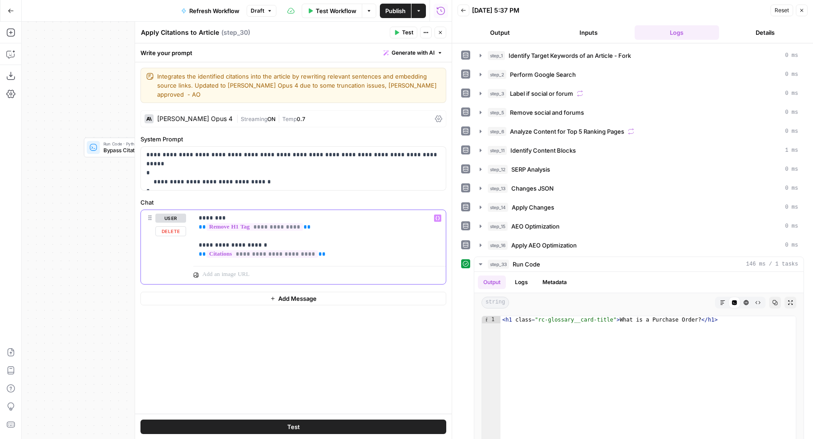
click at [199, 224] on span "**" at bounding box center [202, 227] width 7 height 6
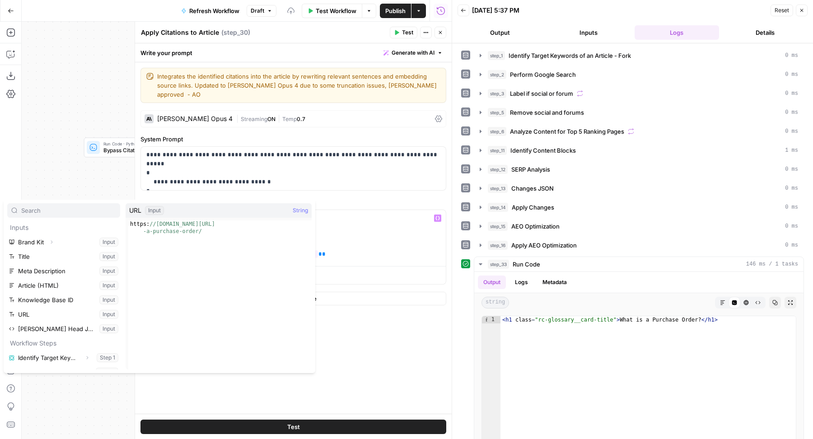
scroll to position [241, 0]
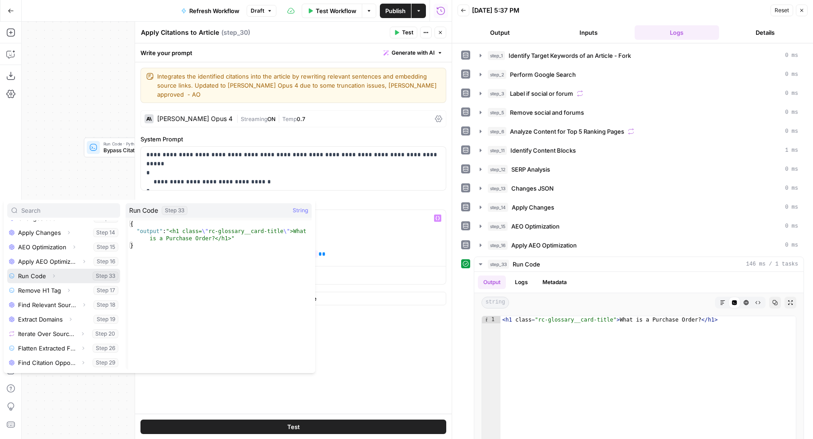
click at [53, 275] on icon "button" at bounding box center [53, 275] width 5 height 5
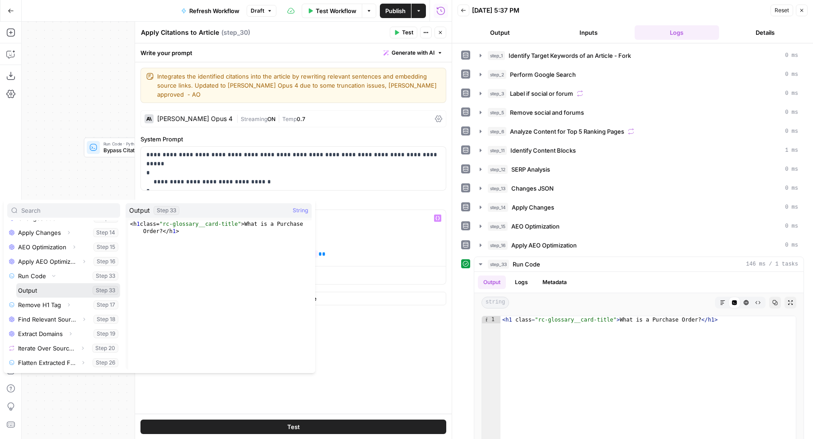
click at [41, 290] on button "Select variable Output" at bounding box center [68, 290] width 104 height 14
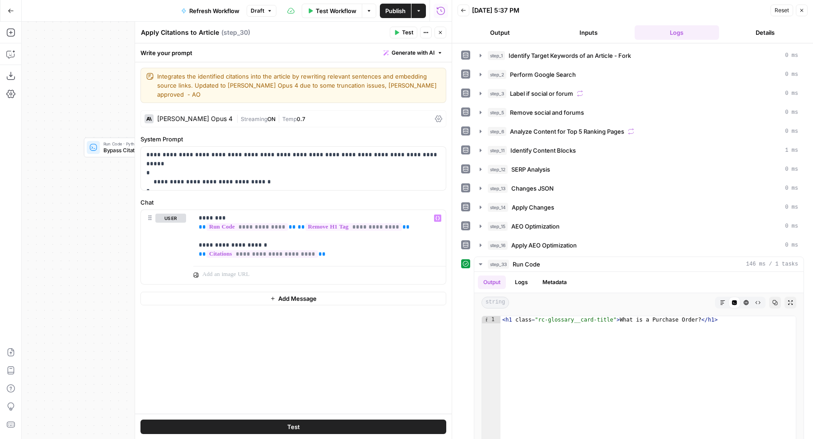
click at [441, 35] on icon "button" at bounding box center [439, 32] width 5 height 5
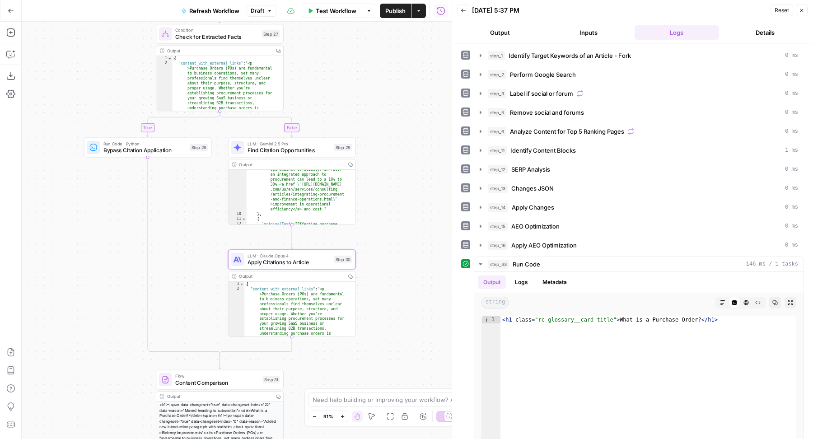
click at [391, 12] on span "Publish" at bounding box center [395, 10] width 20 height 9
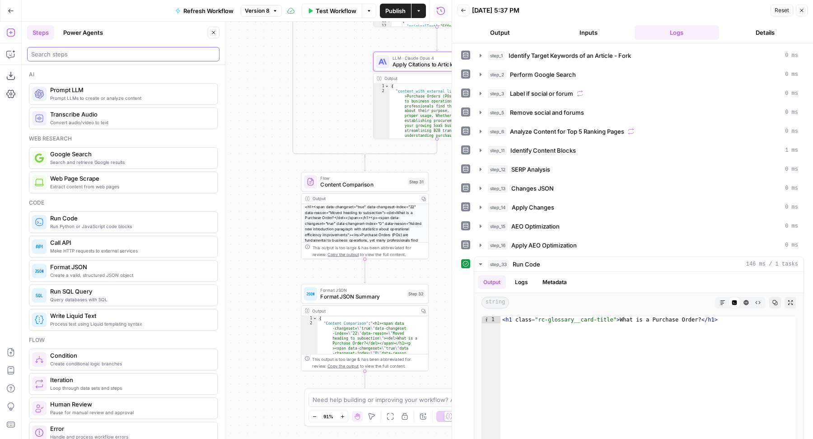
click at [116, 57] on input "search" at bounding box center [123, 54] width 184 height 9
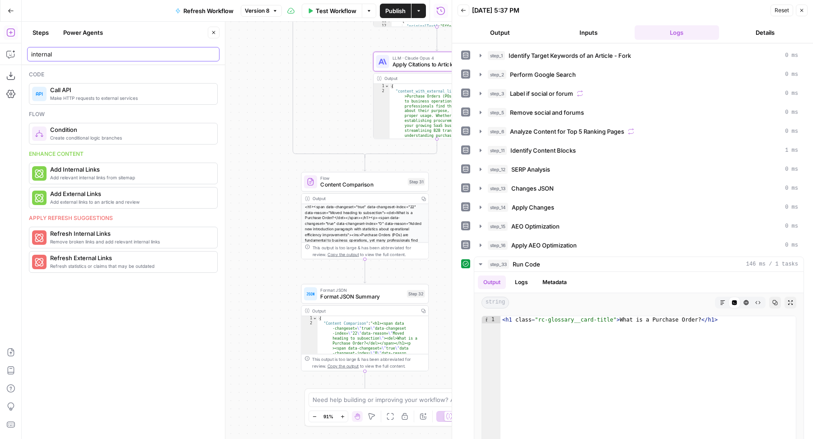
type input "internal"
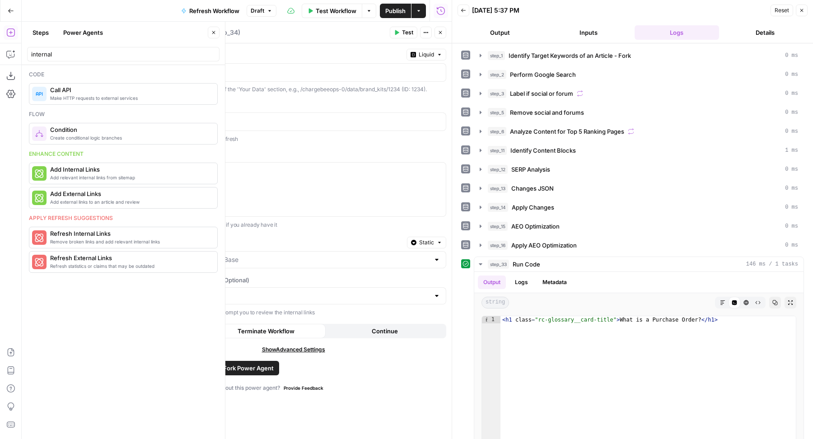
click at [216, 35] on icon "button" at bounding box center [213, 32] width 5 height 5
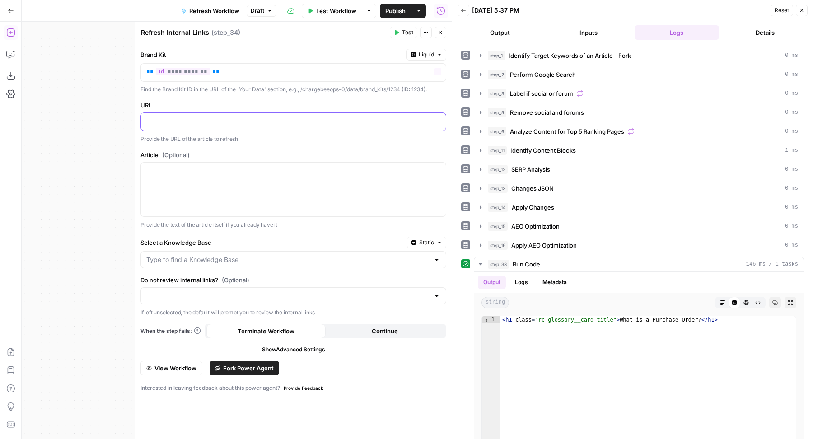
click at [215, 124] on p at bounding box center [293, 120] width 294 height 9
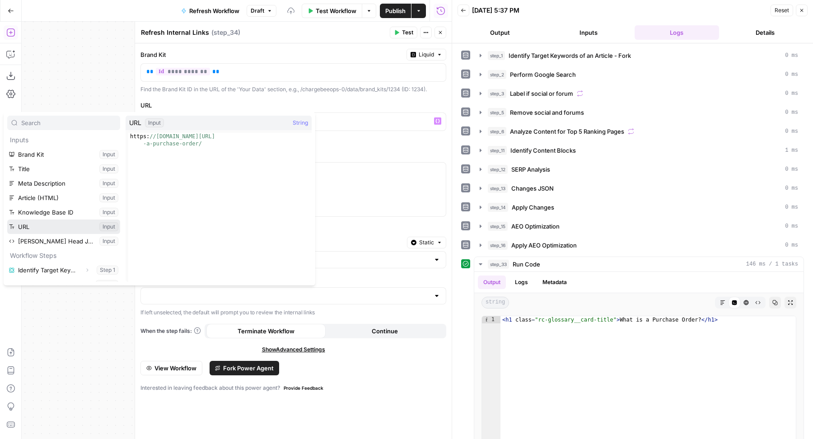
click at [42, 220] on button "Select variable URL" at bounding box center [63, 226] width 113 height 14
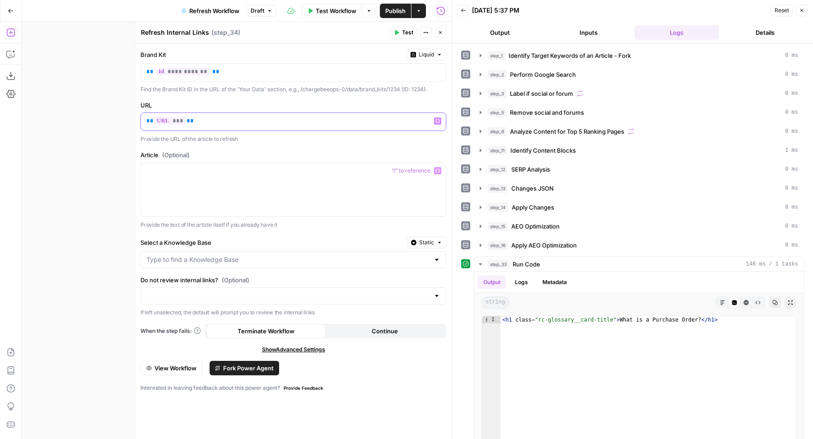
click at [208, 122] on p "** *** **" at bounding box center [293, 120] width 294 height 9
click at [186, 196] on div at bounding box center [293, 190] width 305 height 54
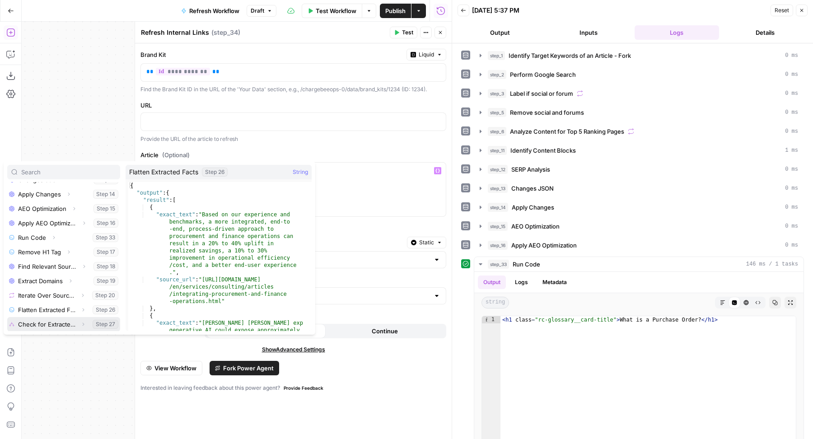
click at [80, 322] on icon "button" at bounding box center [82, 323] width 5 height 5
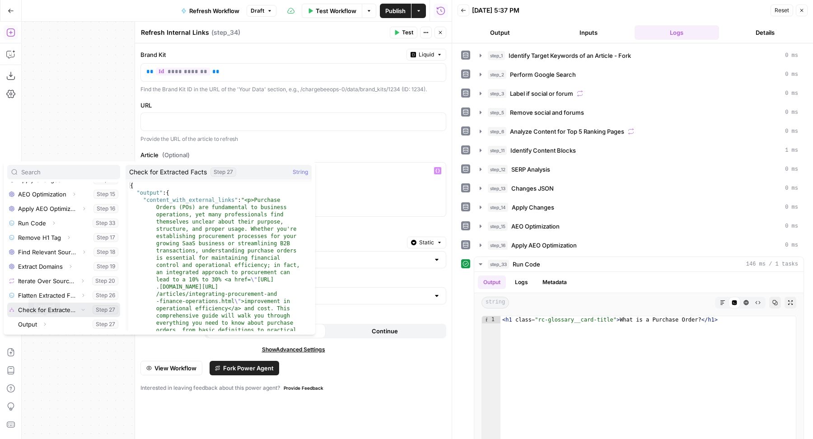
click at [80, 307] on icon "button" at bounding box center [82, 309] width 5 height 5
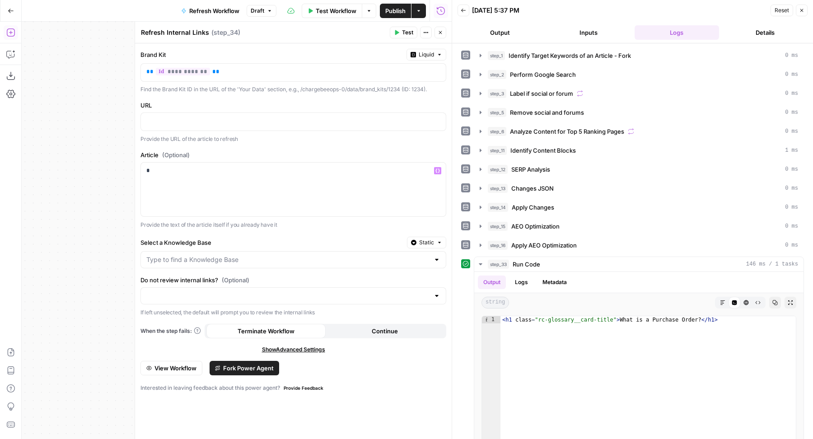
click at [438, 32] on icon "button" at bounding box center [439, 32] width 5 height 5
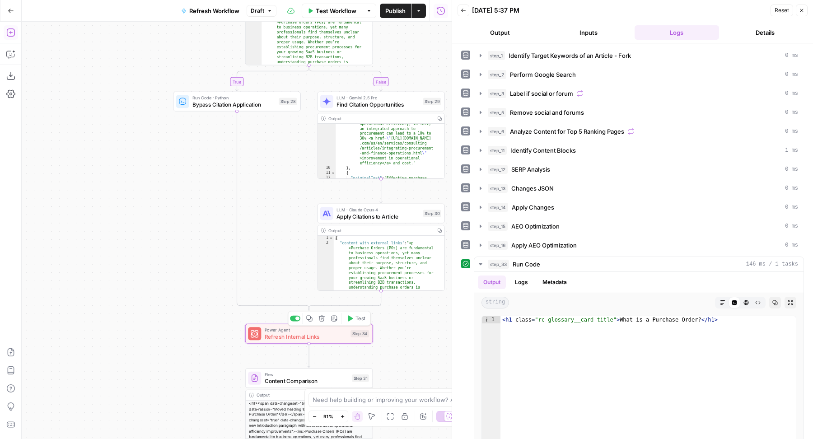
click at [272, 337] on span "Refresh Internal Links" at bounding box center [306, 336] width 83 height 8
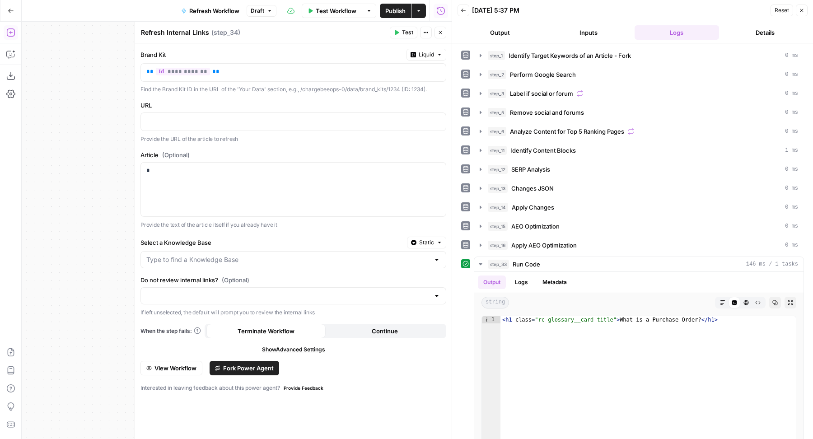
click at [437, 31] on button "Close" at bounding box center [440, 33] width 12 height 12
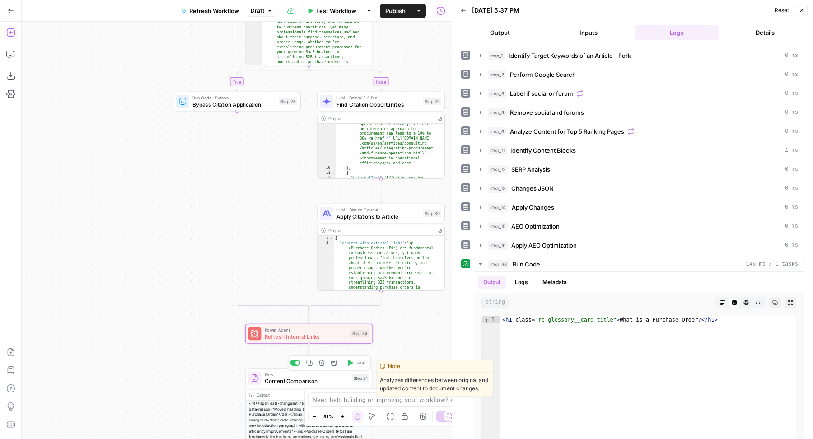
click at [288, 375] on span "Flow" at bounding box center [307, 374] width 84 height 7
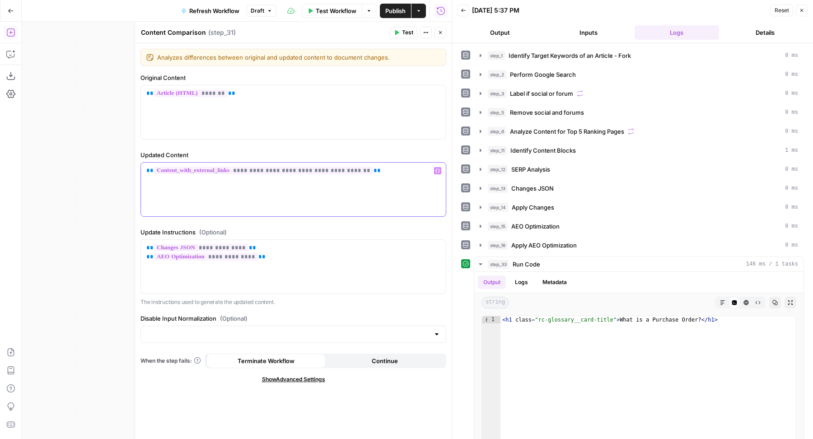
click at [245, 186] on div "**********" at bounding box center [293, 190] width 305 height 54
copy p "**********"
click at [443, 33] on button "Close" at bounding box center [440, 33] width 12 height 12
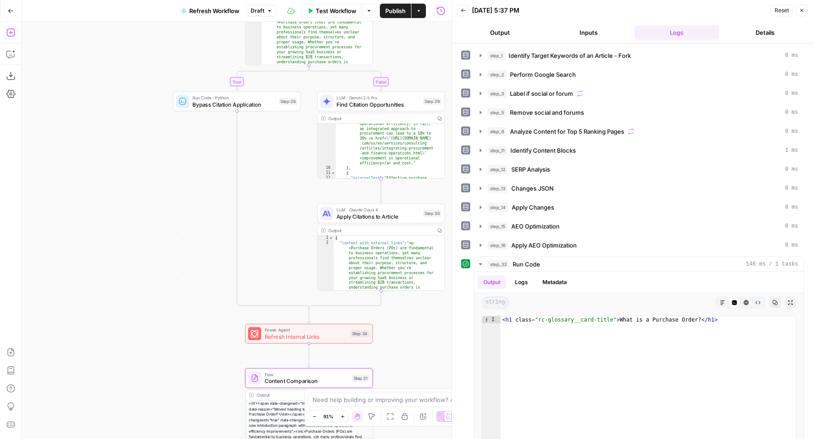
click at [294, 338] on span "Refresh Internal Links" at bounding box center [306, 336] width 83 height 8
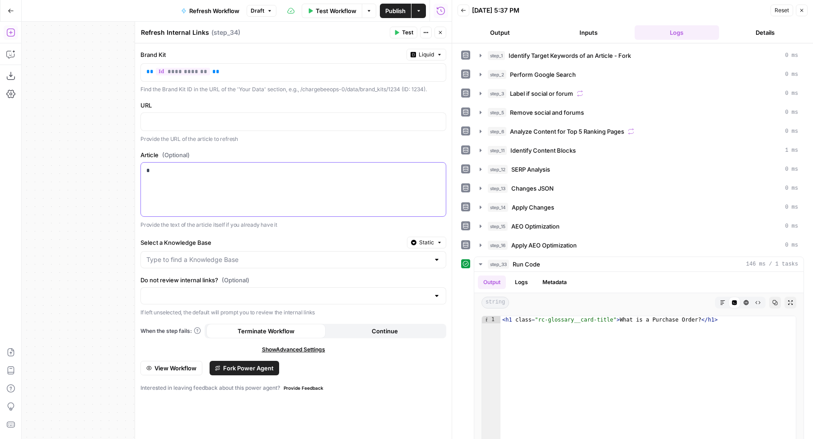
click at [285, 168] on p "*" at bounding box center [293, 170] width 294 height 9
click at [358, 146] on div "**********" at bounding box center [293, 241] width 316 height 396
click at [197, 258] on input "Select a Knowledge Base" at bounding box center [287, 259] width 283 height 9
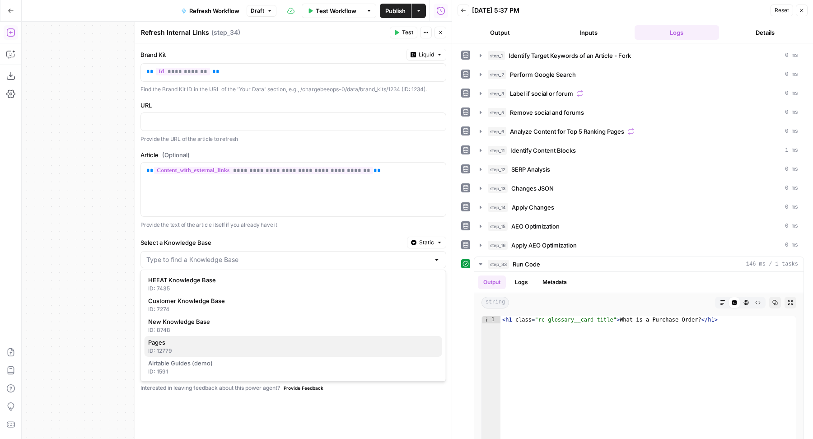
click at [191, 344] on span "Pages" at bounding box center [291, 342] width 287 height 9
type input "Pages"
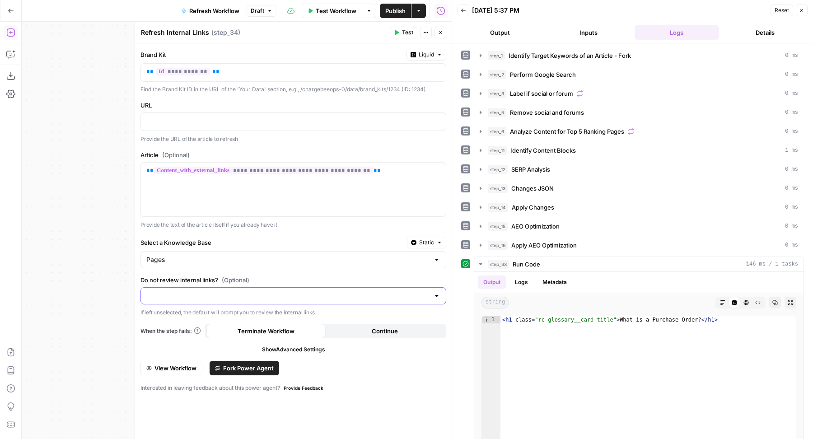
click at [234, 295] on input "Do not review internal links? (Optional)" at bounding box center [287, 295] width 283 height 9
click at [206, 323] on button "Do not review internal links" at bounding box center [293, 328] width 298 height 13
type input "Do not review internal links"
click at [402, 32] on span "Test" at bounding box center [407, 32] width 11 height 8
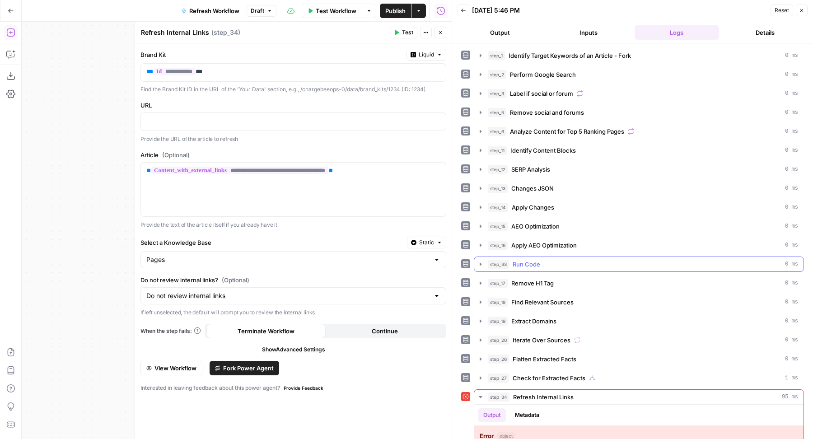
scroll to position [38, 0]
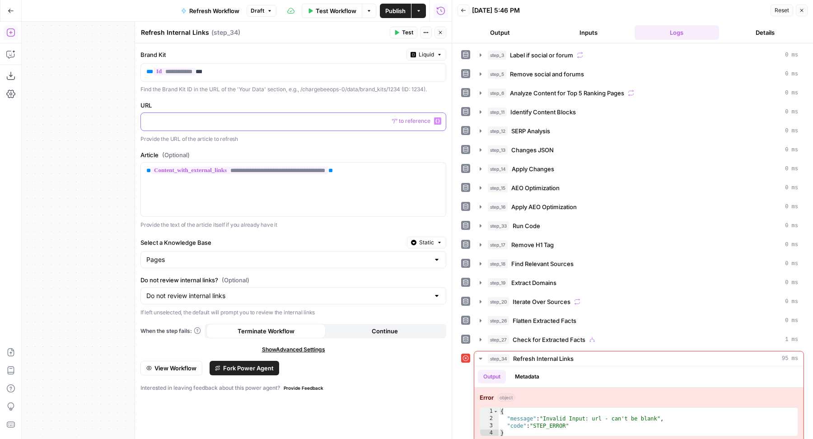
click at [206, 123] on p at bounding box center [293, 120] width 294 height 9
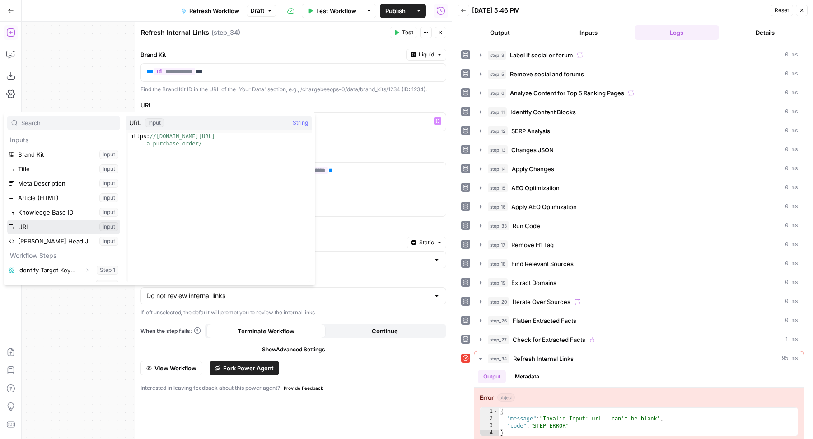
click at [42, 225] on button "Select variable URL" at bounding box center [63, 226] width 113 height 14
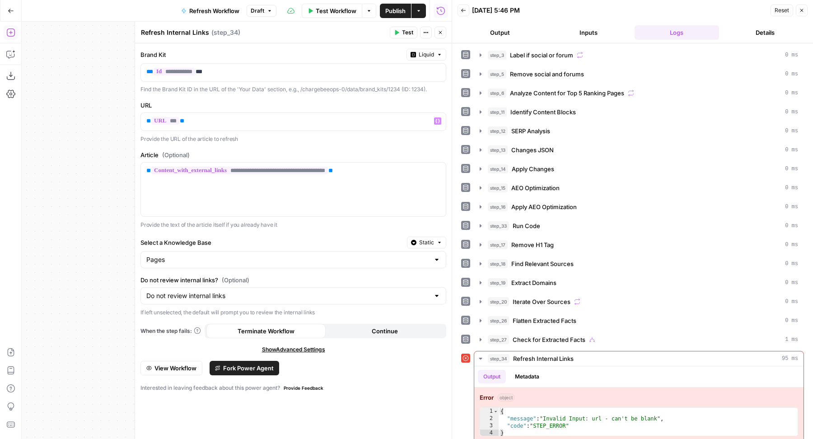
click at [401, 29] on button "Test" at bounding box center [404, 33] width 28 height 12
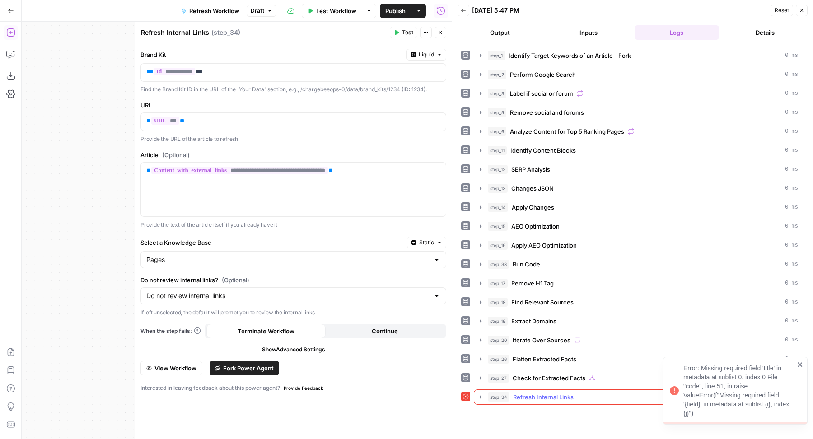
click at [492, 393] on span "step_34" at bounding box center [499, 396] width 22 height 9
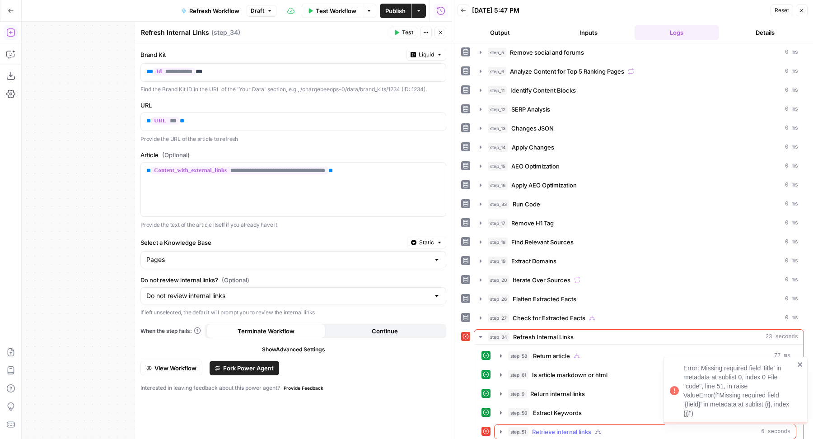
click at [553, 427] on span "Retrieve internal links" at bounding box center [561, 431] width 59 height 9
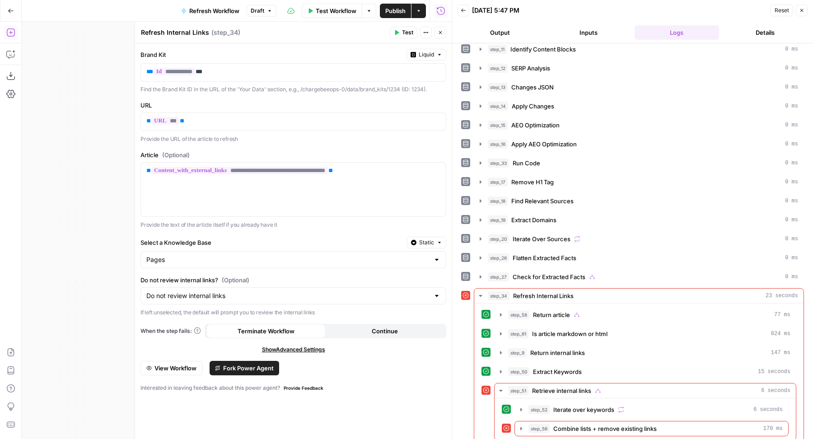
click at [235, 363] on span "Fork Power Agent" at bounding box center [248, 367] width 51 height 9
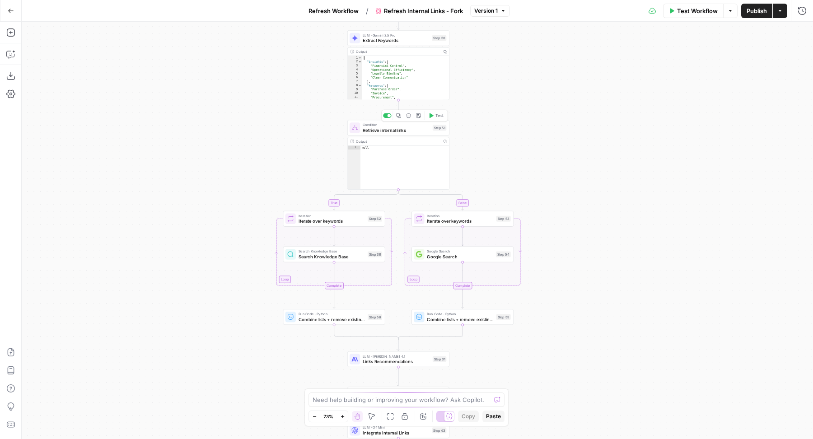
click at [431, 115] on icon "button" at bounding box center [431, 115] width 4 height 5
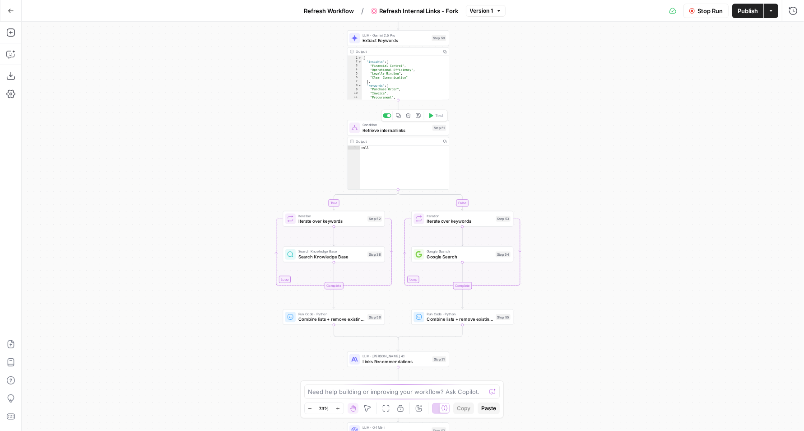
click at [369, 133] on span "Retrieve internal links" at bounding box center [396, 130] width 67 height 7
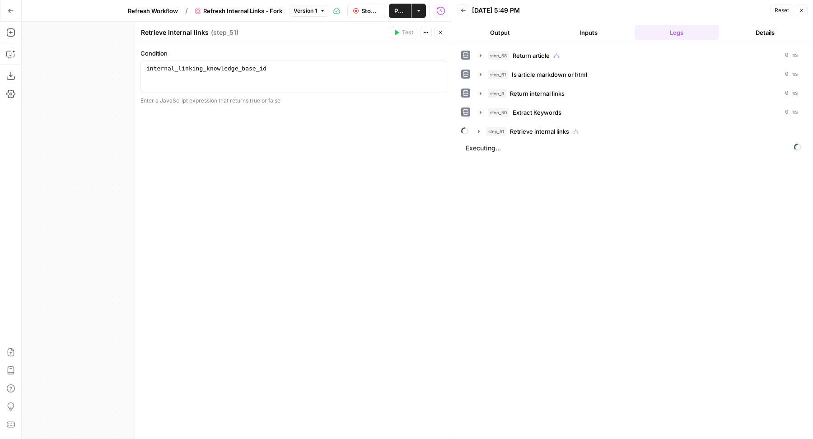
click at [572, 33] on button "Inputs" at bounding box center [588, 32] width 85 height 14
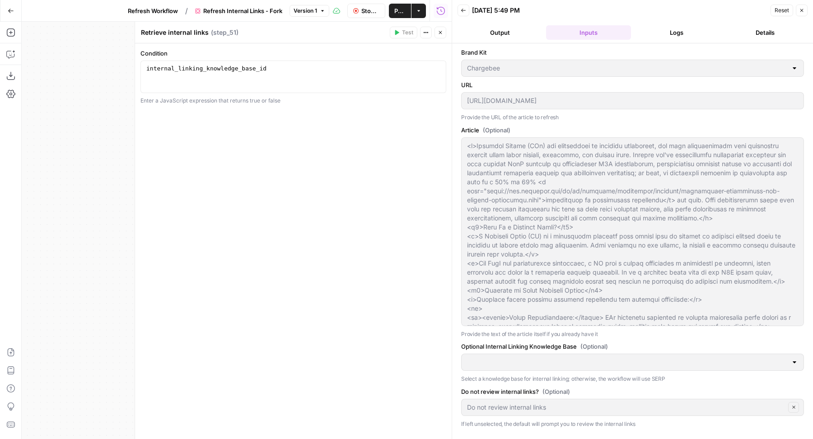
click at [441, 33] on icon "button" at bounding box center [439, 32] width 5 height 5
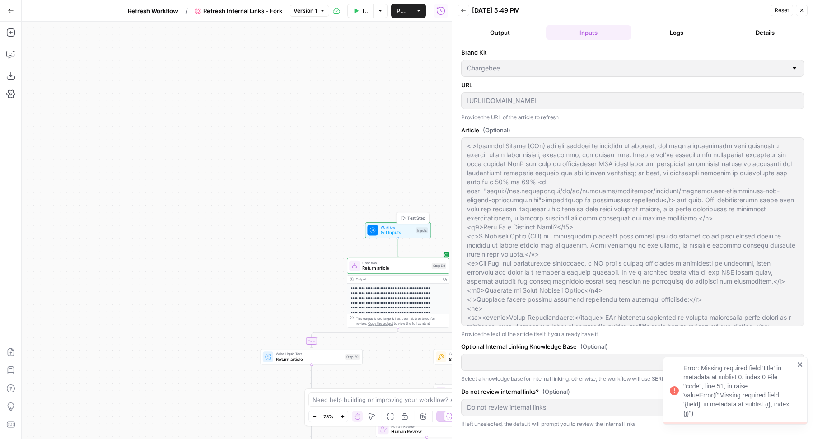
click at [376, 228] on div at bounding box center [372, 230] width 10 height 10
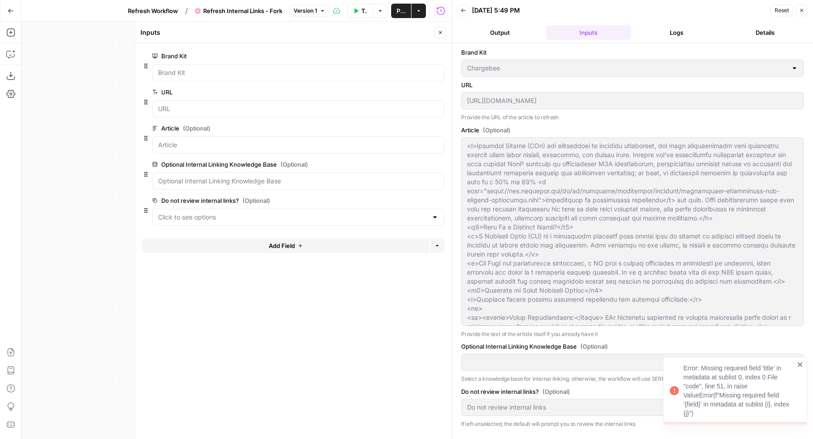
click at [436, 32] on button "Close" at bounding box center [440, 33] width 12 height 12
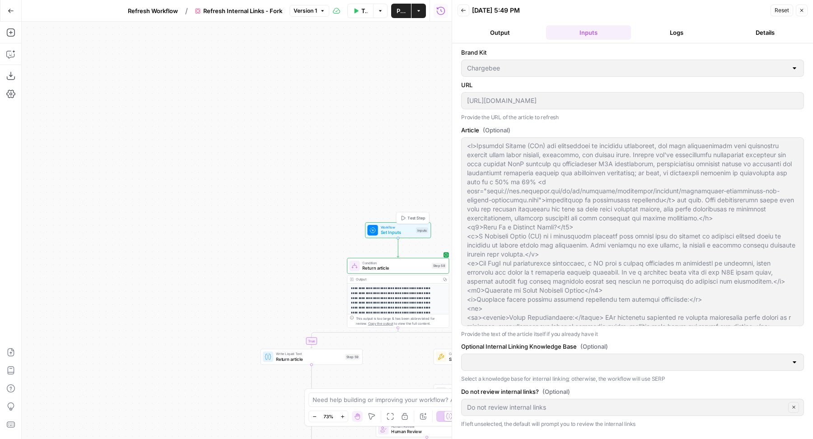
click at [420, 214] on button "Test Step" at bounding box center [413, 218] width 30 height 9
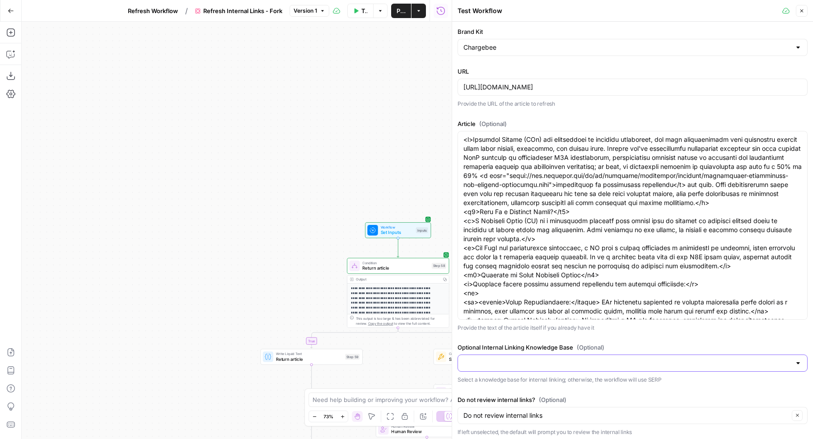
click at [533, 365] on input "Optional Internal Linking Knowledge Base (Optional)" at bounding box center [626, 362] width 327 height 9
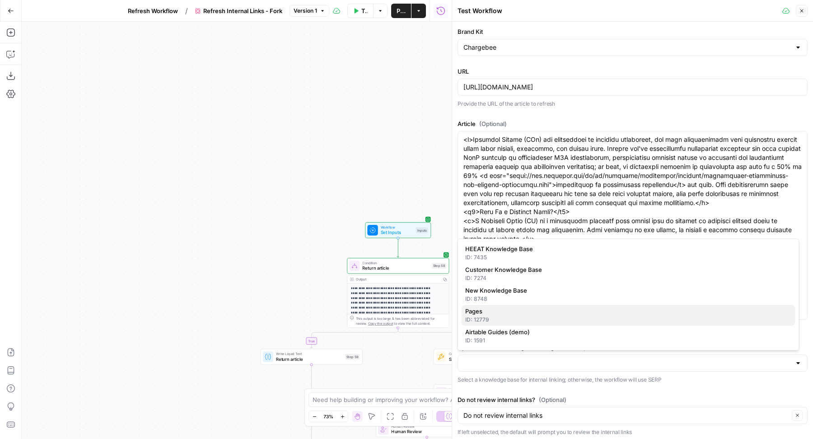
click at [492, 318] on div "ID: 12779" at bounding box center [628, 320] width 326 height 8
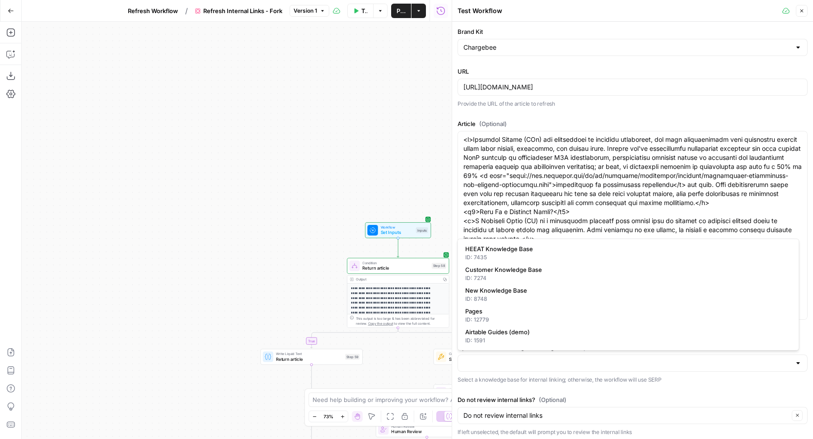
type input "Pages"
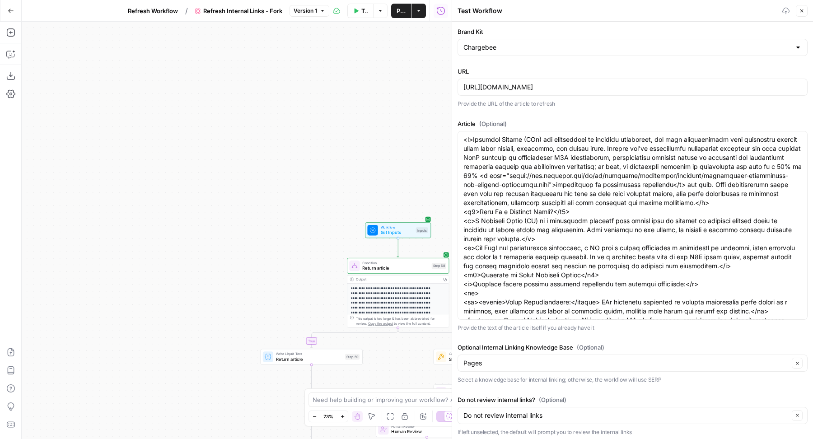
click at [246, 269] on div "**********" at bounding box center [237, 230] width 430 height 417
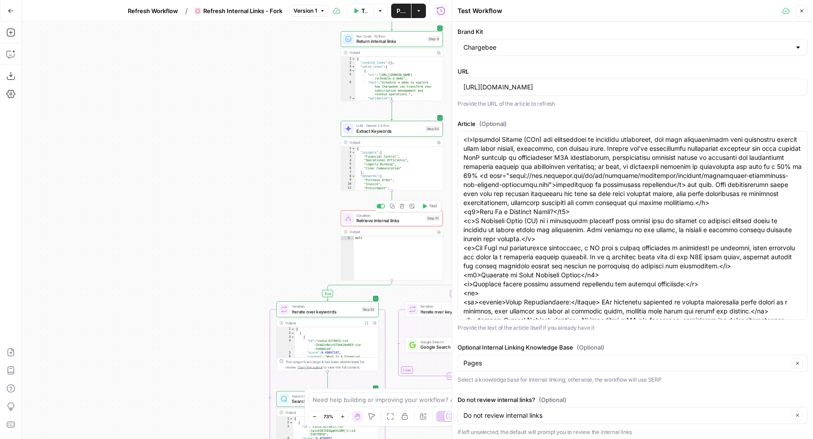
click at [429, 207] on span "Test" at bounding box center [433, 206] width 8 height 6
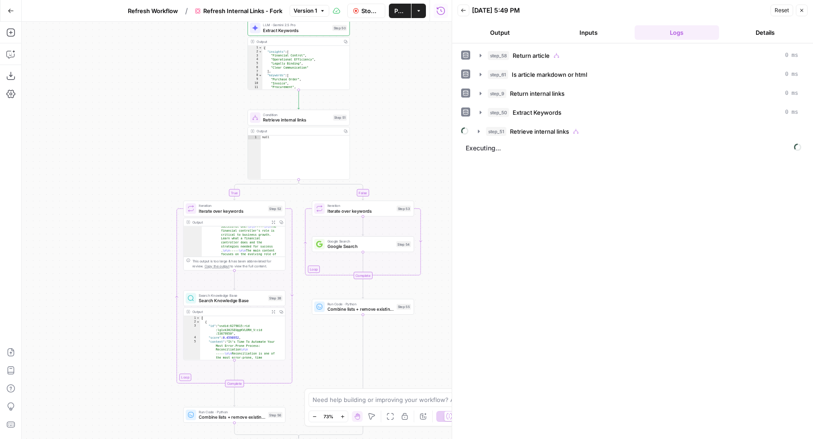
scroll to position [19, 0]
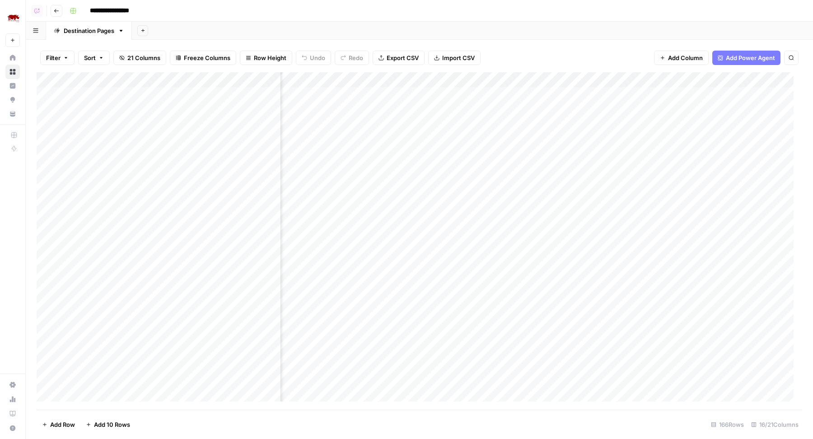
scroll to position [0, 558]
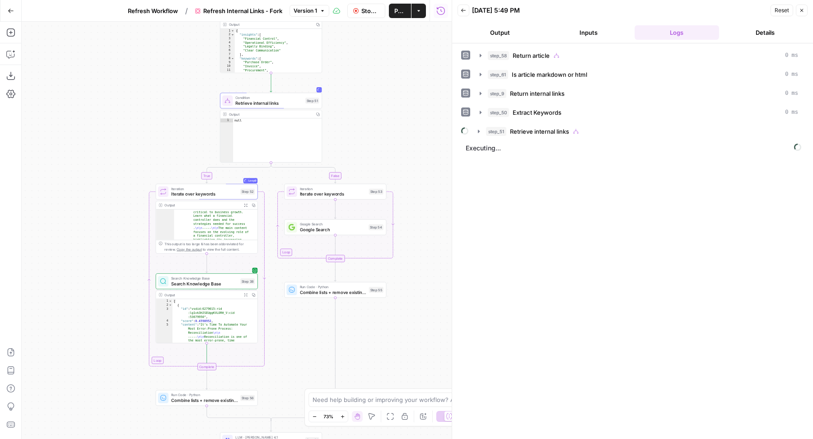
scroll to position [19, 0]
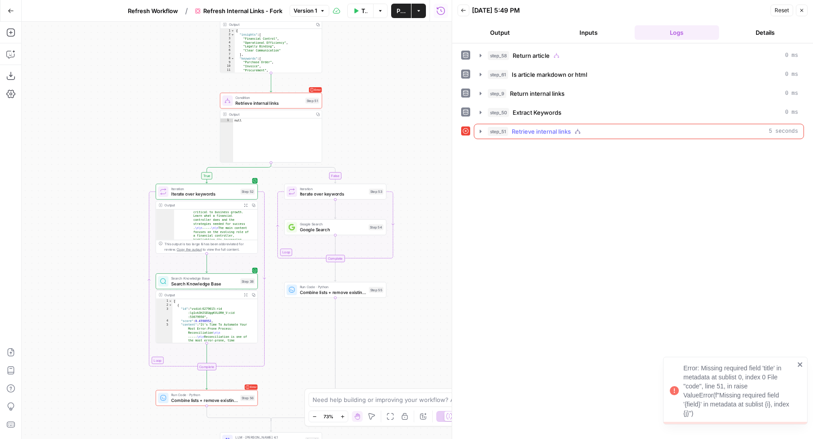
click at [606, 132] on div "step_51 Retrieve internal links 5 seconds" at bounding box center [643, 131] width 310 height 9
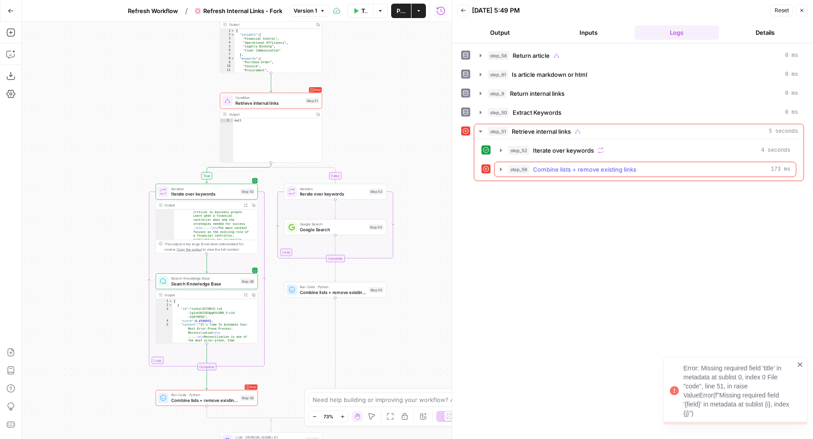
click at [570, 168] on span "Combine lists + remove existing links" at bounding box center [584, 169] width 103 height 9
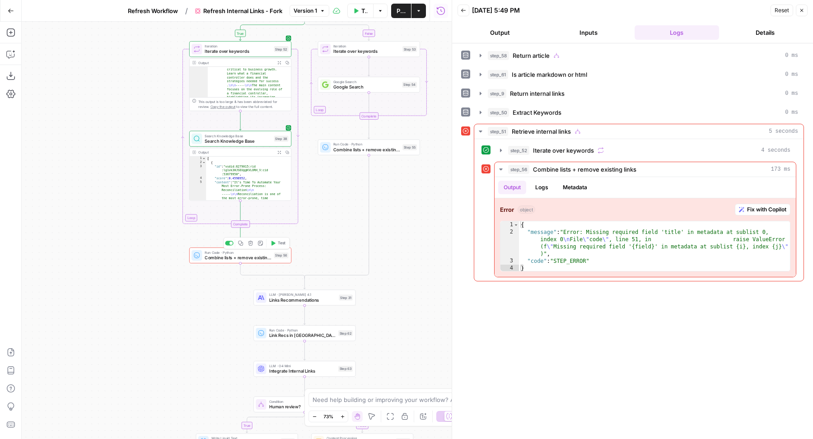
click at [222, 256] on span "Combine lists + remove existing links" at bounding box center [238, 257] width 66 height 7
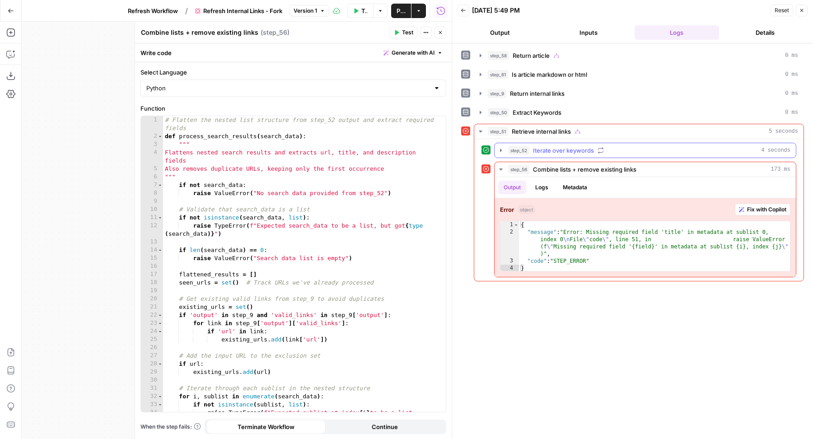
click at [573, 151] on span "Iterate over keywords" at bounding box center [563, 150] width 61 height 9
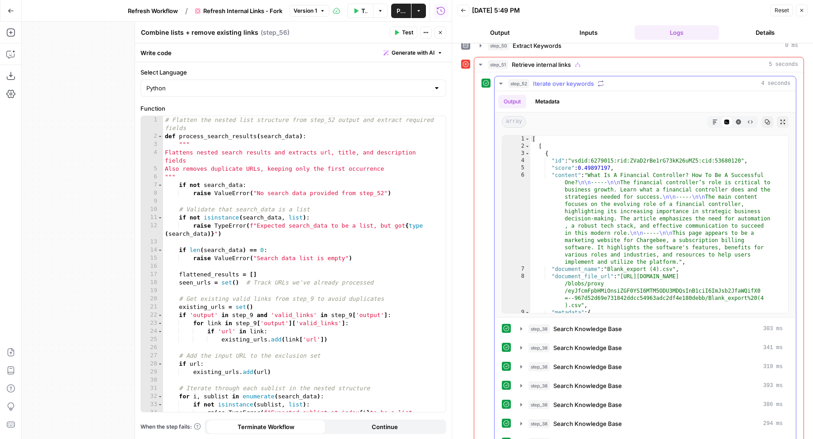
scroll to position [98, 0]
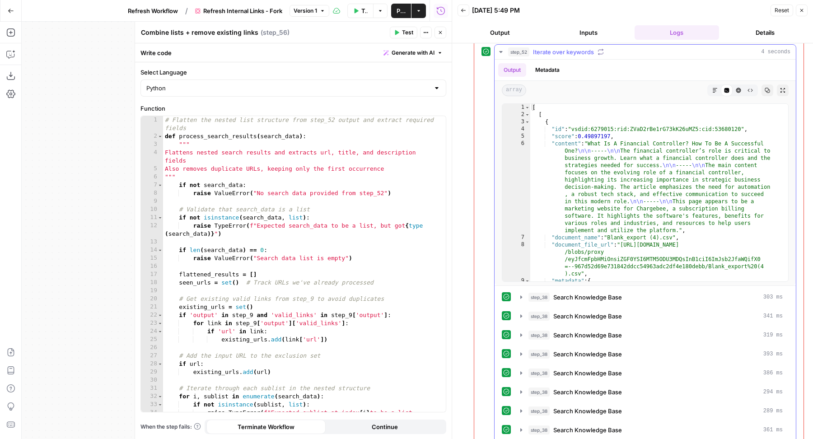
click at [669, 219] on div "[ [ { "id" : "vsdid:6279015:rid:ZVaD2rBe1rG73kK26uMZ5:cid:53680120" , "score" :…" at bounding box center [654, 200] width 249 height 192
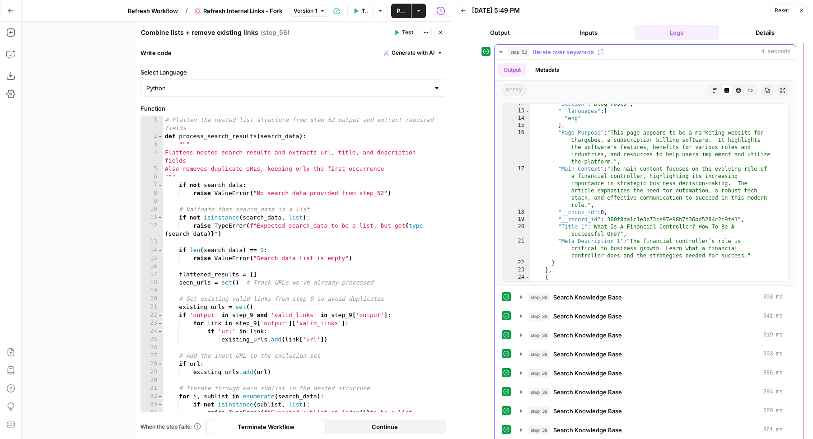
scroll to position [49, 0]
type textarea "**********"
click at [308, 233] on div "# Flatten the nested list structure from step_52 output and extract required fi…" at bounding box center [300, 280] width 274 height 329
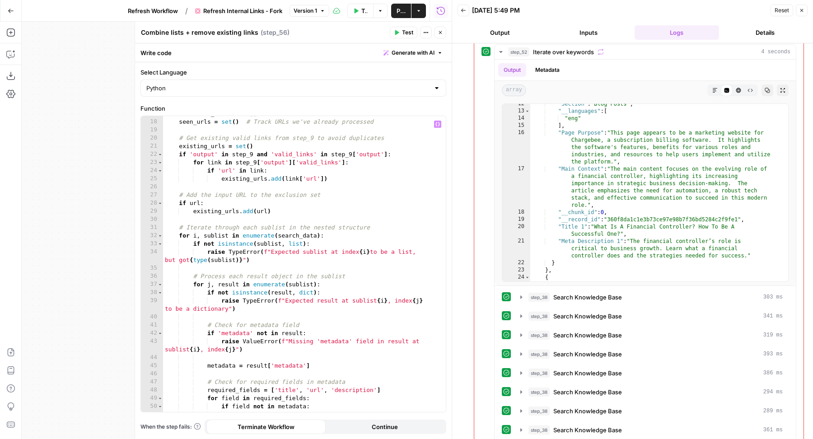
scroll to position [161, 0]
type textarea "**********"
drag, startPoint x: 586, startPoint y: 224, endPoint x: 558, endPoint y: 224, distance: 28.4
click at [558, 224] on div ""Section" : "Blog Posts" , "__languages" : [ "eng" ] , "Page Purpose" : "This p…" at bounding box center [654, 196] width 249 height 192
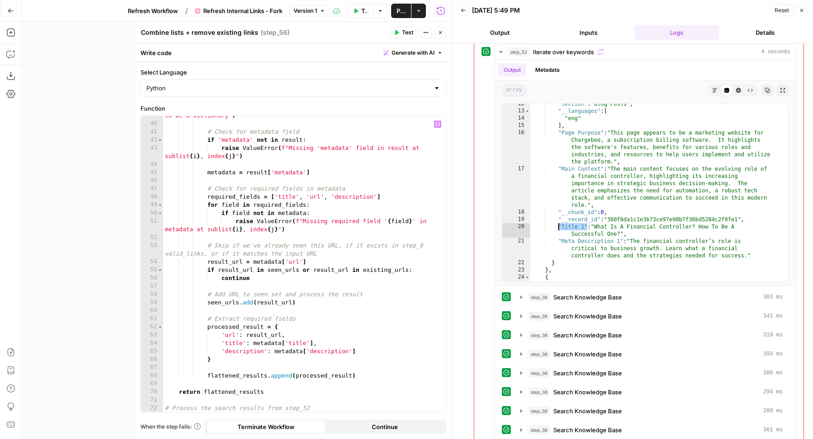
scroll to position [370, 0]
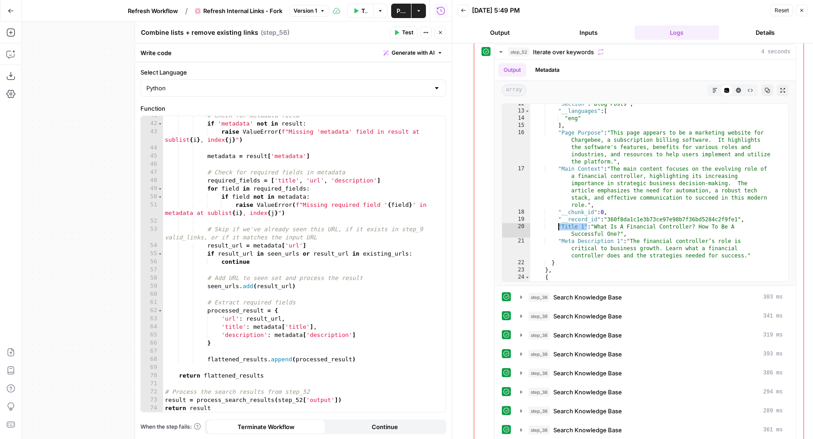
click at [411, 51] on span "Generate with AI" at bounding box center [412, 53] width 43 height 8
click at [395, 94] on div at bounding box center [470, 106] width 172 height 54
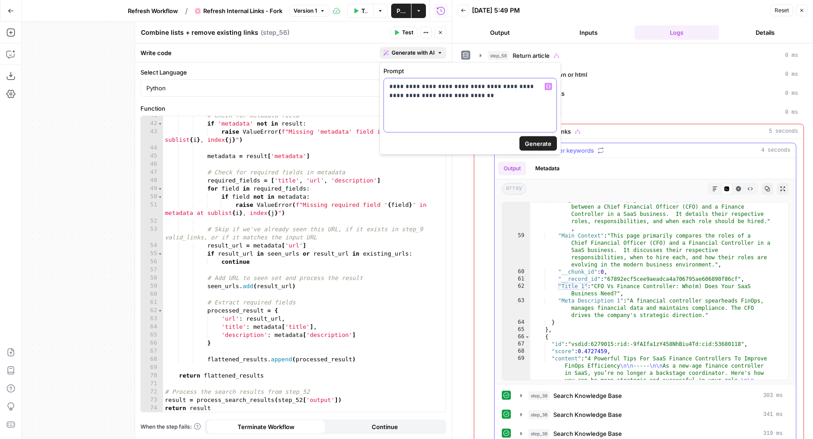
scroll to position [228, 0]
click at [536, 140] on span "Generate" at bounding box center [538, 143] width 27 height 9
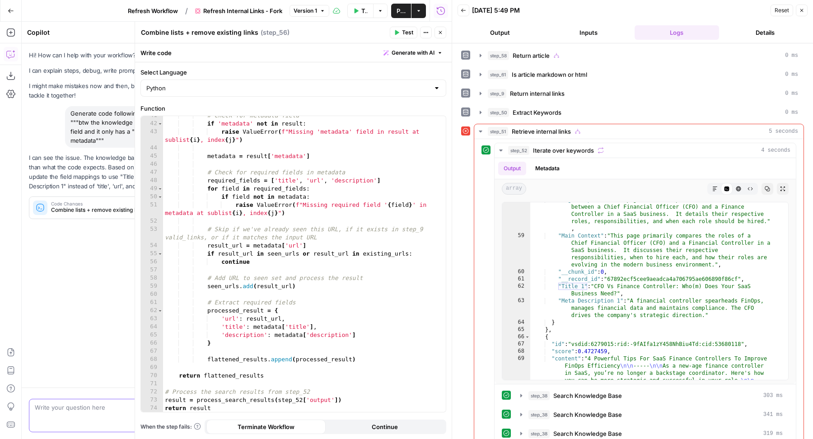
scroll to position [0, 0]
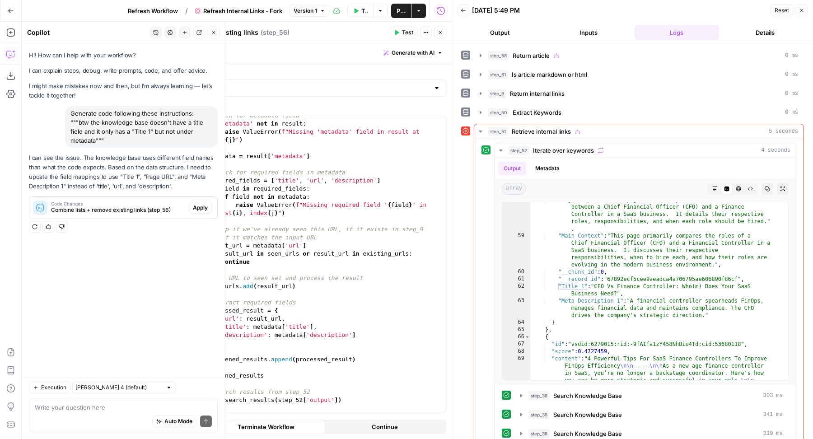
click at [200, 204] on span "Apply" at bounding box center [200, 208] width 15 height 8
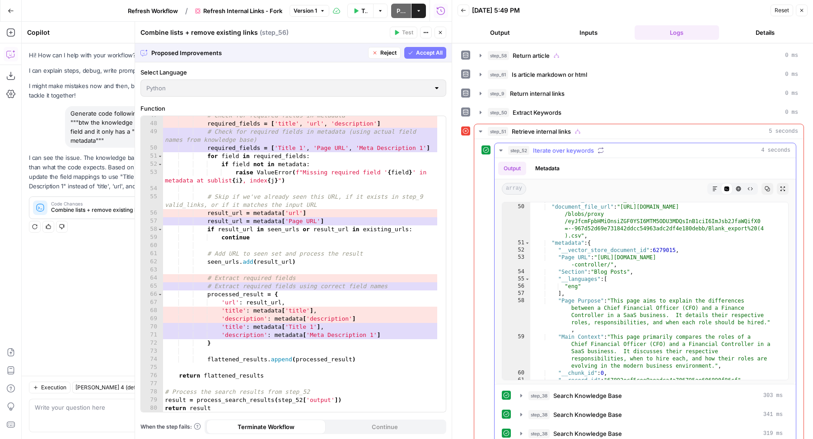
scroll to position [204, 0]
click at [430, 55] on span "Accept All" at bounding box center [429, 53] width 27 height 8
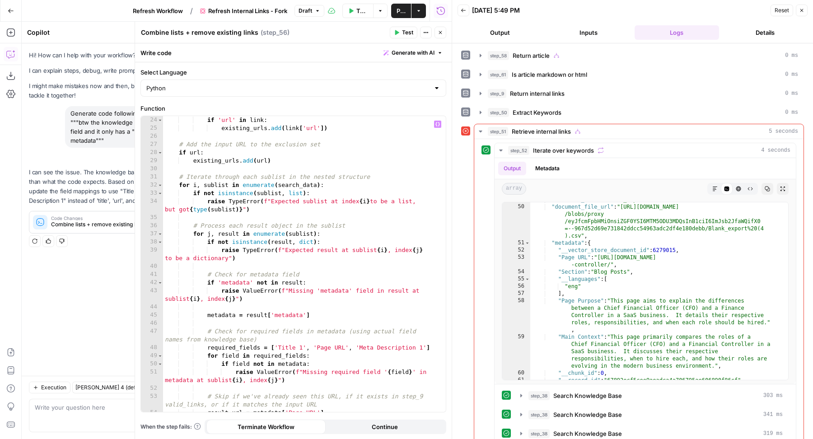
scroll to position [210, 0]
click at [405, 33] on span "Test" at bounding box center [407, 32] width 11 height 8
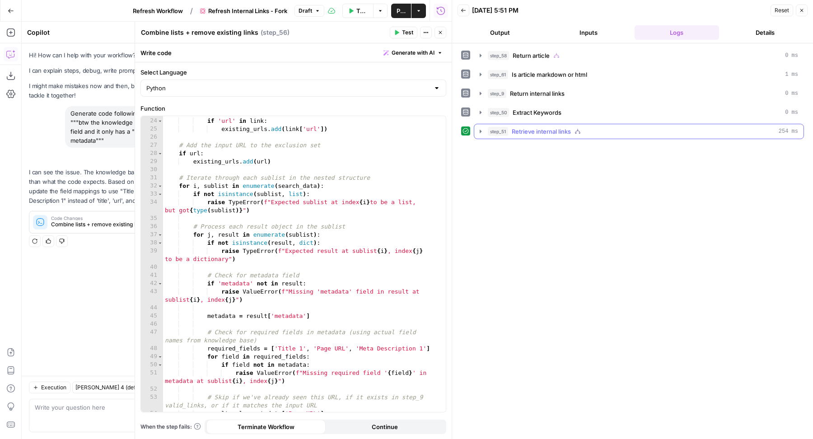
click at [535, 133] on span "Retrieve internal links" at bounding box center [540, 131] width 59 height 9
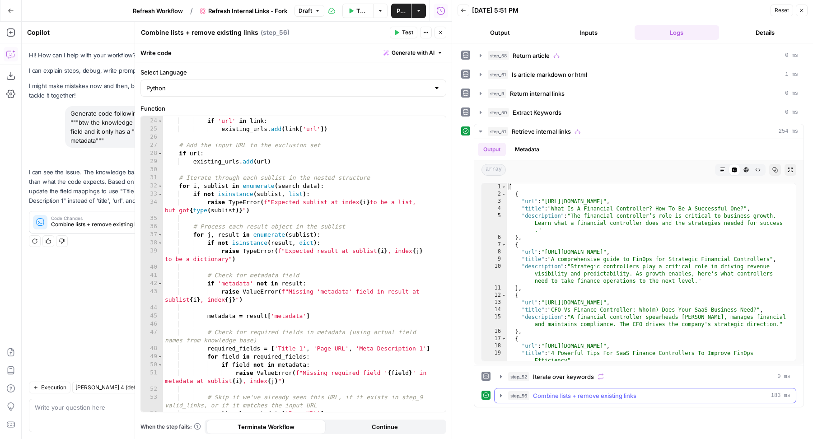
click at [533, 391] on span "Combine lists + remove existing links" at bounding box center [584, 395] width 103 height 9
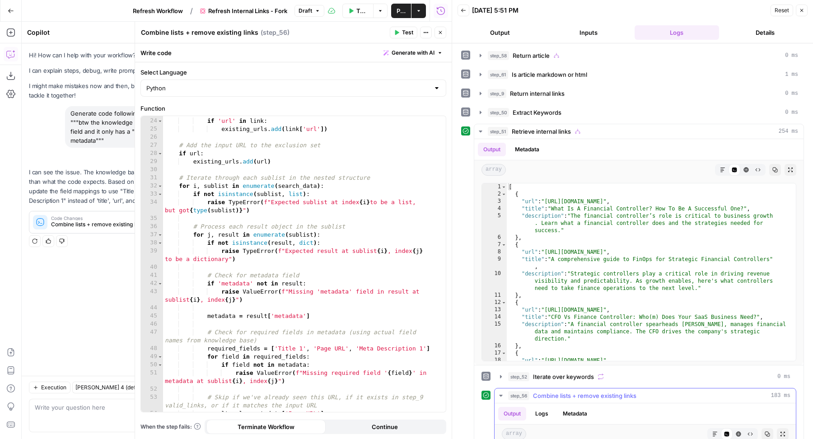
scroll to position [195, 0]
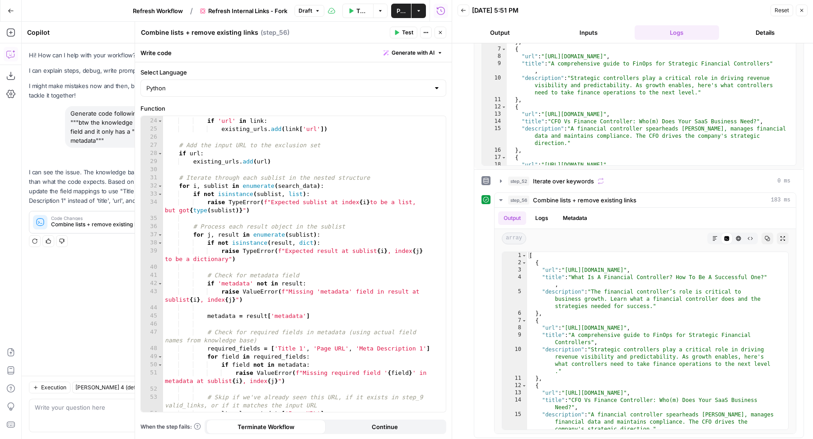
click at [440, 35] on button "Close" at bounding box center [440, 33] width 12 height 12
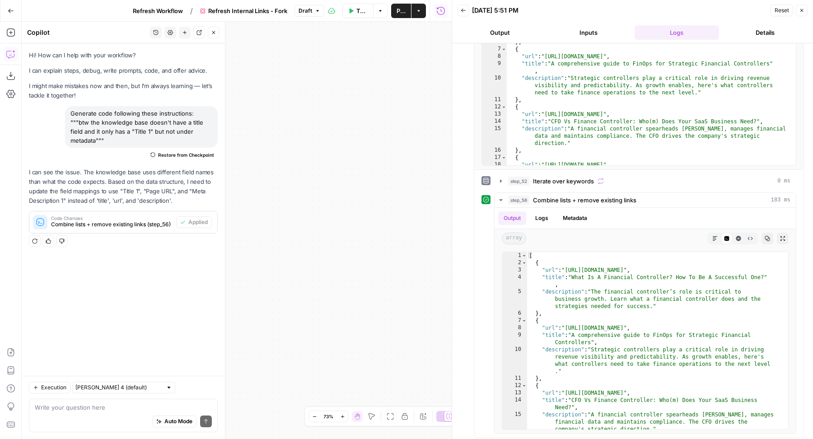
click at [396, 8] on span "Publish" at bounding box center [400, 10] width 9 height 9
click at [218, 35] on button "Close" at bounding box center [214, 33] width 12 height 12
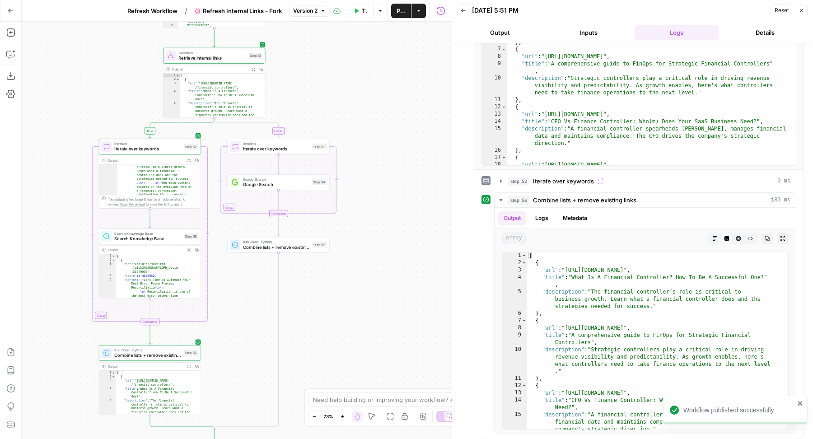
click at [147, 9] on span "Refresh Workflow" at bounding box center [152, 10] width 50 height 9
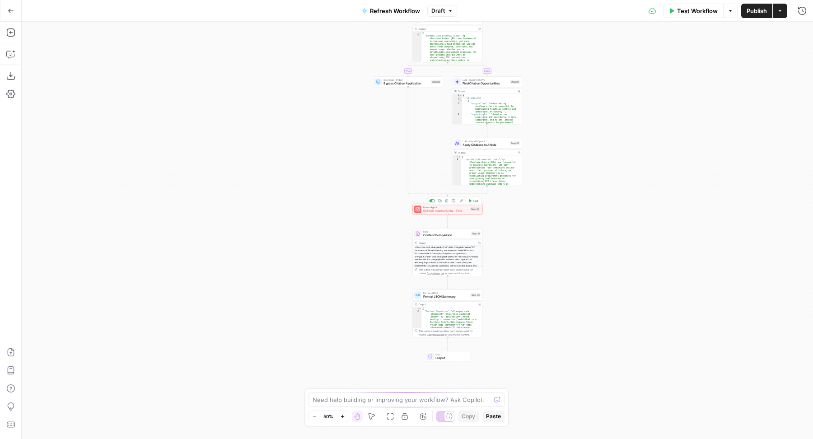
click at [474, 200] on span "Test" at bounding box center [475, 201] width 5 height 4
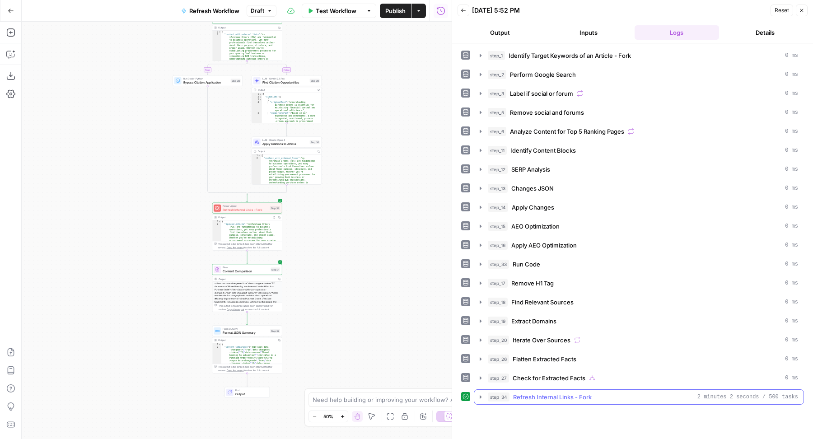
click at [607, 392] on div "step_34 Refresh Internal Links - Fork 2 minutes 2 seconds / 500 tasks" at bounding box center [643, 396] width 310 height 9
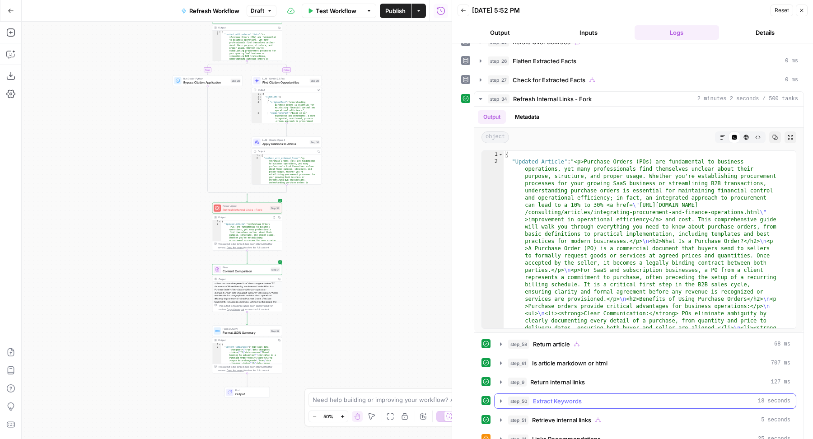
scroll to position [293, 0]
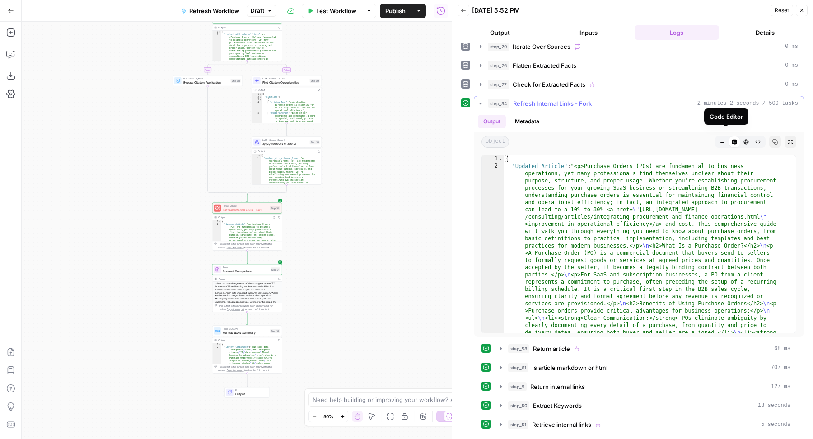
click at [744, 139] on icon "button" at bounding box center [746, 141] width 5 height 5
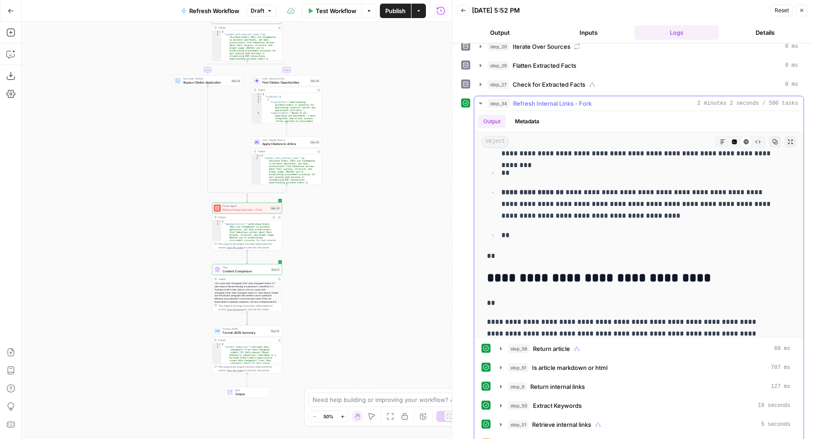
scroll to position [434, 0]
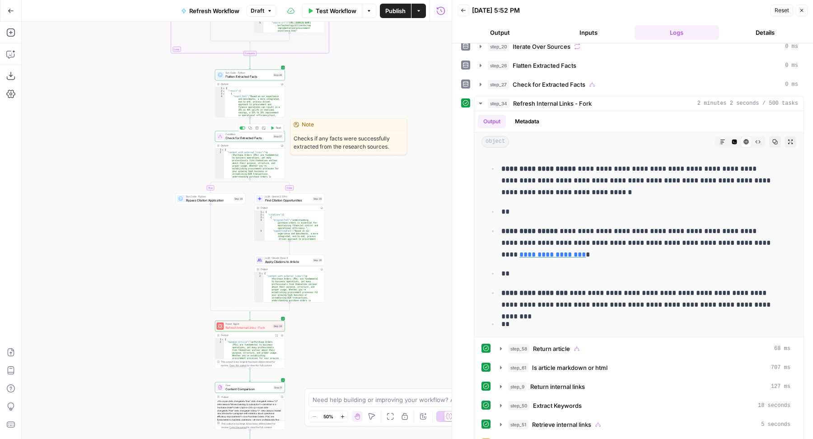
click at [275, 128] on span "Test" at bounding box center [277, 128] width 5 height 4
